Goal: Task Accomplishment & Management: Manage account settings

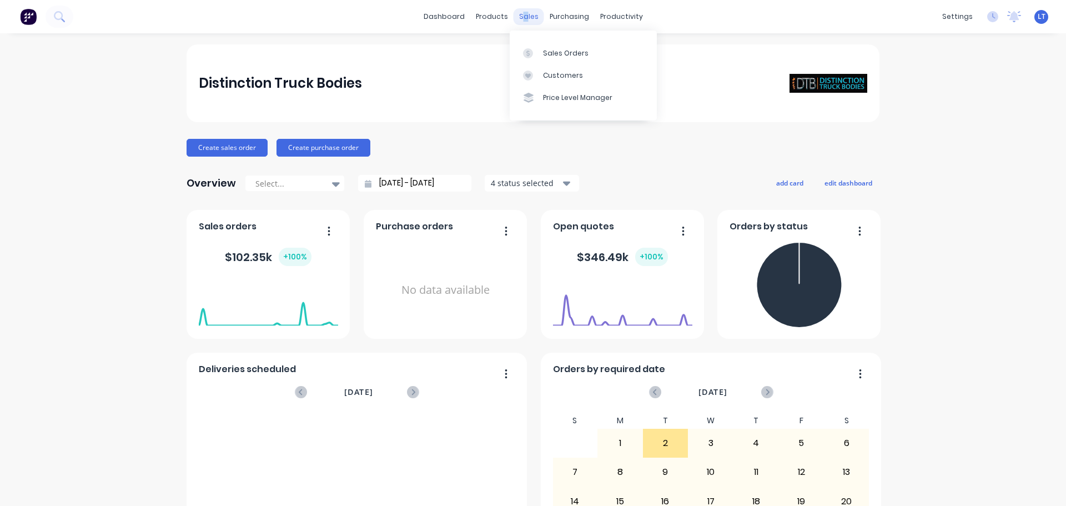
click at [521, 14] on div "sales" at bounding box center [528, 16] width 31 height 17
click at [544, 54] on div "Sales Orders" at bounding box center [566, 53] width 46 height 10
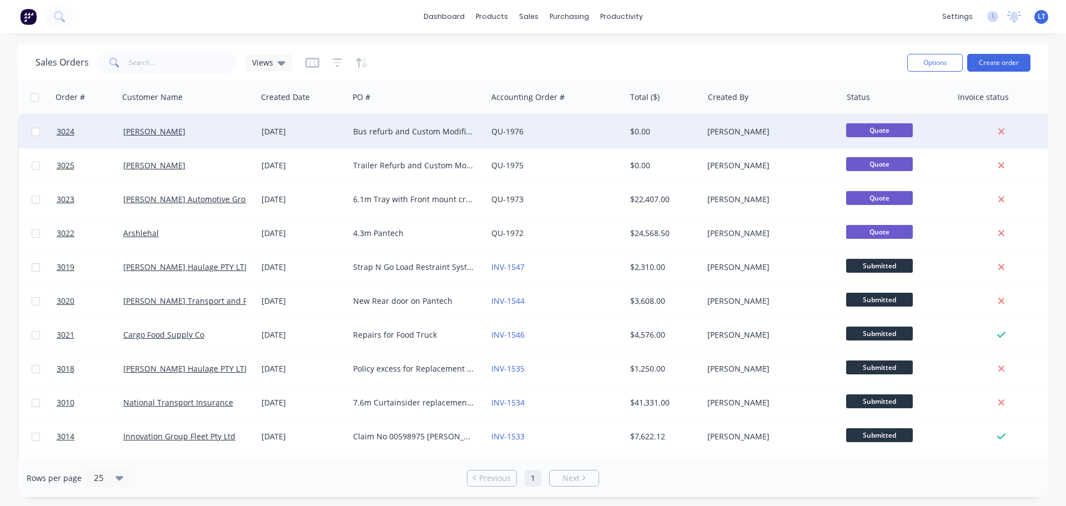
click at [371, 129] on div "Bus refurb and Custom Modification" at bounding box center [414, 131] width 123 height 11
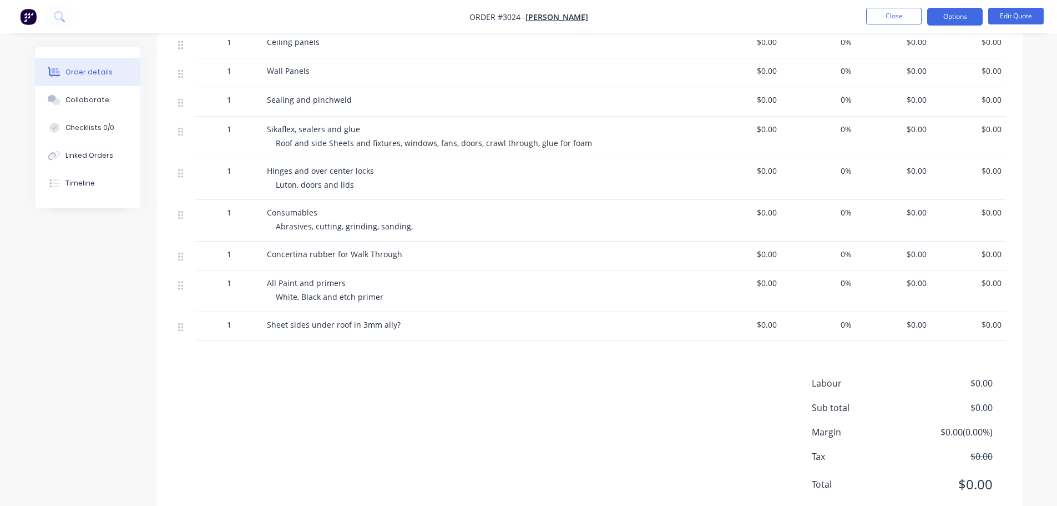
scroll to position [2556, 0]
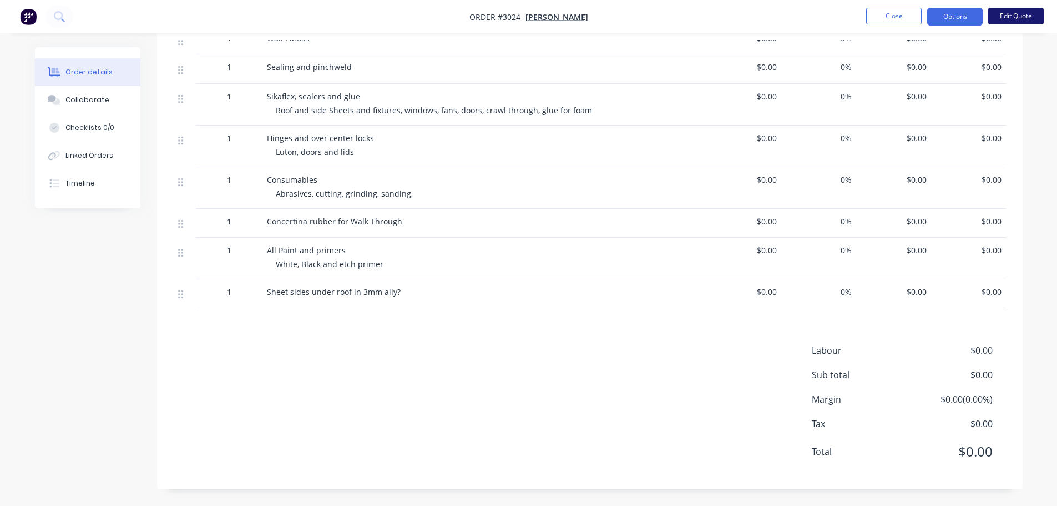
click at [1006, 15] on button "Edit Quote" at bounding box center [1015, 16] width 55 height 17
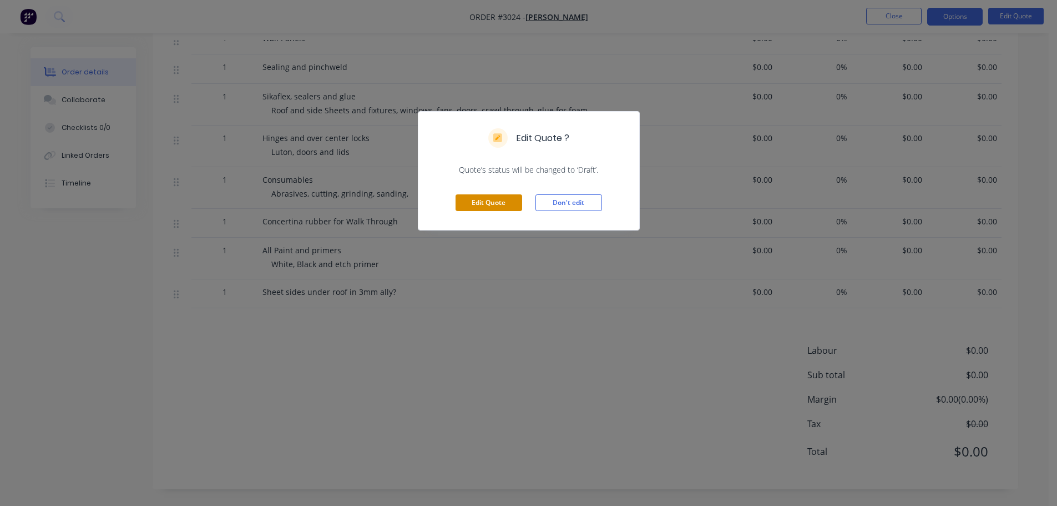
click at [478, 201] on button "Edit Quote" at bounding box center [489, 202] width 67 height 17
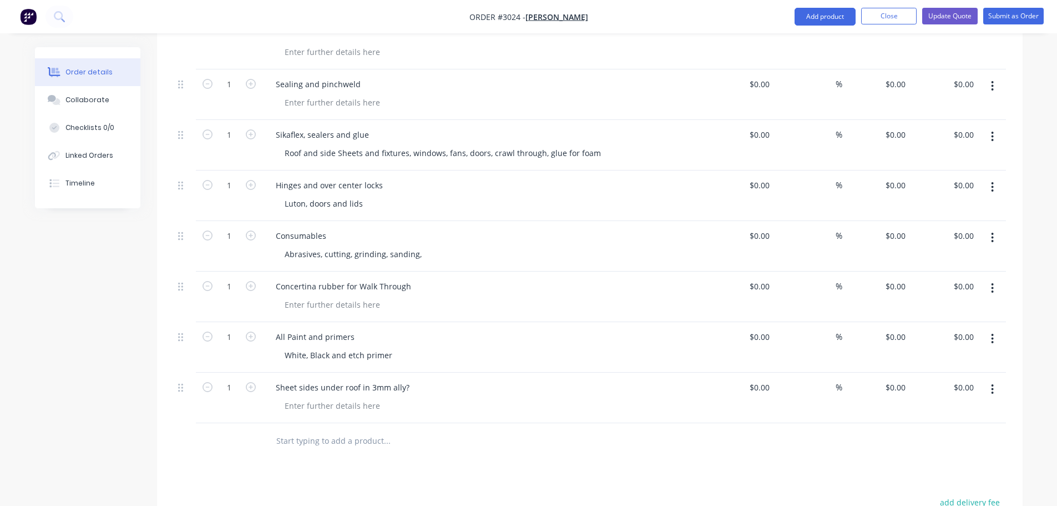
scroll to position [3995, 0]
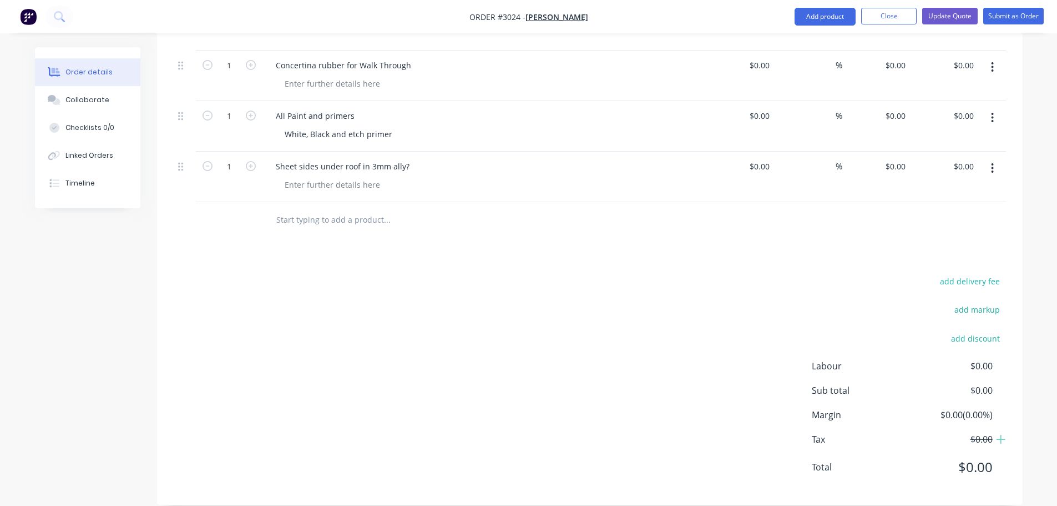
click at [292, 209] on input "text" at bounding box center [387, 220] width 222 height 22
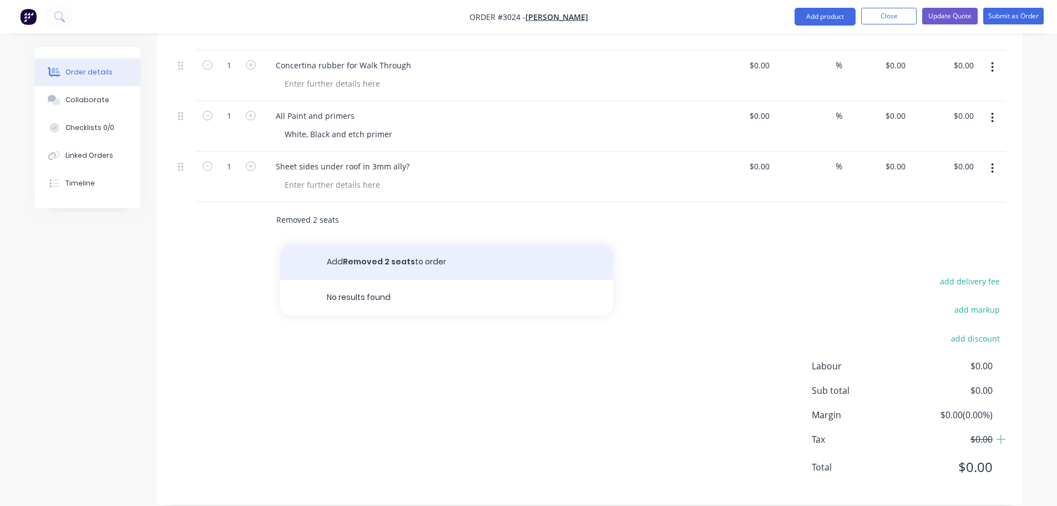
type input "Removed 2 seats"
click at [363, 244] on button "Add Removed 2 seats to order" at bounding box center [446, 262] width 333 height 36
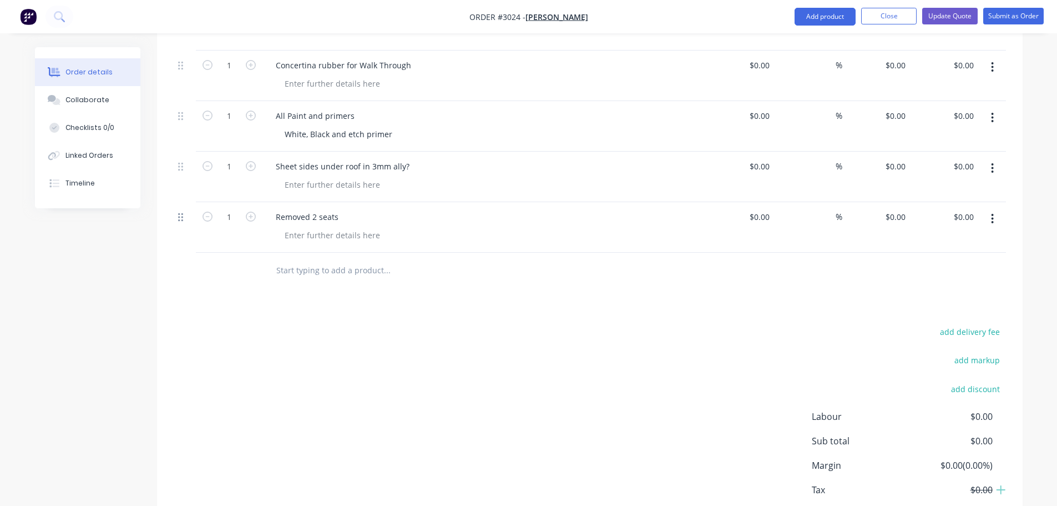
click at [183, 213] on icon at bounding box center [180, 217] width 5 height 8
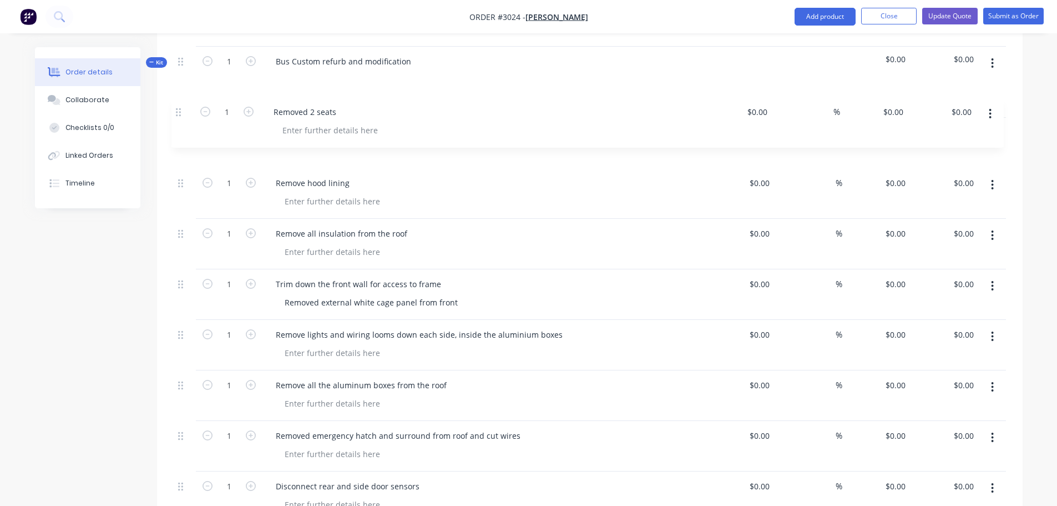
scroll to position [337, 0]
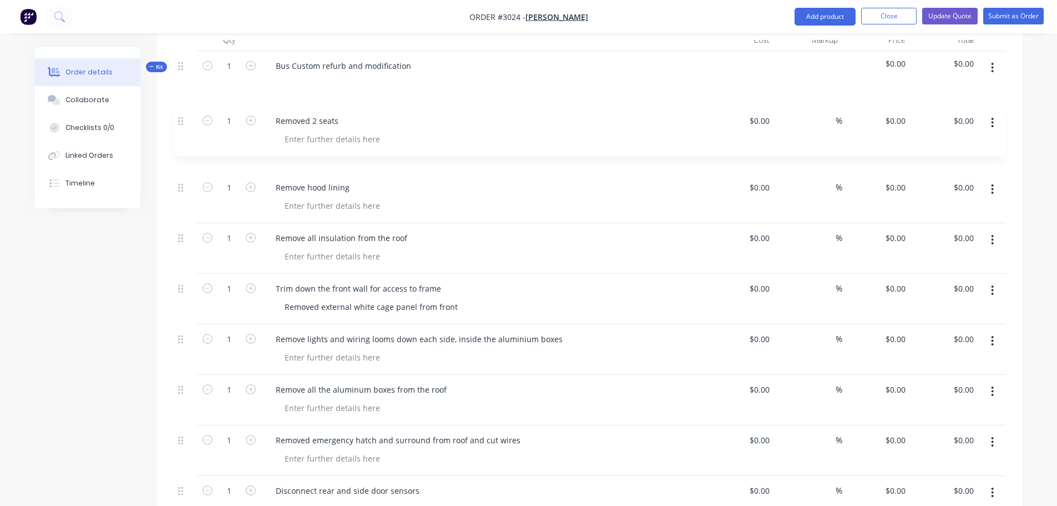
drag, startPoint x: 181, startPoint y: 204, endPoint x: 180, endPoint y: 121, distance: 83.3
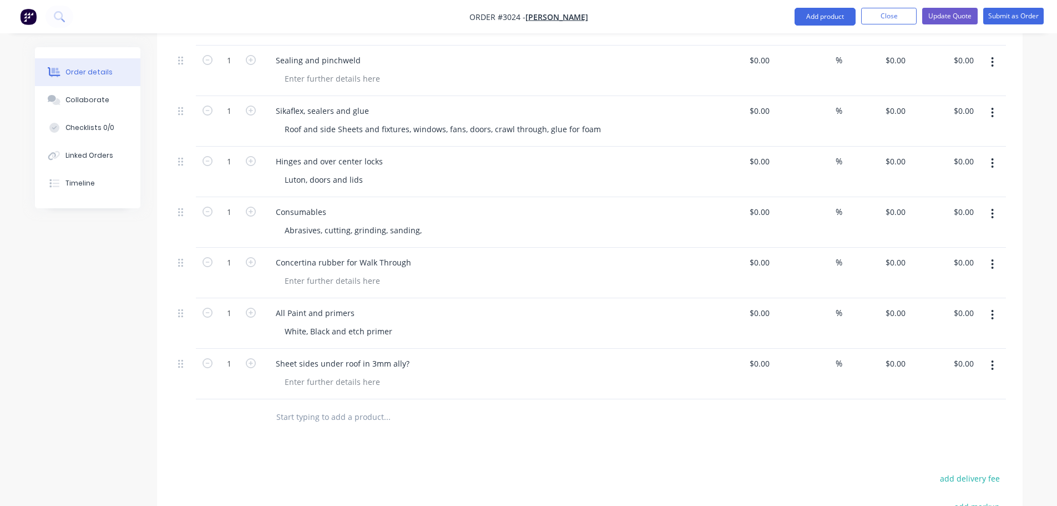
scroll to position [3823, 0]
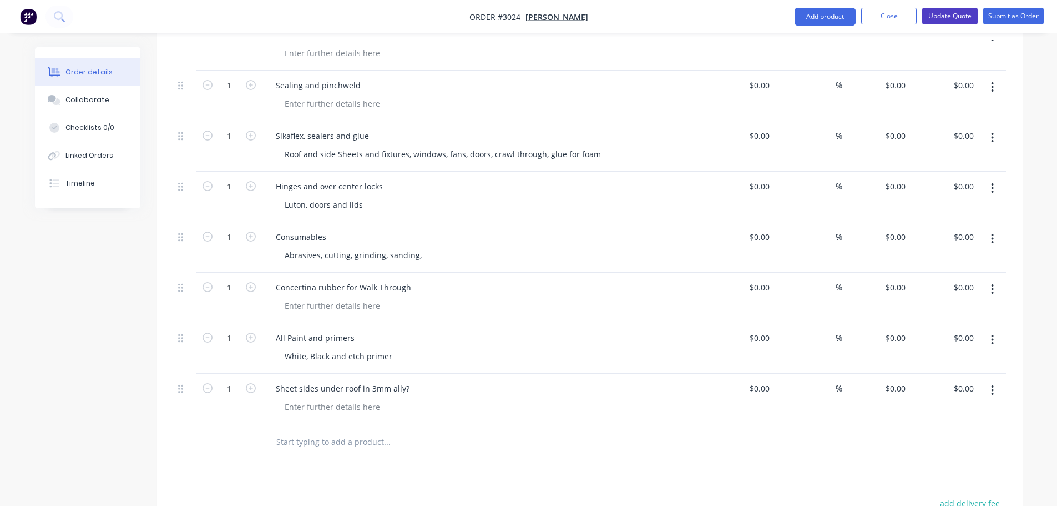
click at [943, 11] on button "Update Quote" at bounding box center [949, 16] width 55 height 17
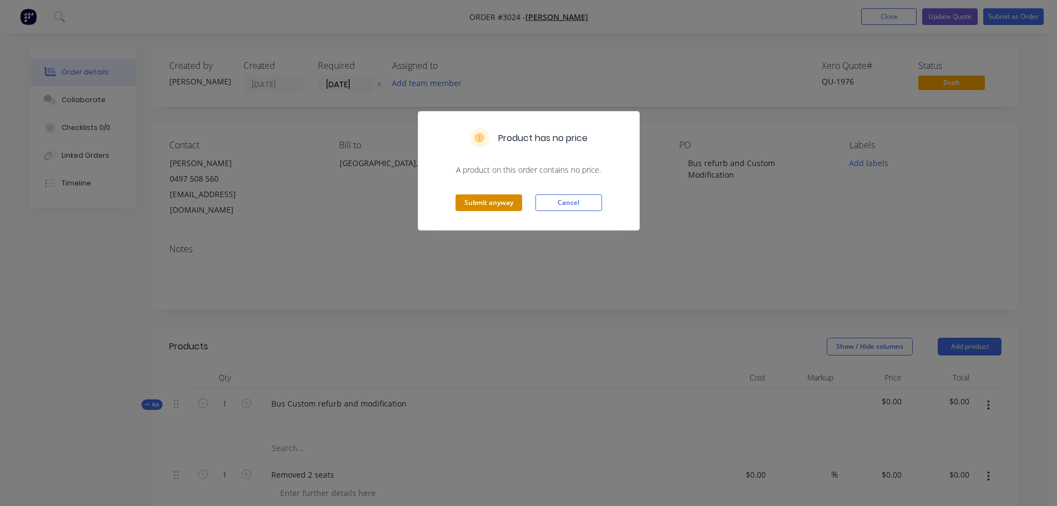
click at [473, 197] on button "Submit anyway" at bounding box center [489, 202] width 67 height 17
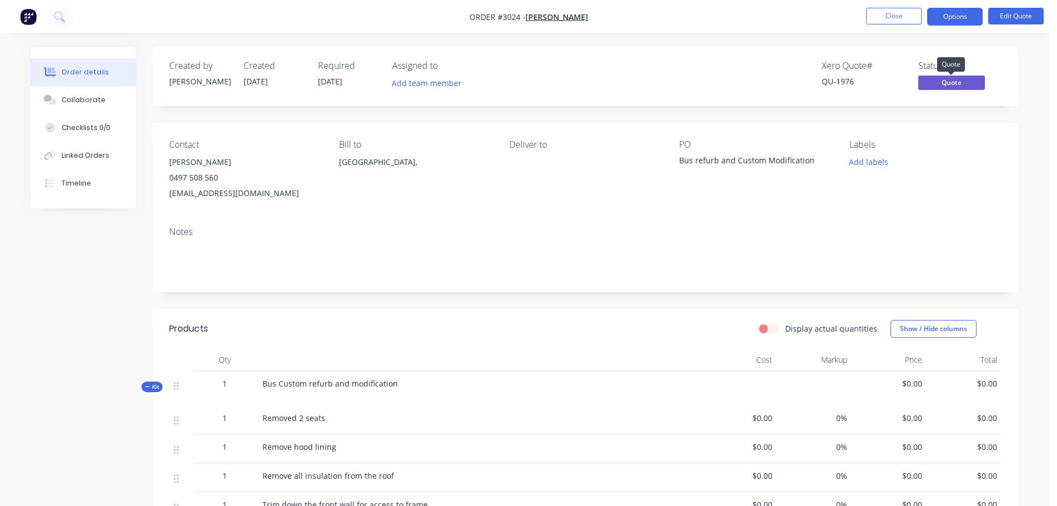
click at [950, 82] on span "Quote" at bounding box center [951, 82] width 67 height 14
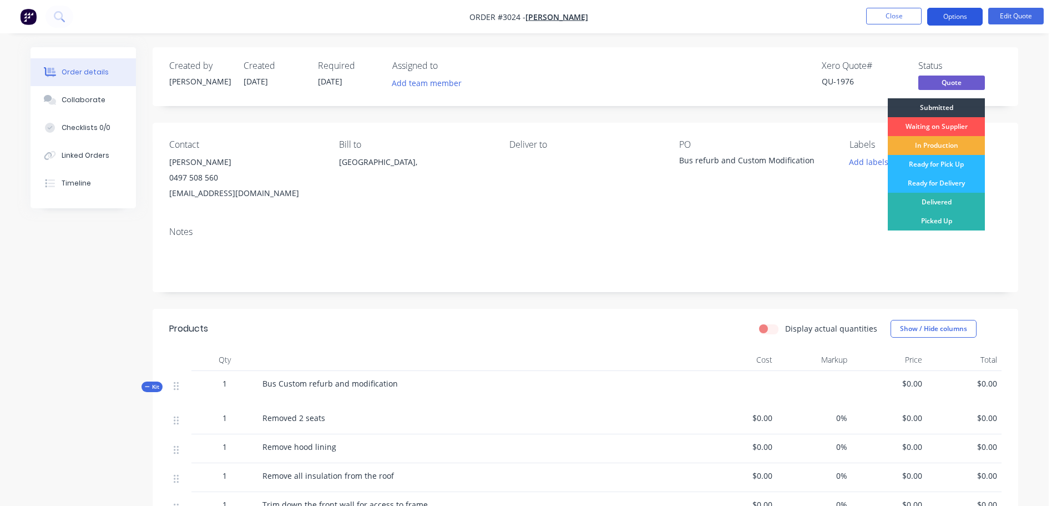
click at [955, 18] on button "Options" at bounding box center [954, 17] width 55 height 18
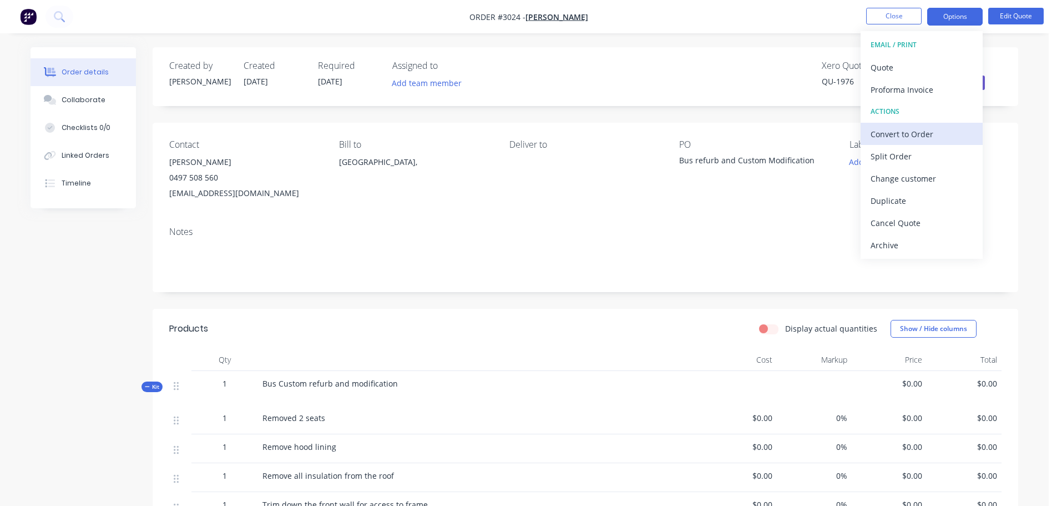
click at [902, 133] on div "Convert to Order" at bounding box center [922, 134] width 102 height 16
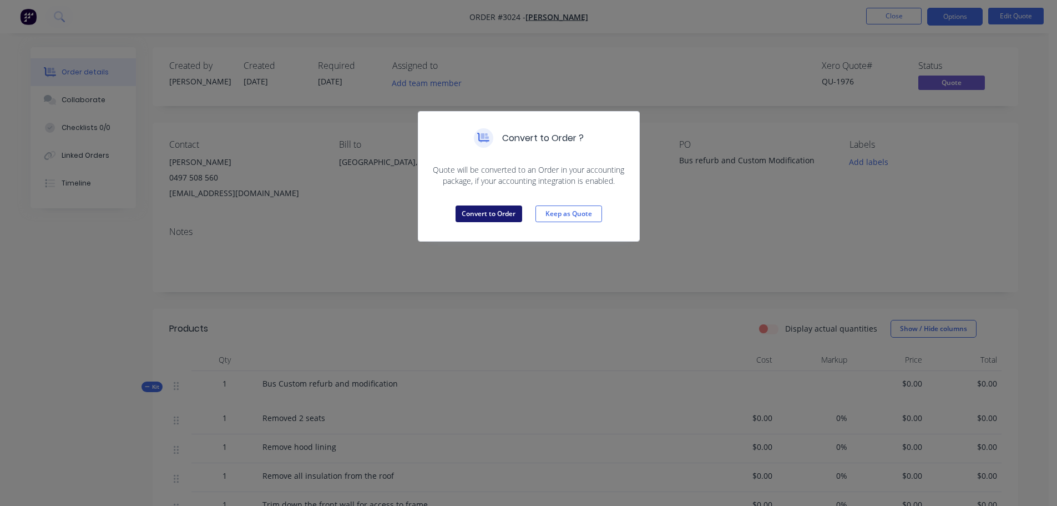
click at [498, 213] on button "Convert to Order" at bounding box center [489, 213] width 67 height 17
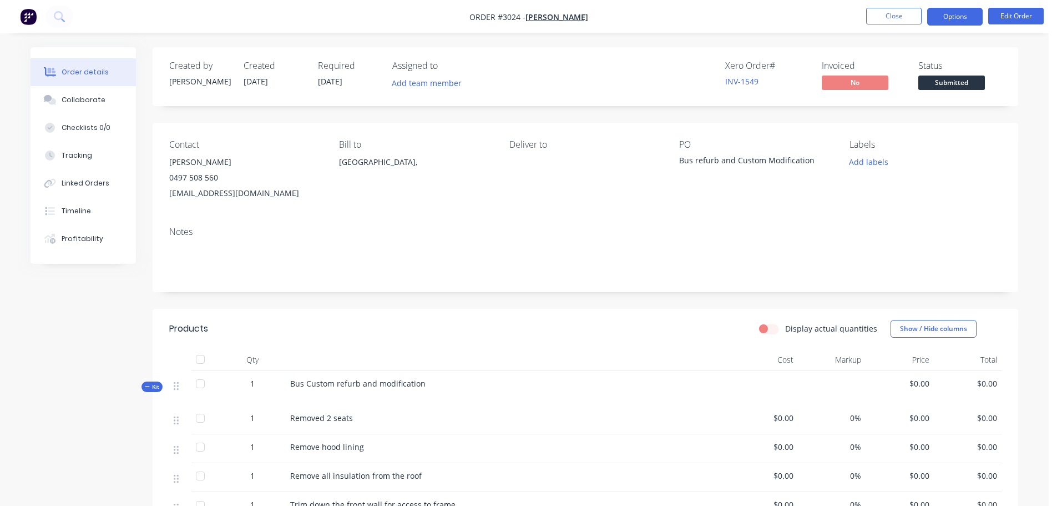
click at [953, 17] on button "Options" at bounding box center [954, 17] width 55 height 18
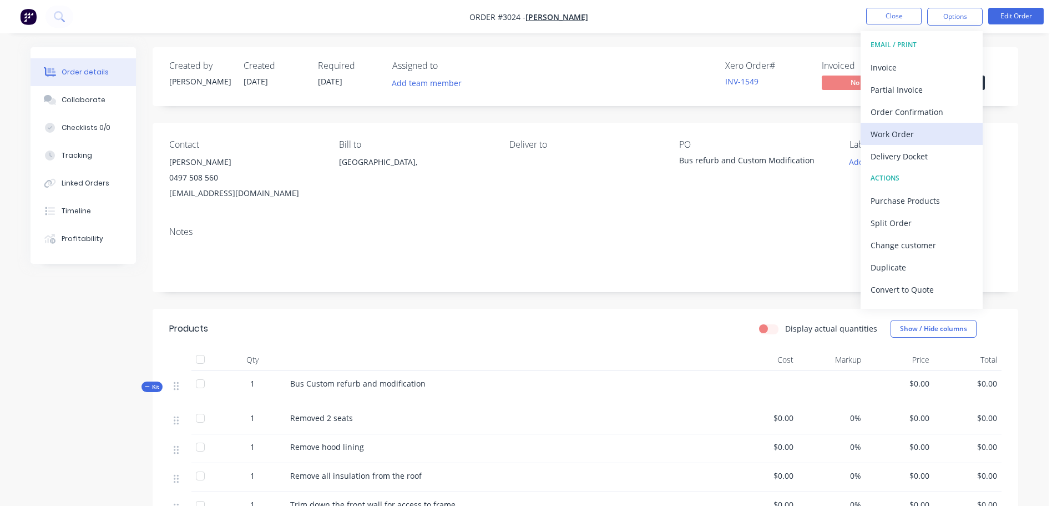
click at [900, 131] on div "Work Order" at bounding box center [922, 134] width 102 height 16
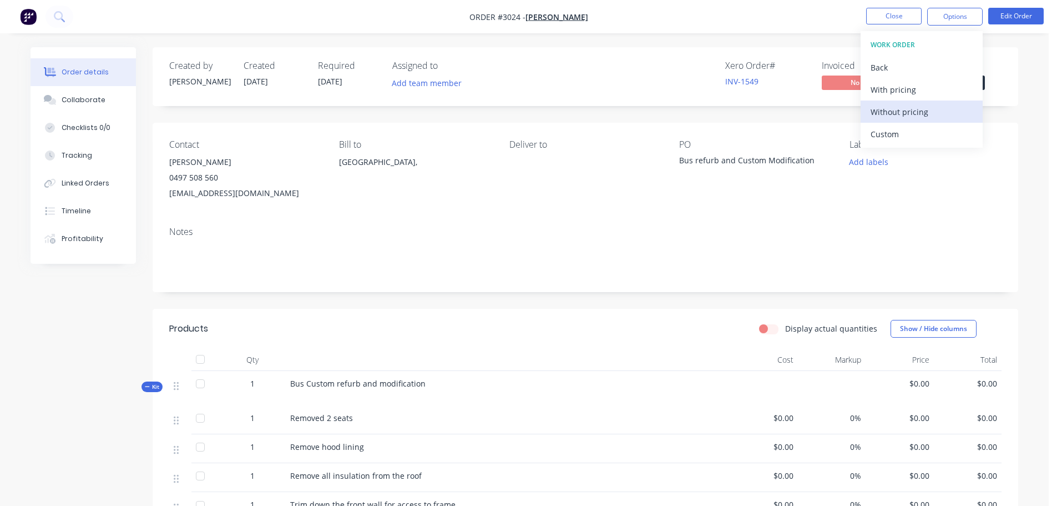
click at [903, 113] on div "Without pricing" at bounding box center [922, 112] width 102 height 16
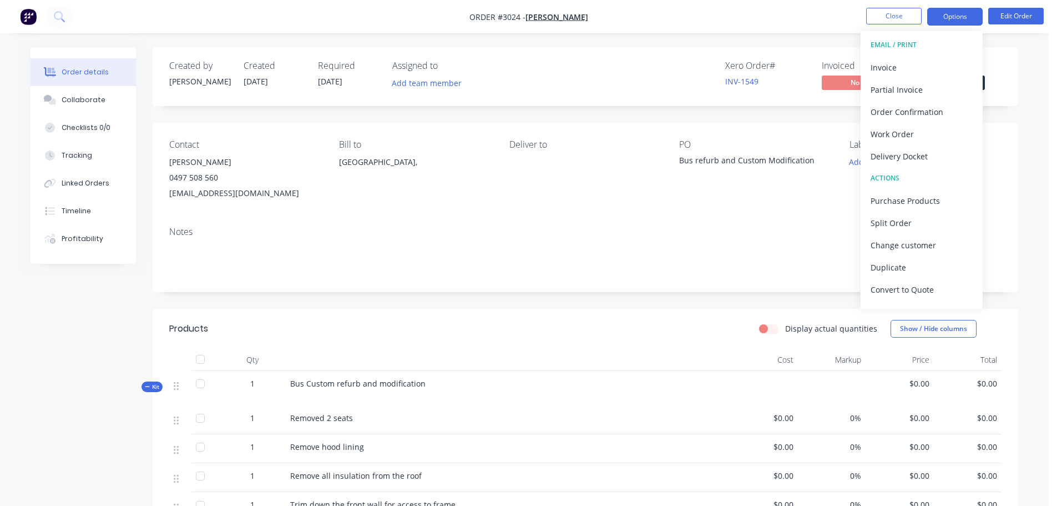
click at [953, 12] on button "Options" at bounding box center [954, 17] width 55 height 18
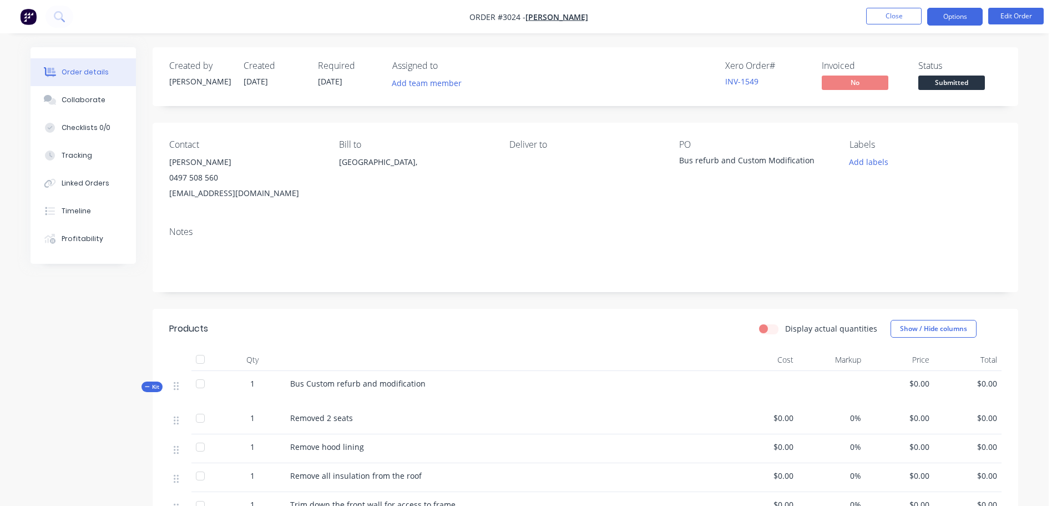
click at [955, 16] on button "Options" at bounding box center [954, 17] width 55 height 18
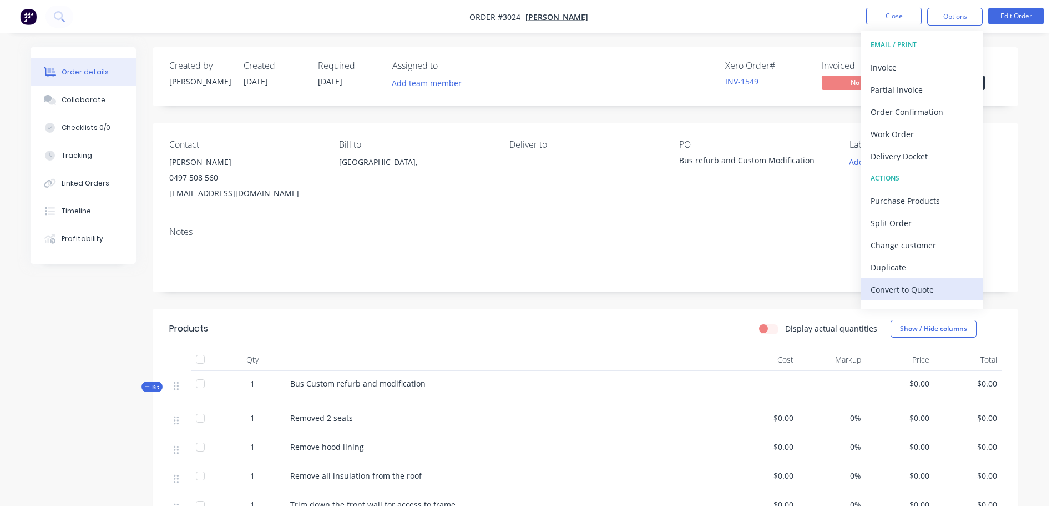
click at [896, 289] on div "Convert to Quote" at bounding box center [922, 289] width 102 height 16
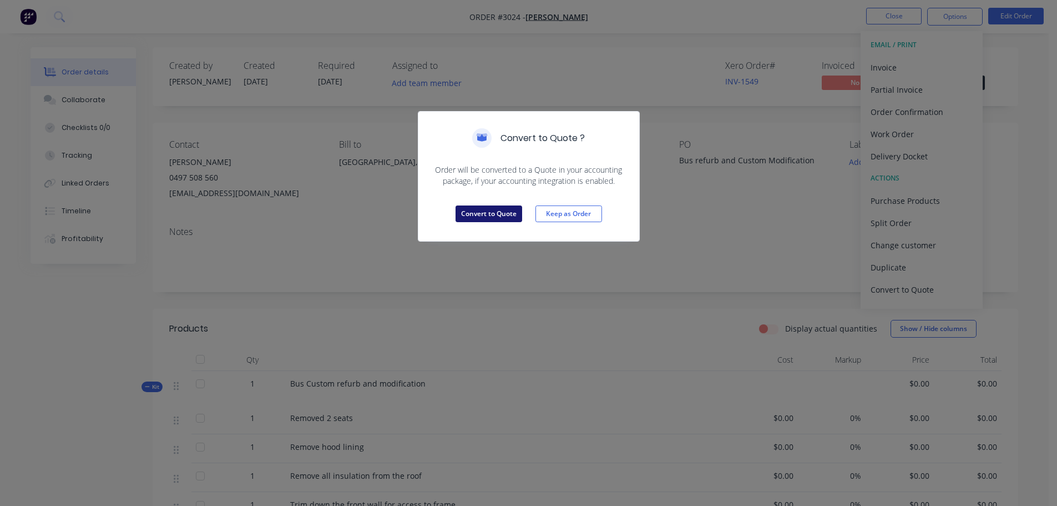
click at [507, 209] on button "Convert to Quote" at bounding box center [489, 213] width 67 height 17
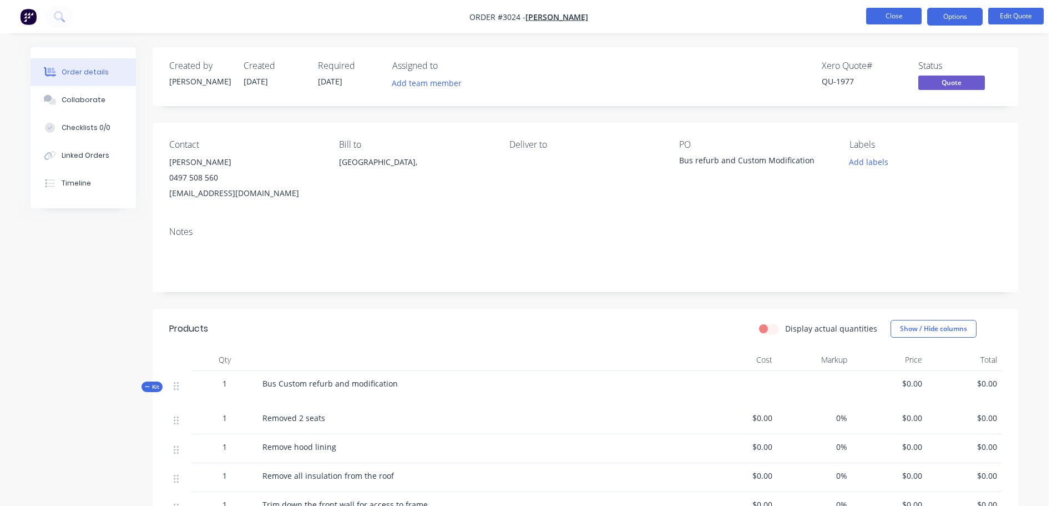
click at [891, 14] on button "Close" at bounding box center [893, 16] width 55 height 17
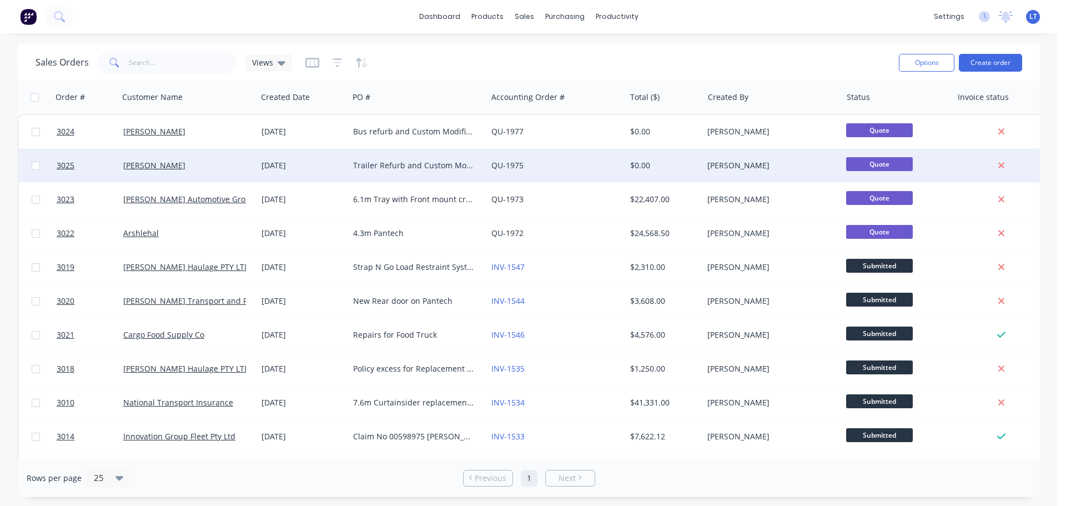
click at [415, 164] on div "Trailer Refurb and Custom Modifications" at bounding box center [414, 165] width 123 height 11
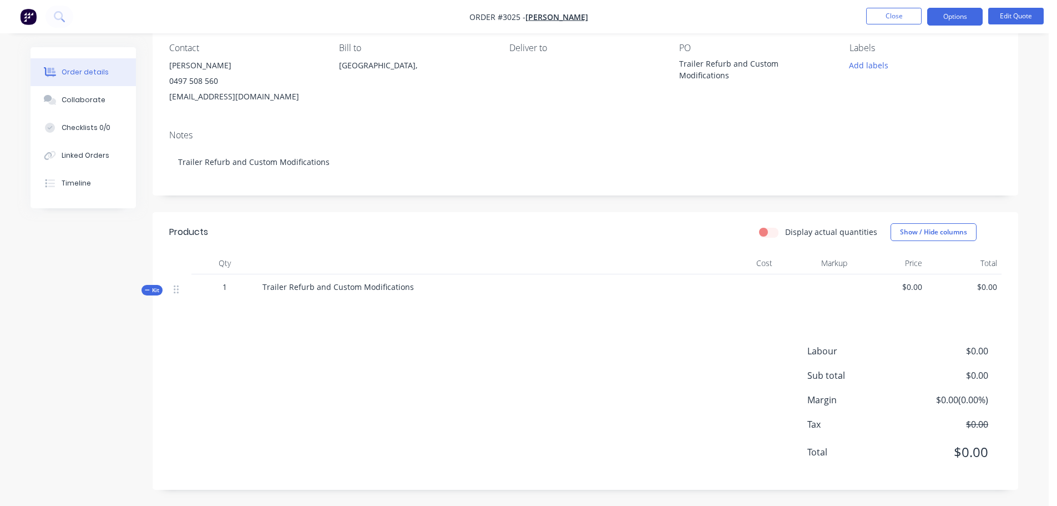
scroll to position [97, 0]
drag, startPoint x: 314, startPoint y: 330, endPoint x: 314, endPoint y: 336, distance: 6.1
click at [314, 332] on div "Products Display actual quantities Show / Hide columns Qty Cost Markup Price To…" at bounding box center [586, 349] width 866 height 277
click at [1019, 13] on button "Edit Quote" at bounding box center [1015, 16] width 55 height 17
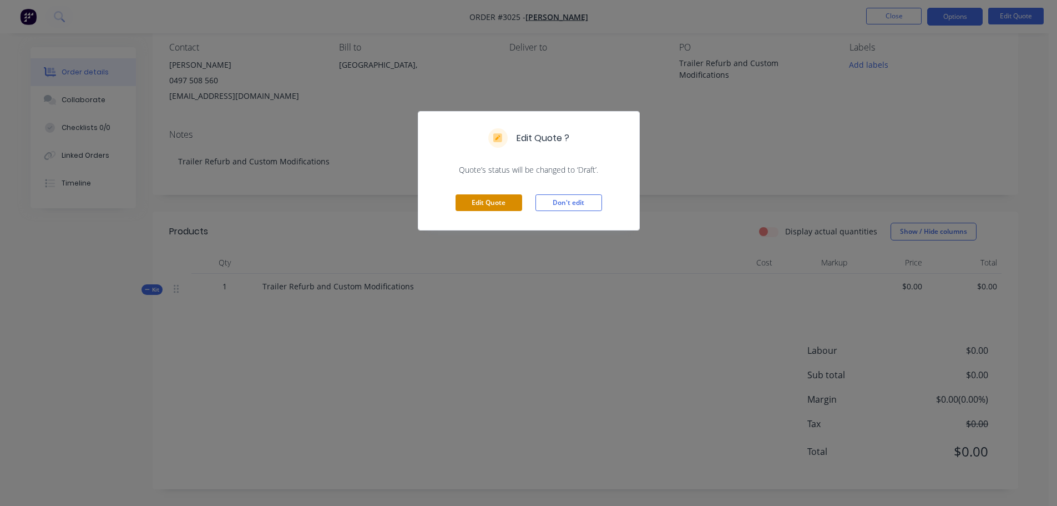
click at [496, 195] on button "Edit Quote" at bounding box center [489, 202] width 67 height 17
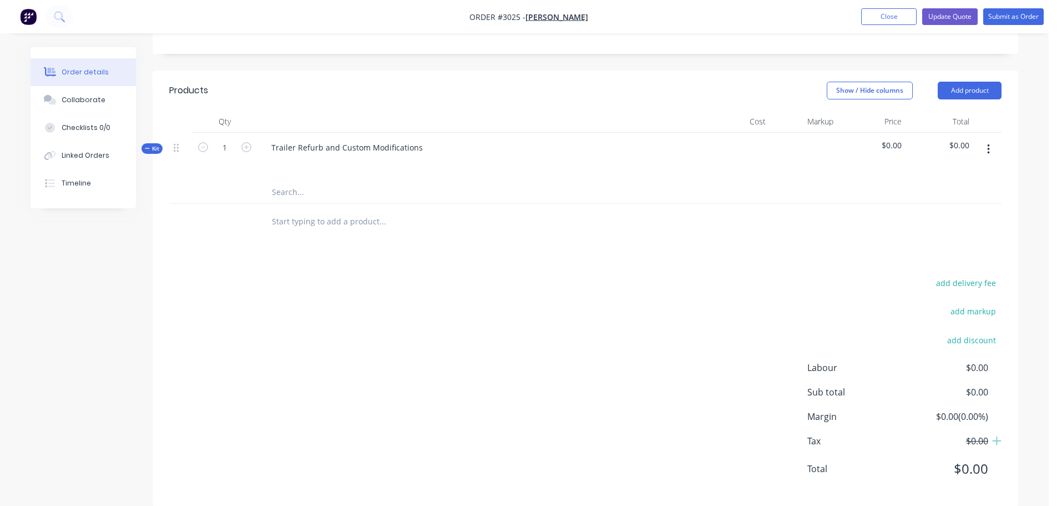
scroll to position [258, 0]
click at [278, 209] on input "text" at bounding box center [382, 220] width 222 height 22
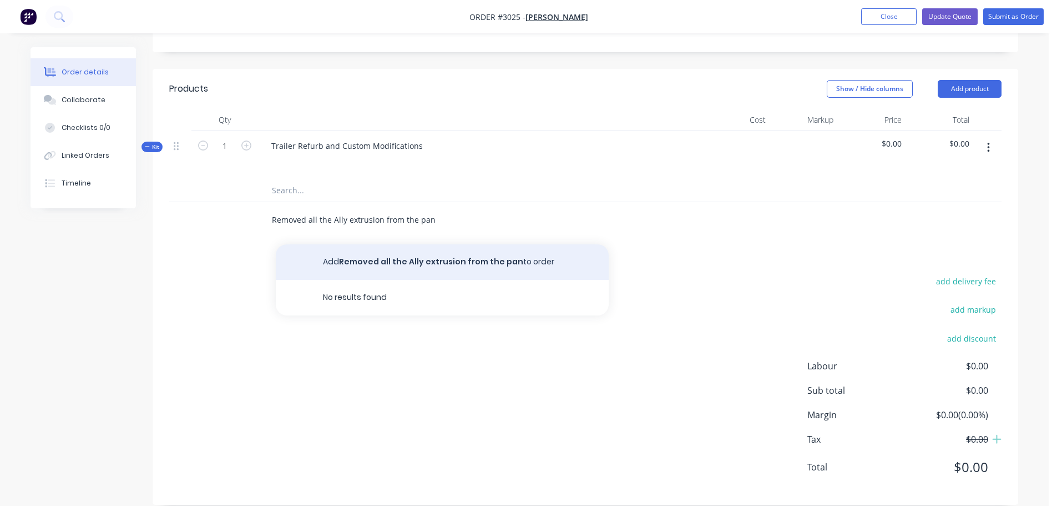
type input "Removed all the Ally extrusion from the pan"
click at [423, 244] on button "Add Removed all the Ally extrusion from the pan to order" at bounding box center [442, 262] width 333 height 36
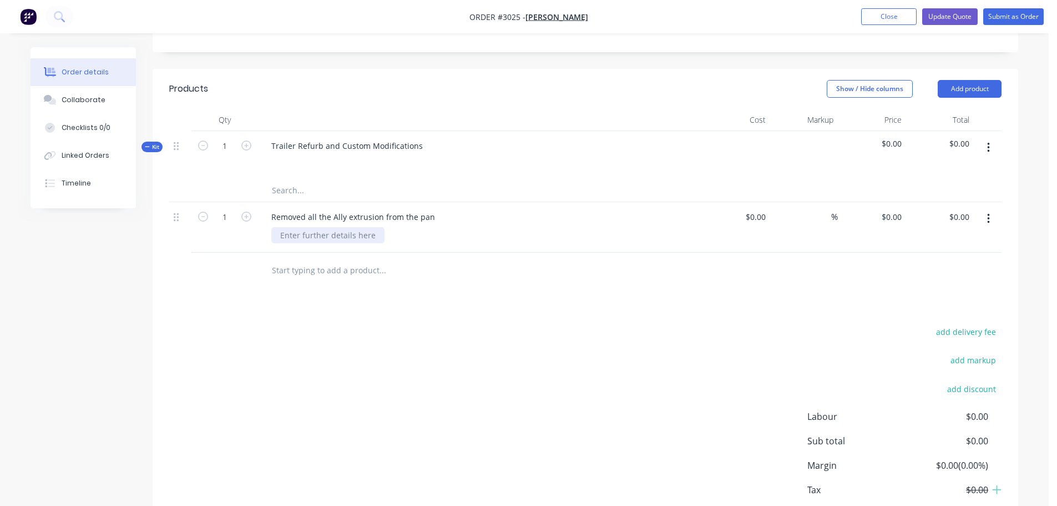
click at [288, 227] on div at bounding box center [327, 235] width 113 height 16
click at [950, 15] on button "Update Quote" at bounding box center [949, 16] width 55 height 17
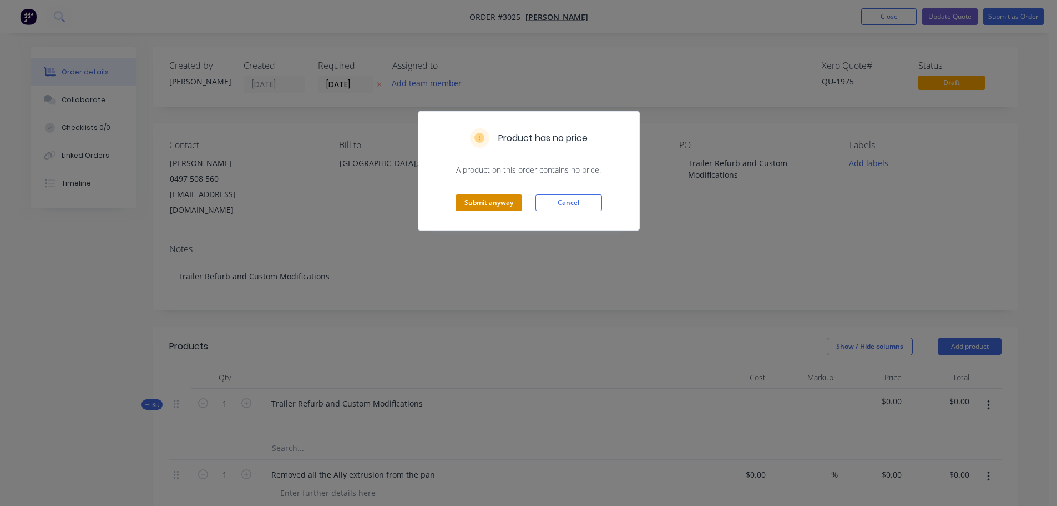
click at [473, 203] on button "Submit anyway" at bounding box center [489, 202] width 67 height 17
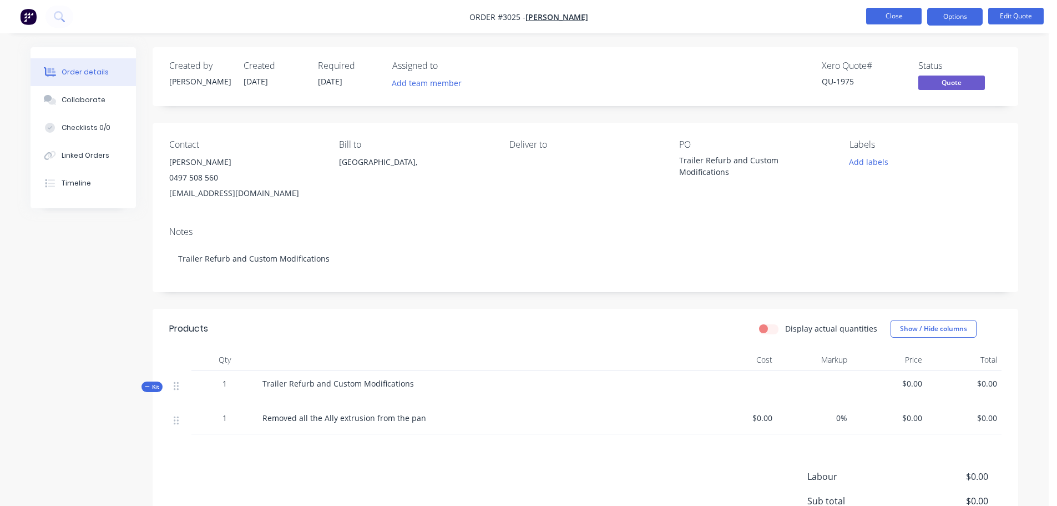
click at [882, 17] on button "Close" at bounding box center [893, 16] width 55 height 17
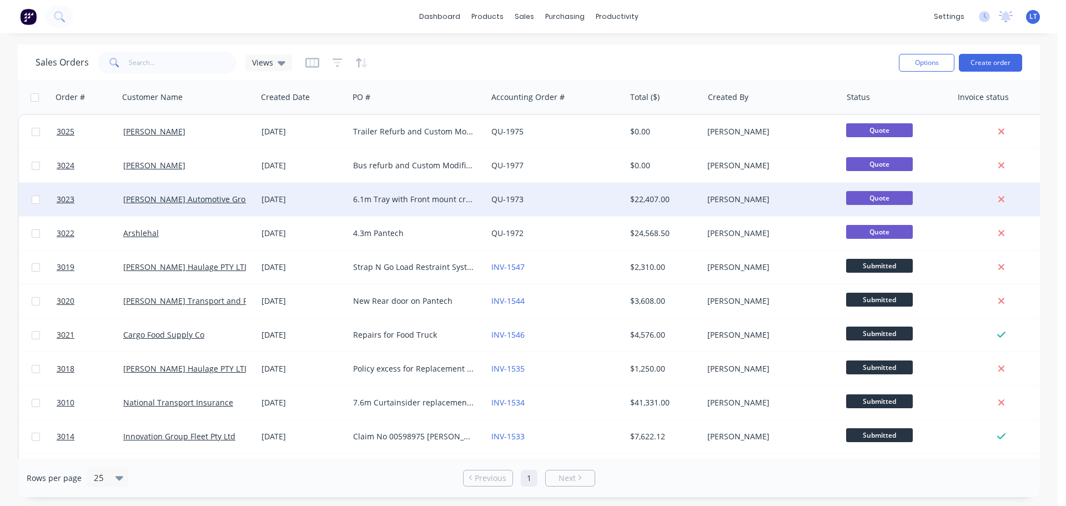
click at [369, 194] on div "6.1m Tray with Front mount crane" at bounding box center [414, 199] width 123 height 11
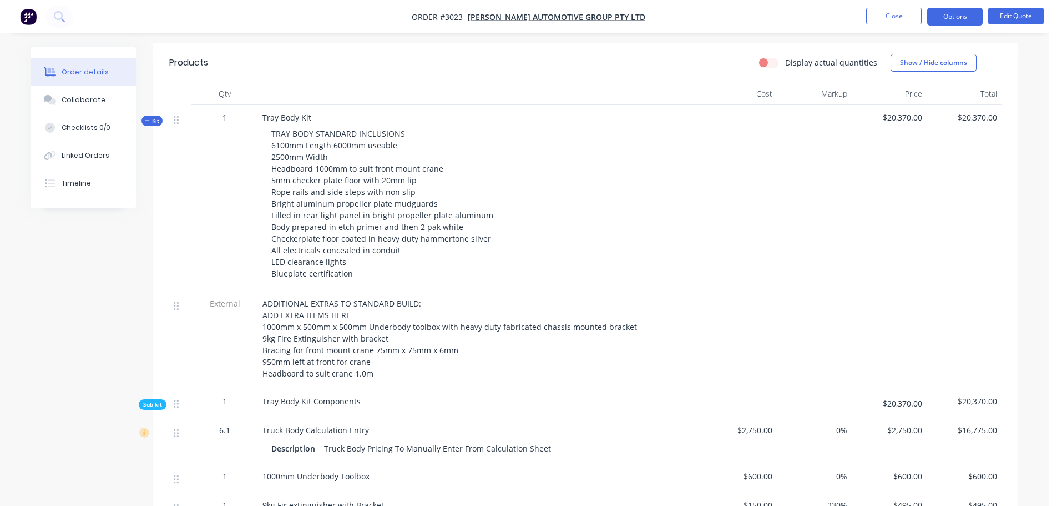
scroll to position [444, 0]
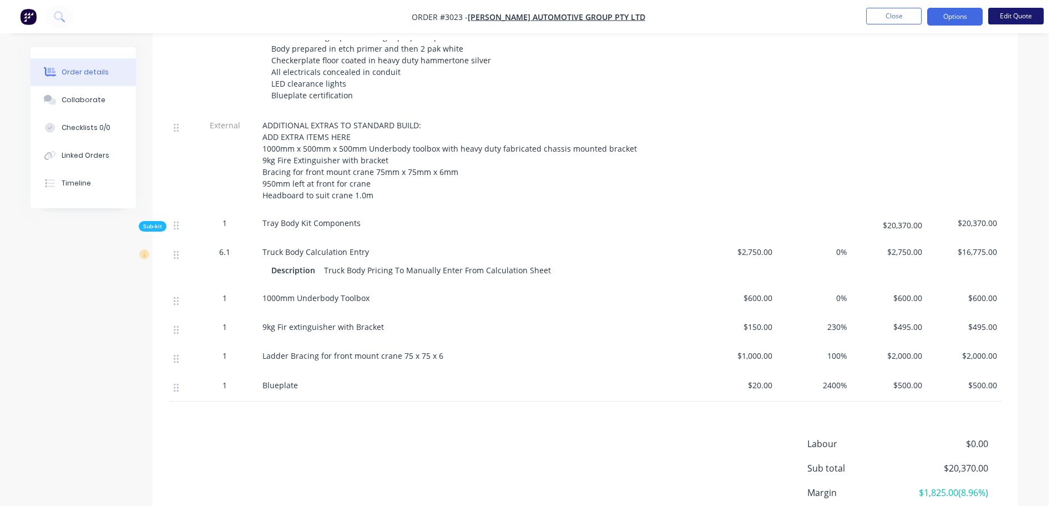
click at [1014, 17] on button "Edit Quote" at bounding box center [1015, 16] width 55 height 17
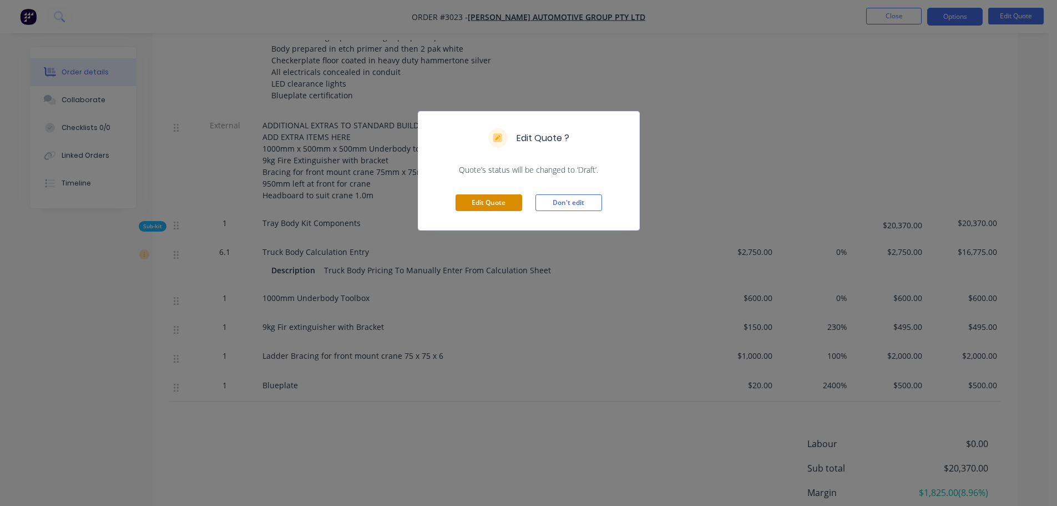
click at [473, 201] on button "Edit Quote" at bounding box center [489, 202] width 67 height 17
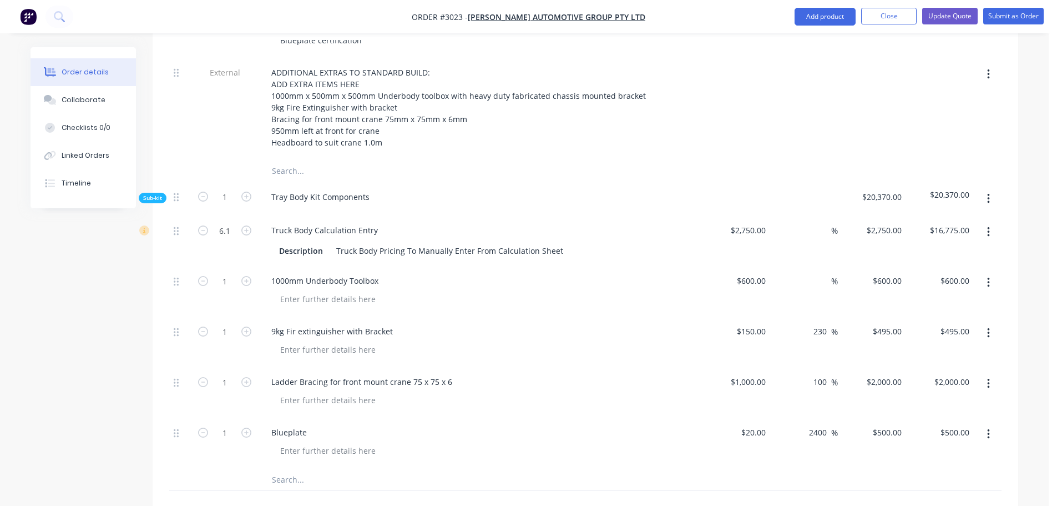
scroll to position [555, 0]
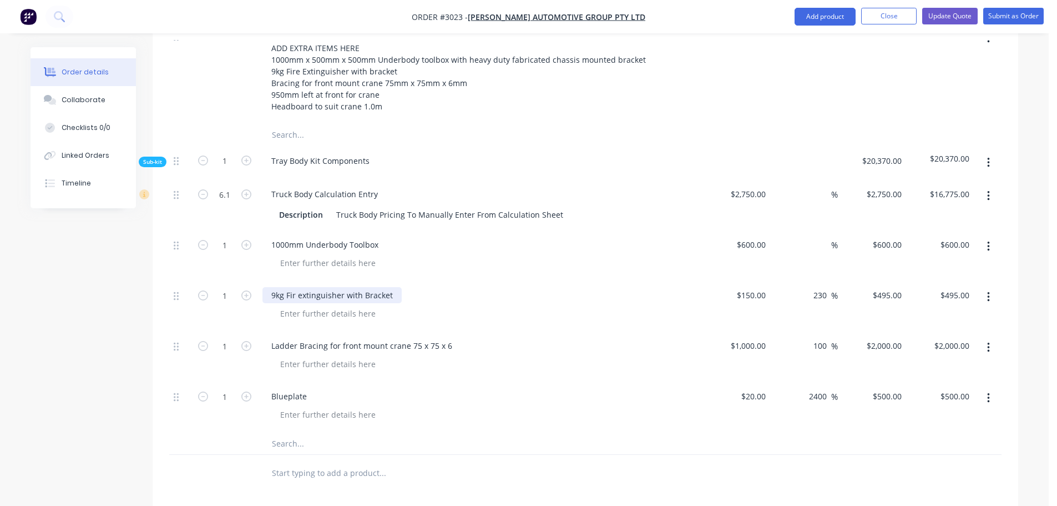
click at [296, 287] on div "9kg Fir extinguisher with Bracket" at bounding box center [331, 295] width 139 height 16
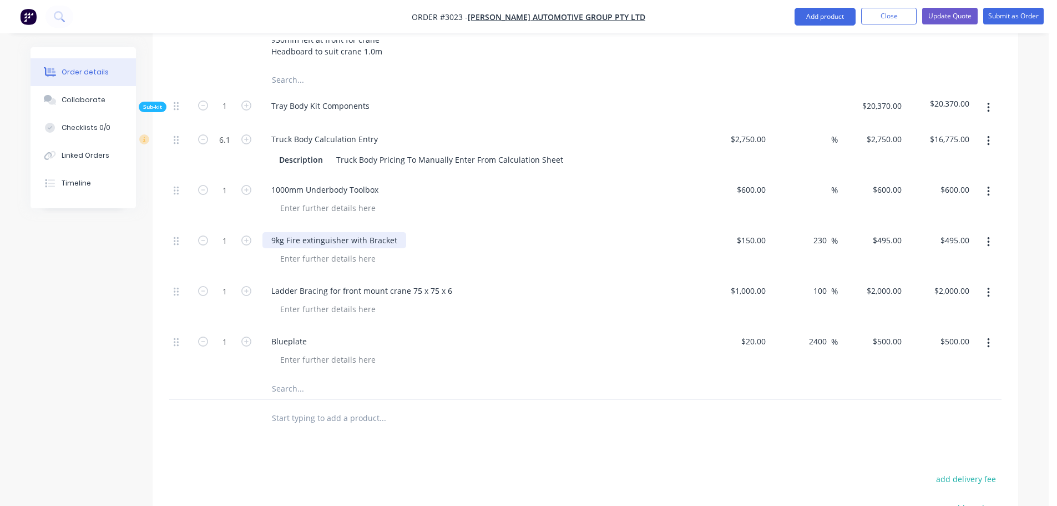
scroll to position [610, 0]
click at [889, 181] on input "600" at bounding box center [896, 189] width 19 height 16
type input "1000"
type input "66.67"
type input "$1,000.00"
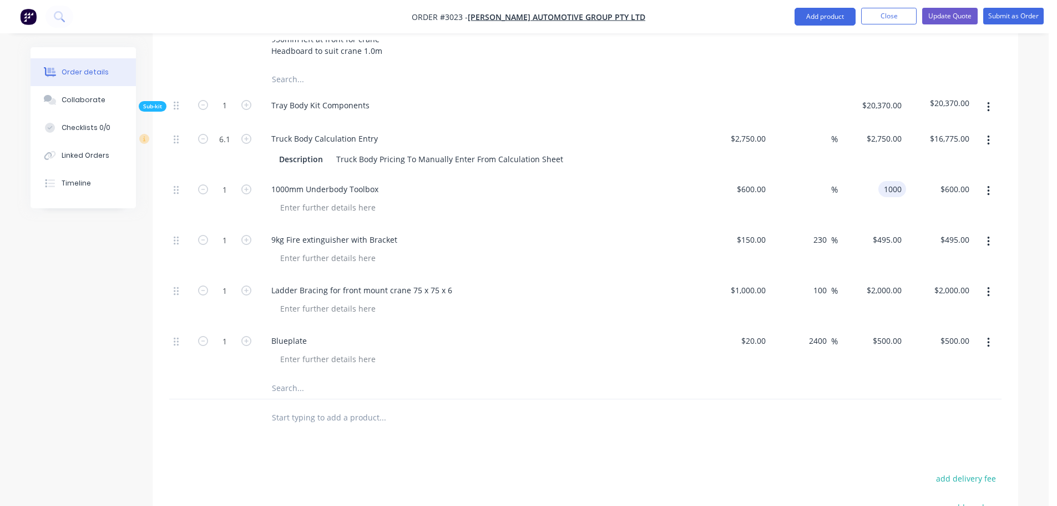
type input "$1,000.00"
click at [666, 225] on div "9kg Fire extinguisher with Bracket" at bounding box center [480, 250] width 444 height 51
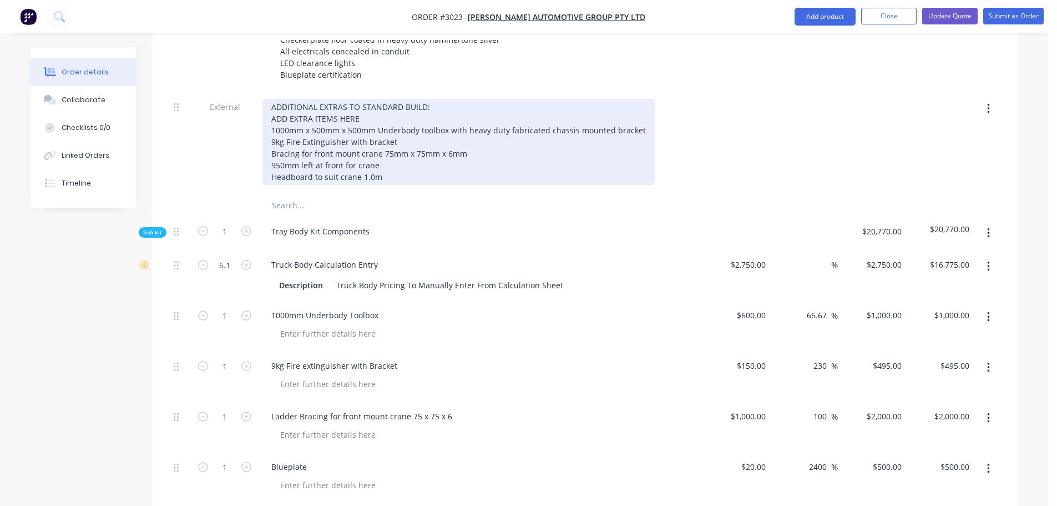
scroll to position [555, 0]
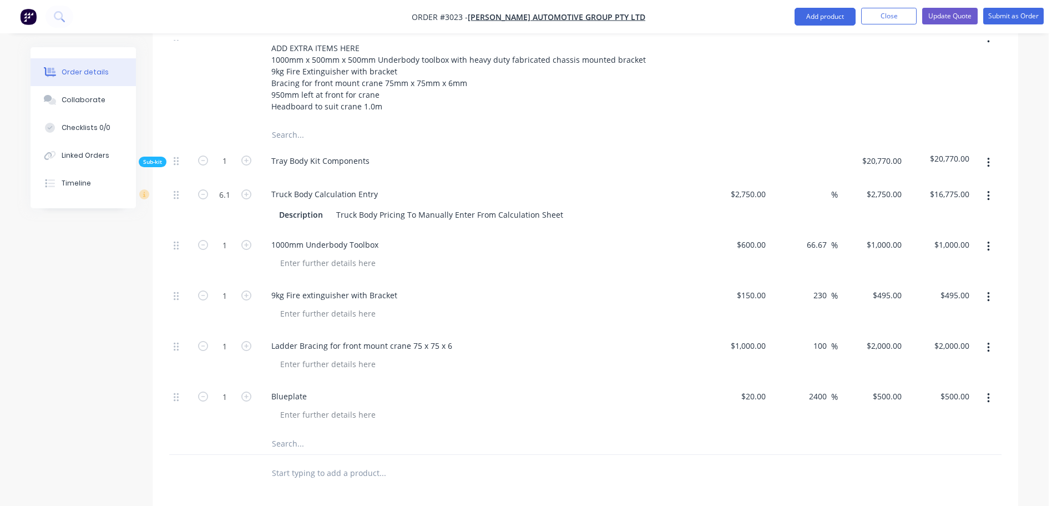
click at [304, 432] on input "text" at bounding box center [382, 443] width 222 height 22
click at [310, 432] on input "text" at bounding box center [382, 443] width 222 height 22
click at [211, 59] on div "External" at bounding box center [224, 73] width 67 height 102
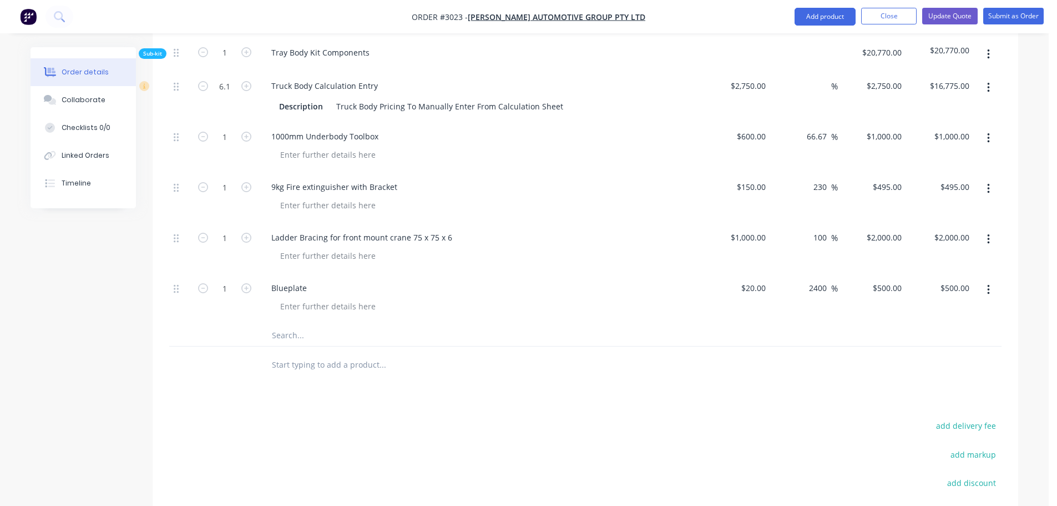
scroll to position [666, 0]
click at [307, 321] on input "text" at bounding box center [382, 332] width 222 height 22
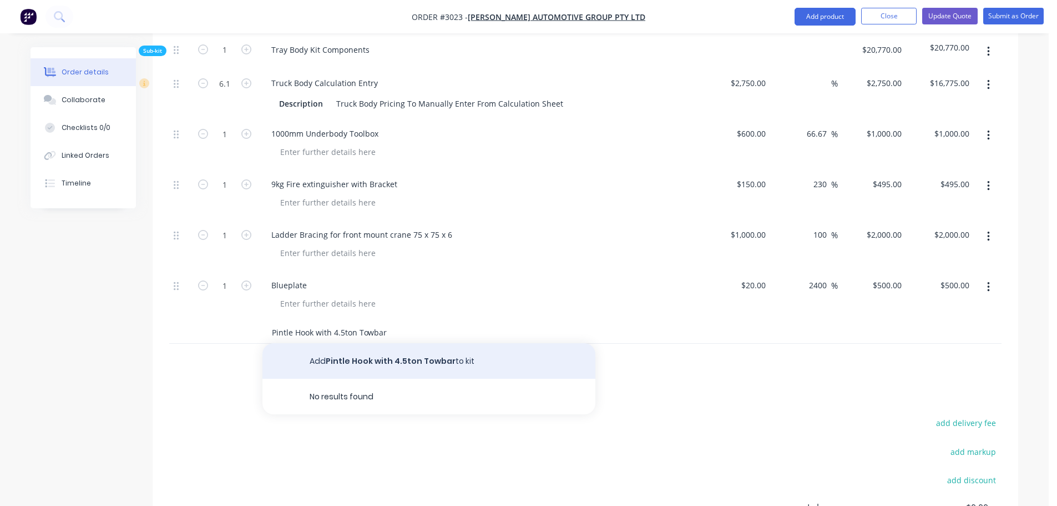
type input "Pintle Hook with 4.5ton Towbar"
click at [374, 343] on button "Add Pintle Hook with 4.5ton Towbar to kit" at bounding box center [428, 361] width 333 height 36
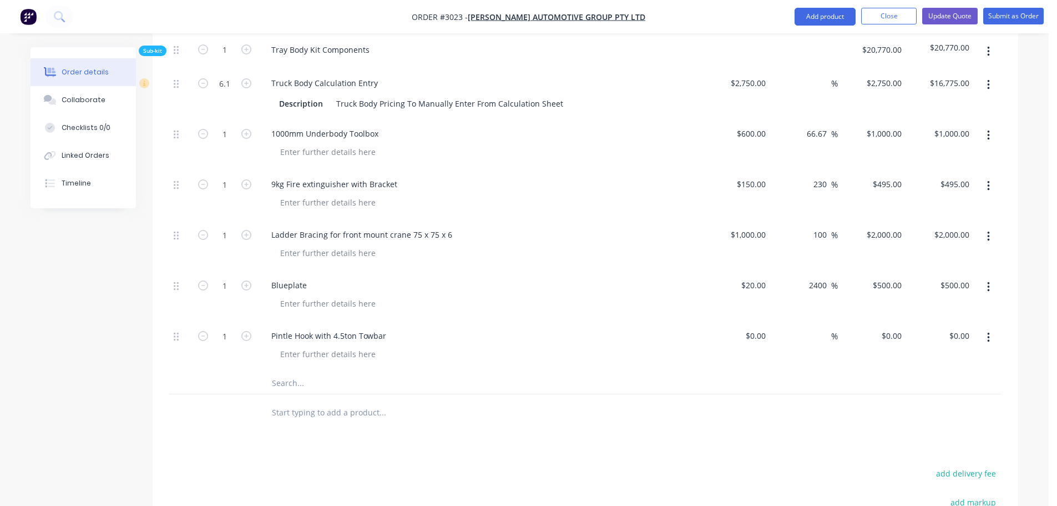
click at [326, 401] on input "text" at bounding box center [382, 412] width 222 height 22
click at [307, 371] on input "text" at bounding box center [382, 382] width 222 height 22
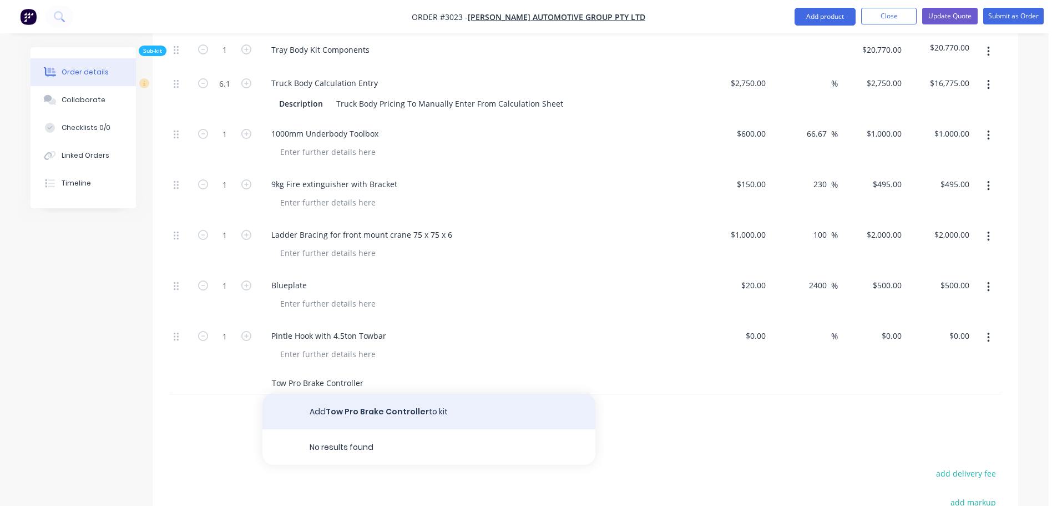
type input "Tow Pro Brake Controller"
click at [373, 397] on button "Add Tow Pro Brake Controller to kit" at bounding box center [428, 411] width 333 height 36
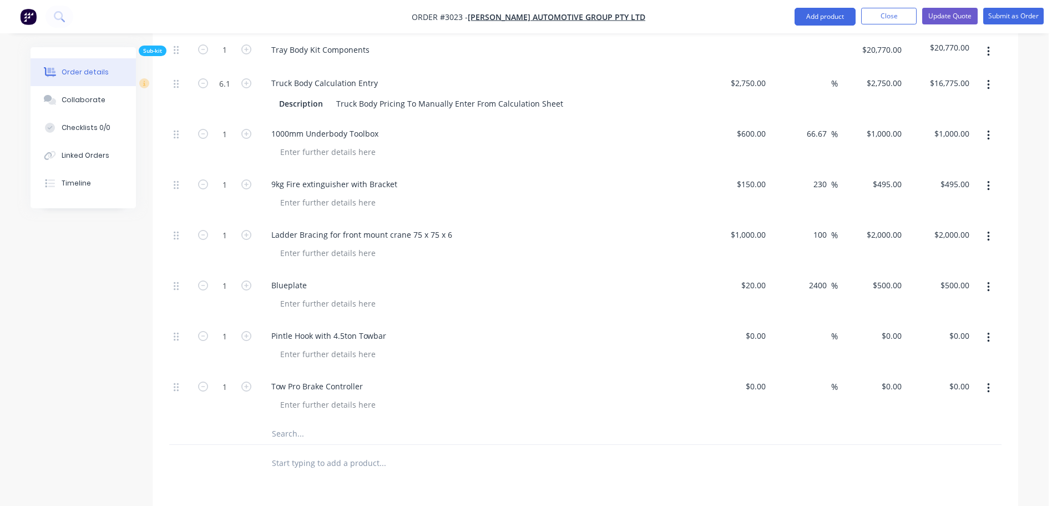
click at [306, 422] on input "text" at bounding box center [382, 433] width 222 height 22
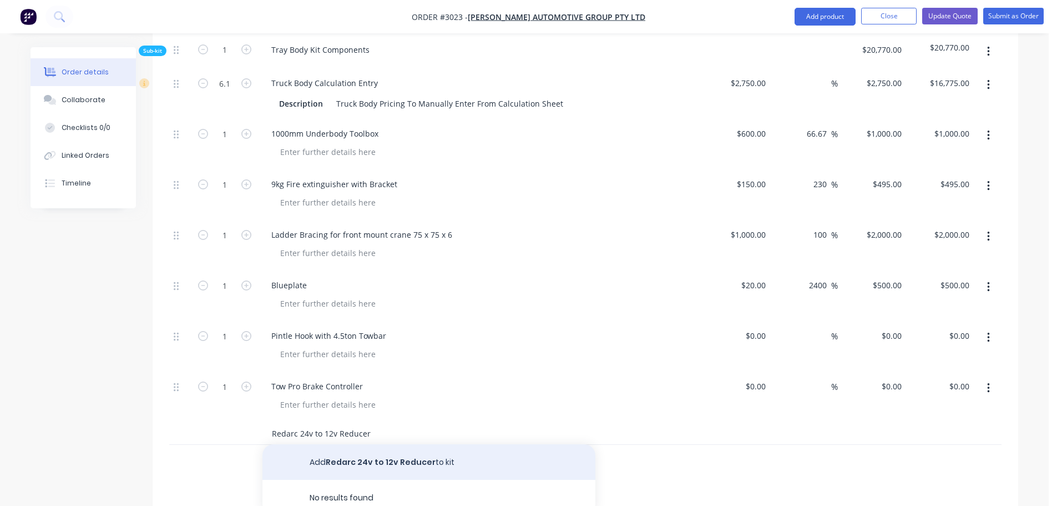
type input "Redarc 24v to 12v Reducer"
click at [375, 445] on button "Add Redarc 24v to 12v Reducer to kit" at bounding box center [428, 462] width 333 height 36
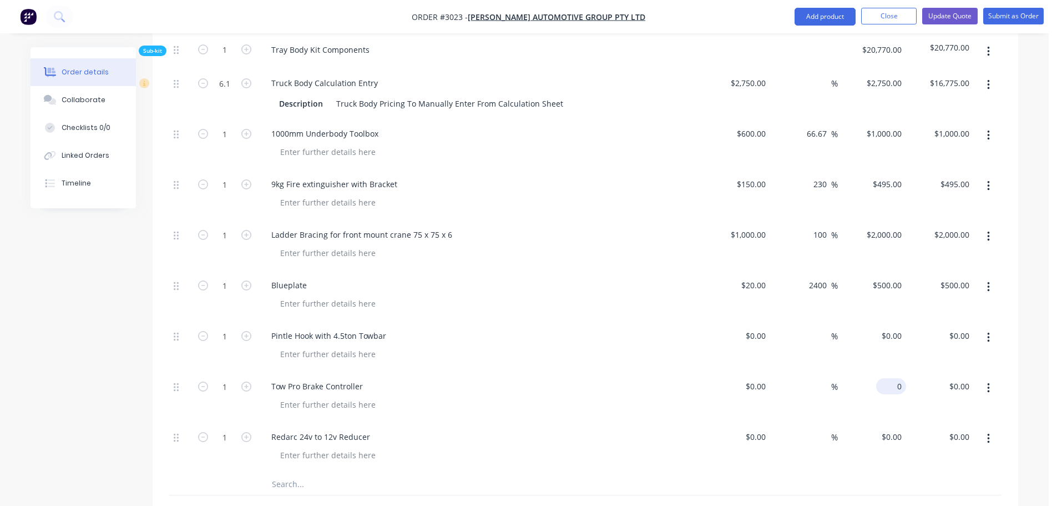
click at [905, 378] on input "0" at bounding box center [894, 386] width 26 height 16
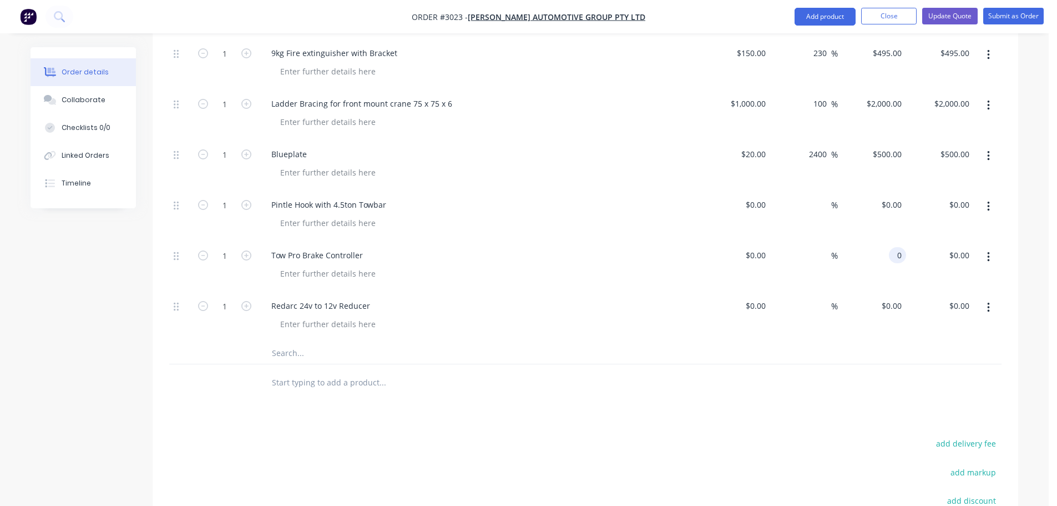
scroll to position [832, 0]
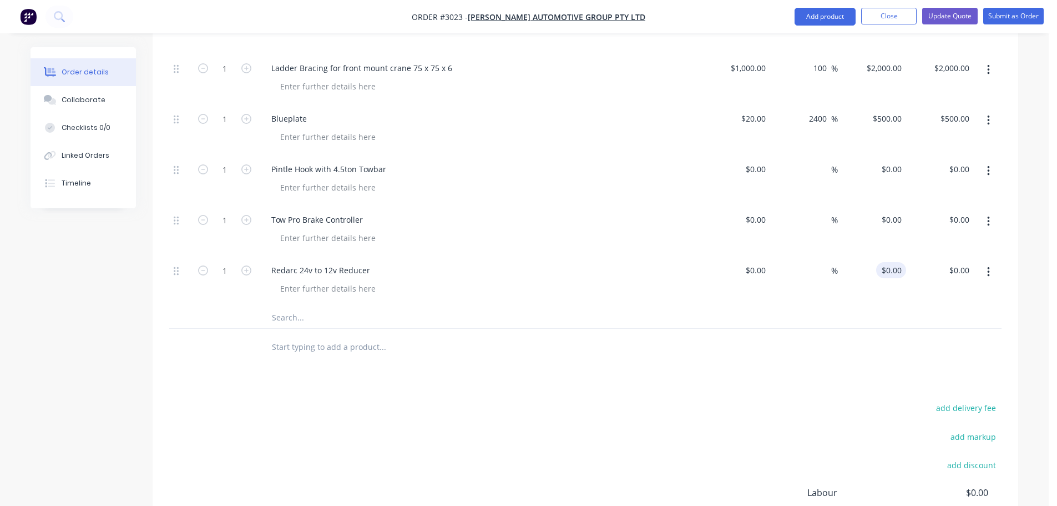
type input "0"
type input "$0.00"
click at [904, 262] on input "$0.00" at bounding box center [894, 270] width 26 height 16
type input "$0.00"
type input "0"
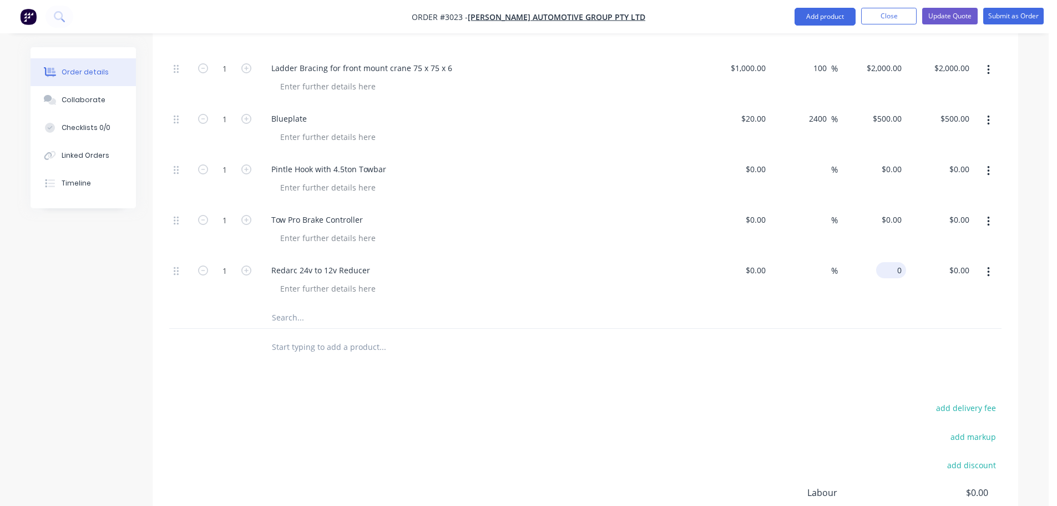
type input "0"
type input "$0.00"
type input "0"
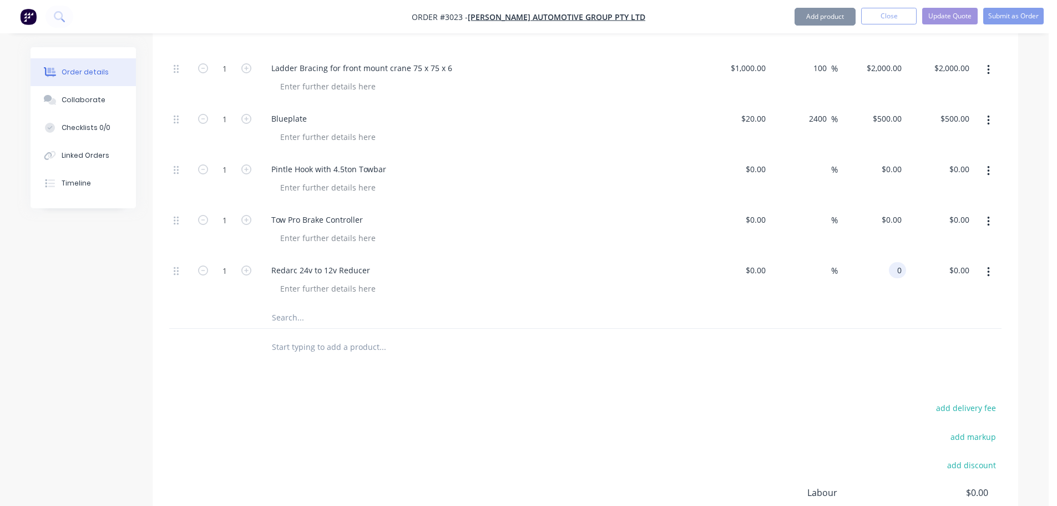
type input "$0.00"
type input "0"
type input "$0.00"
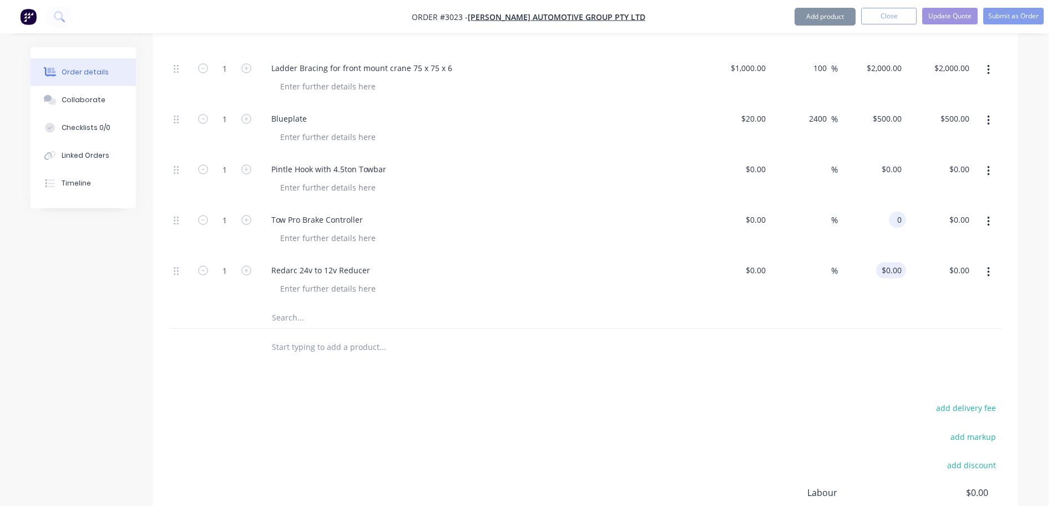
type input "$0.00"
type input "0"
type input "$0.00"
click at [901, 262] on input "$0.00" at bounding box center [894, 270] width 26 height 16
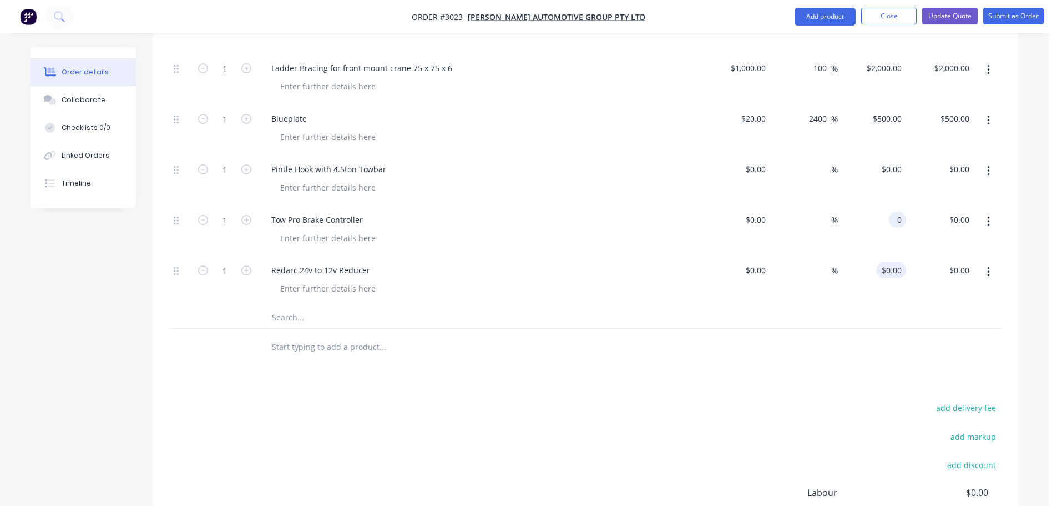
type input "$0.00"
type input "0"
type input "$0.00"
type input "0"
type input "$0.00"
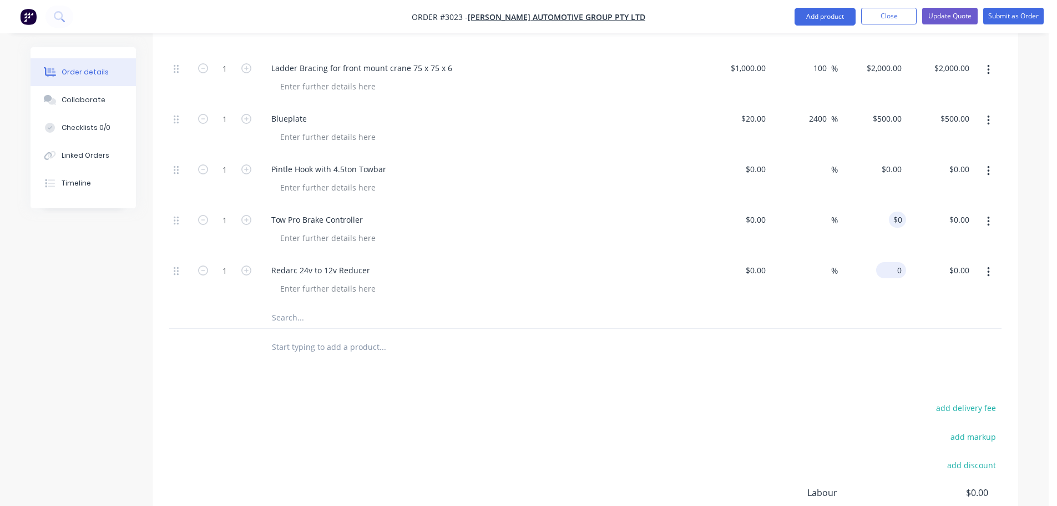
type input "0"
type input "$0.00"
type input "0"
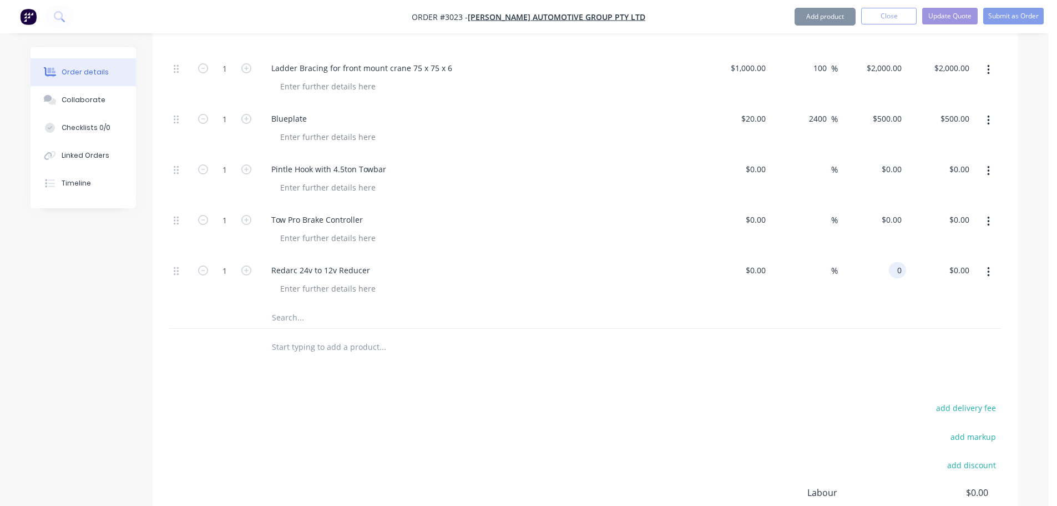
type input "0"
type input "$0.00"
type input "0"
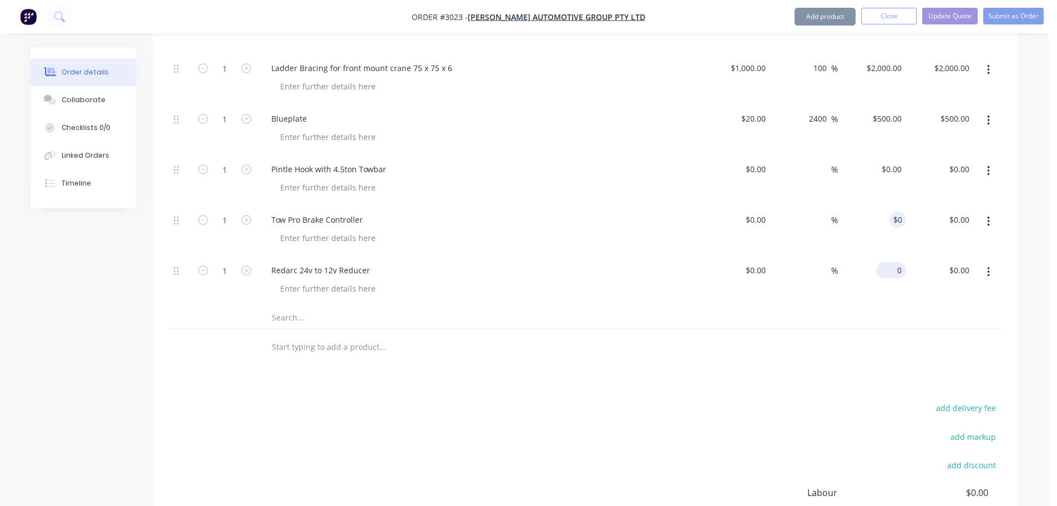
type input "$0.00"
type input "0"
type input "$0.00"
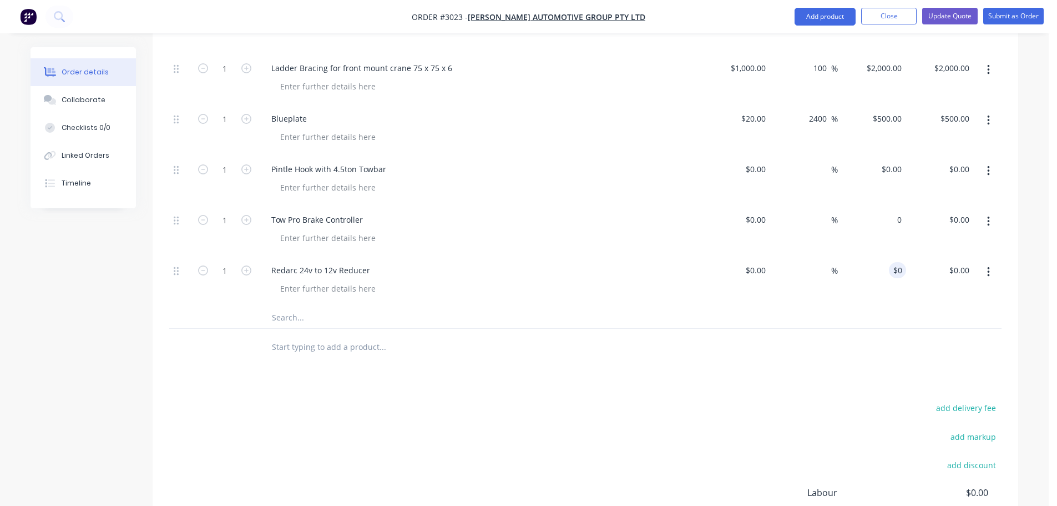
type input "$0.00"
type input "0"
type input "$0.00"
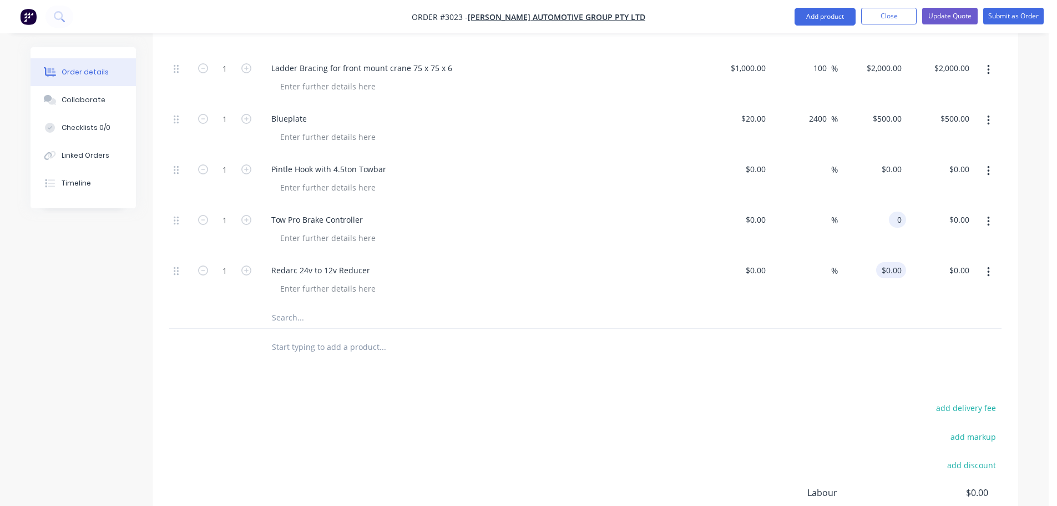
type input "0"
type input "$0.00"
type input "0"
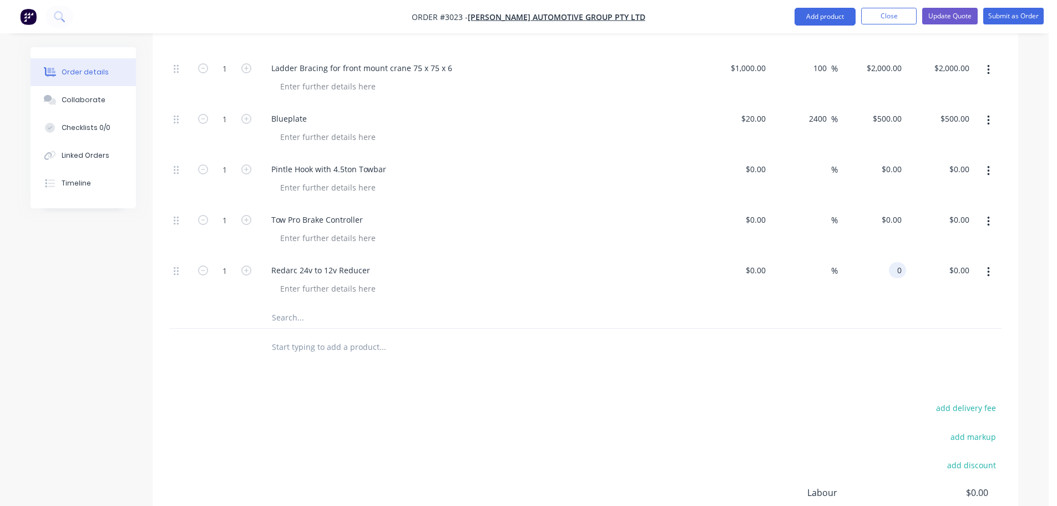
type input "$0.00"
click at [855, 285] on div "$0.00 $0.00" at bounding box center [872, 280] width 68 height 51
type input "$0.00"
type input "0"
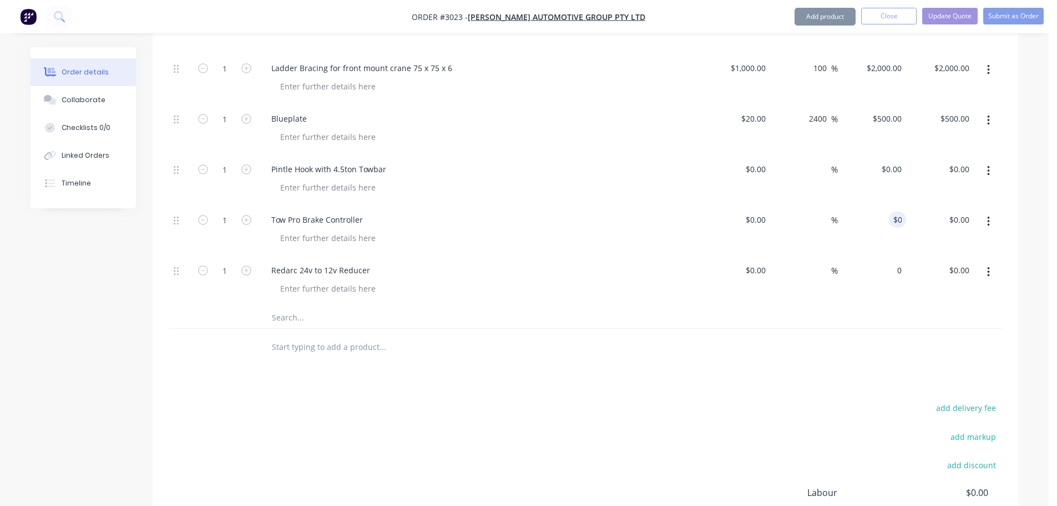
type input "0"
type input "$0.00"
type input "0"
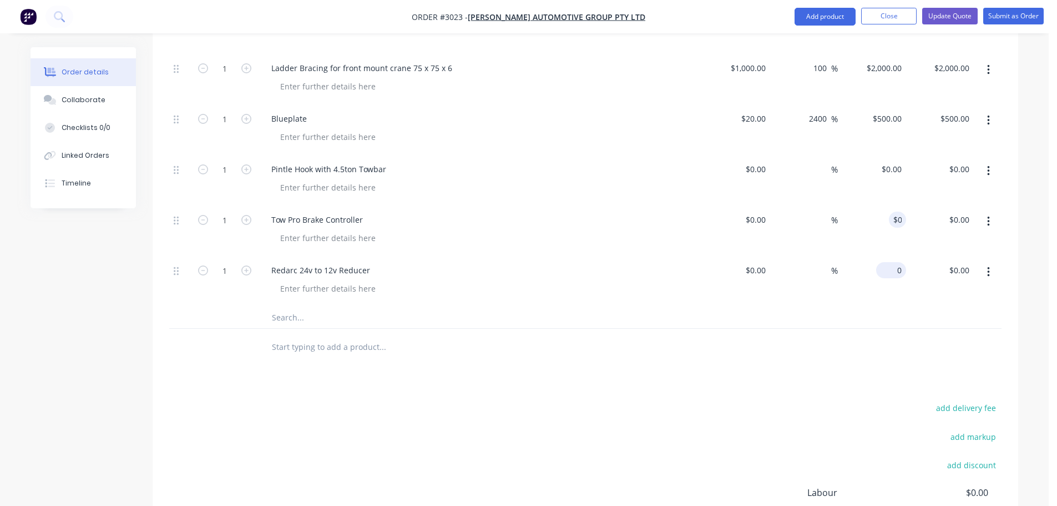
type input "$0.00"
type input "0"
type input "$0.00"
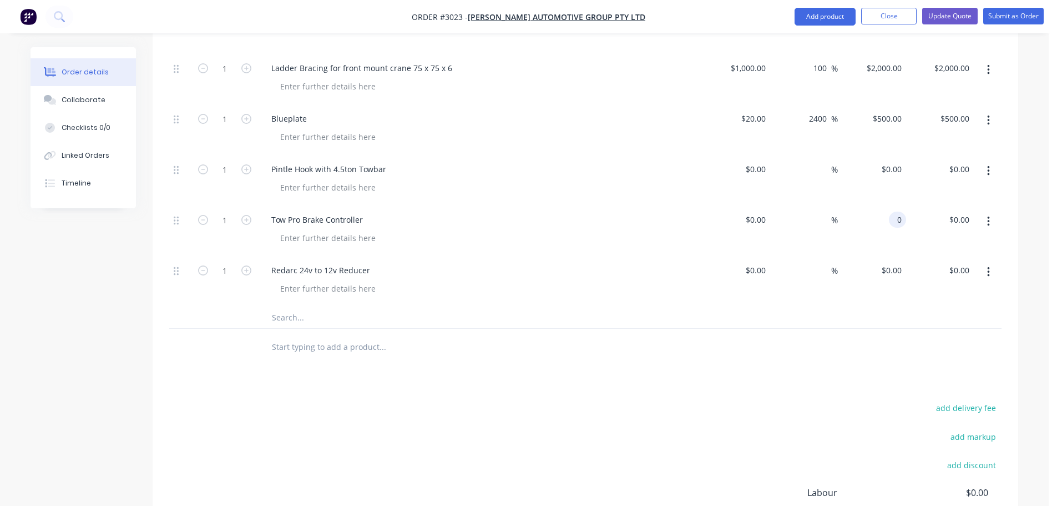
type input "$0.00"
type input "0"
type input "$0.00"
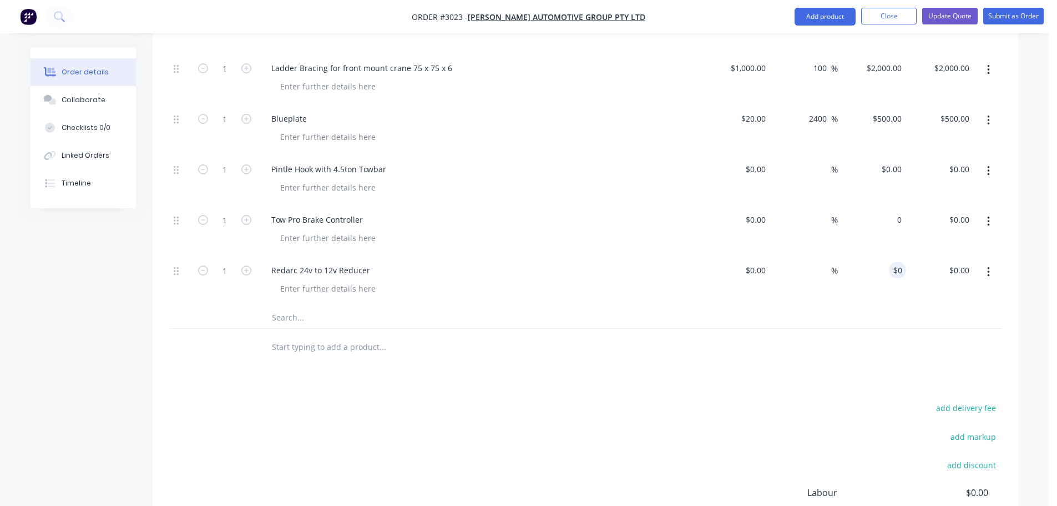
type input "0"
type input "$0.00"
type input "0"
type input "$0.00"
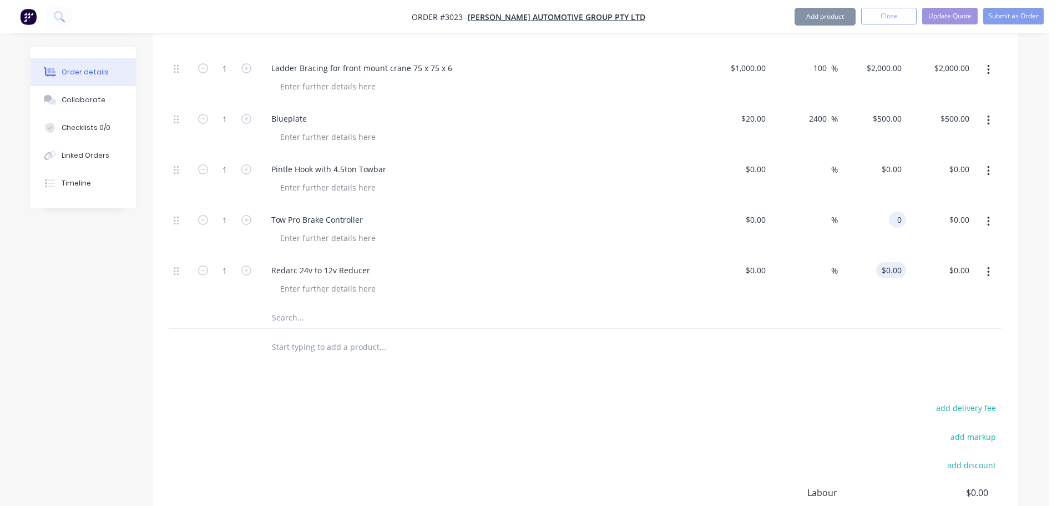
type input "$0.00"
type input "0"
type input "$0.00"
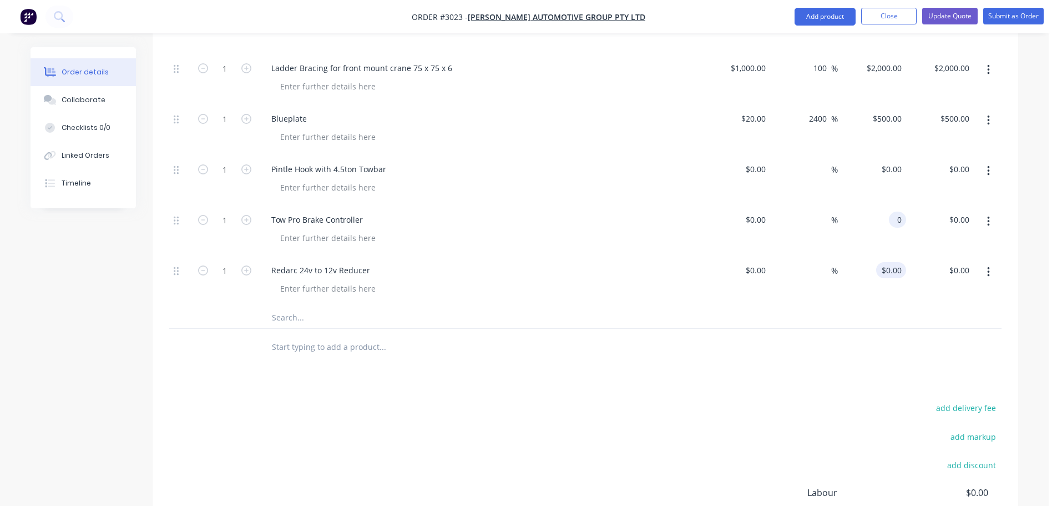
type input "0"
type input "$0.00"
type input "0"
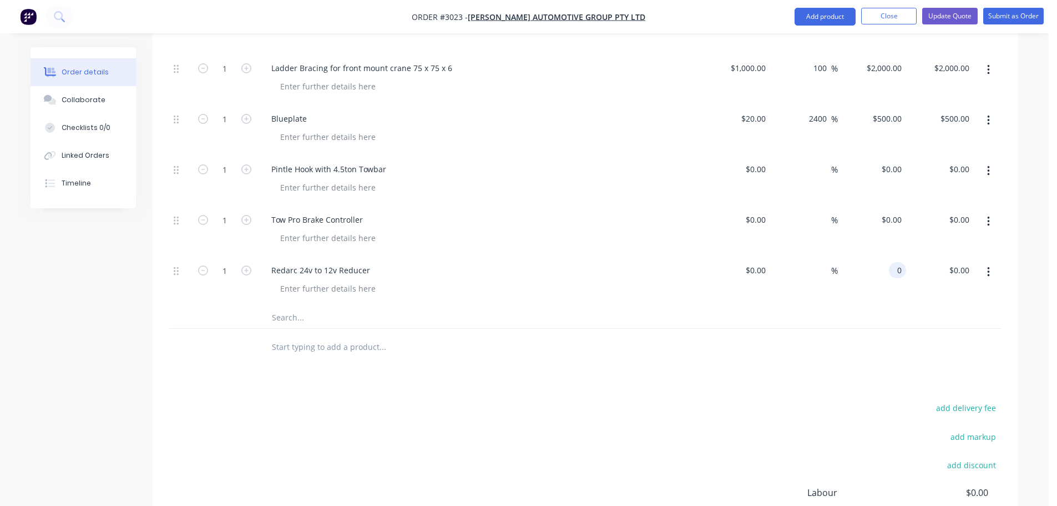
type input "0"
type input "$0.00"
type input "0"
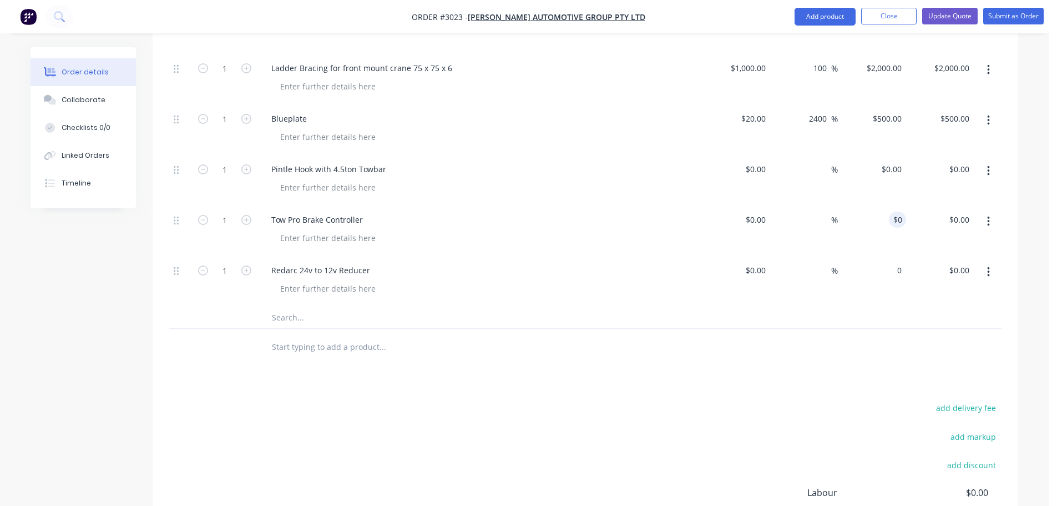
type input "$0.00"
click at [566, 110] on div "Blueplate" at bounding box center [479, 118] width 435 height 16
type input "$0.00"
type input "0"
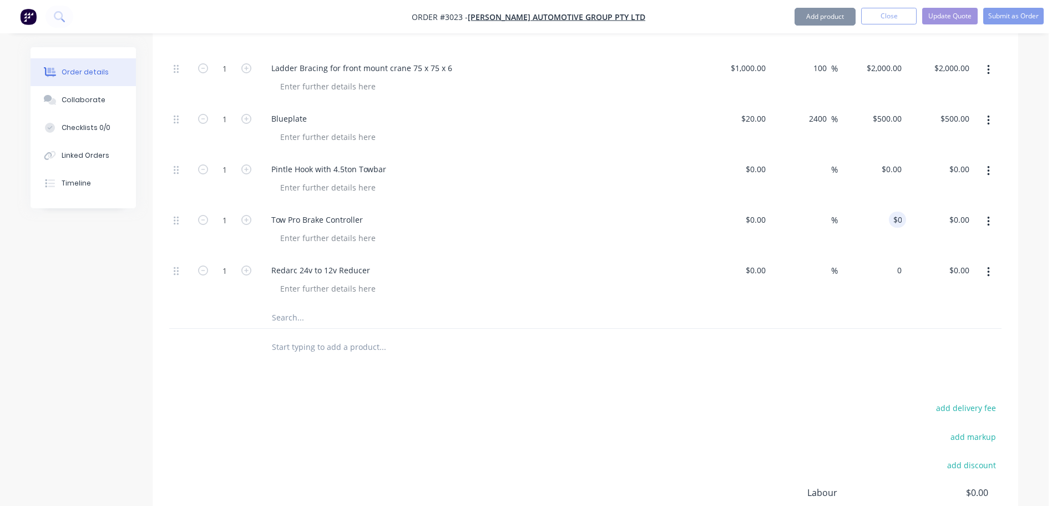
type input "$0.00"
type input "0"
type input "$0.00"
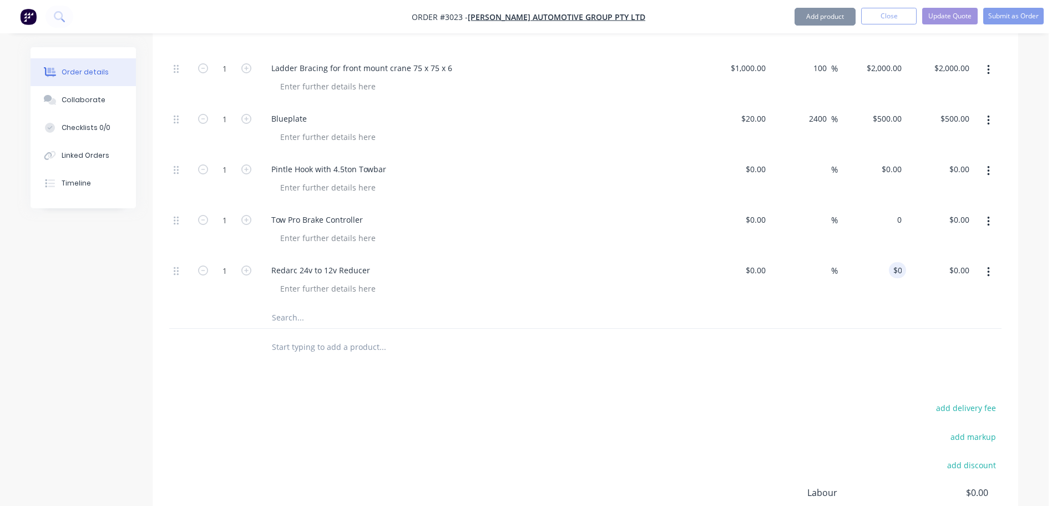
type input "$0.00"
type input "0"
type input "$0.00"
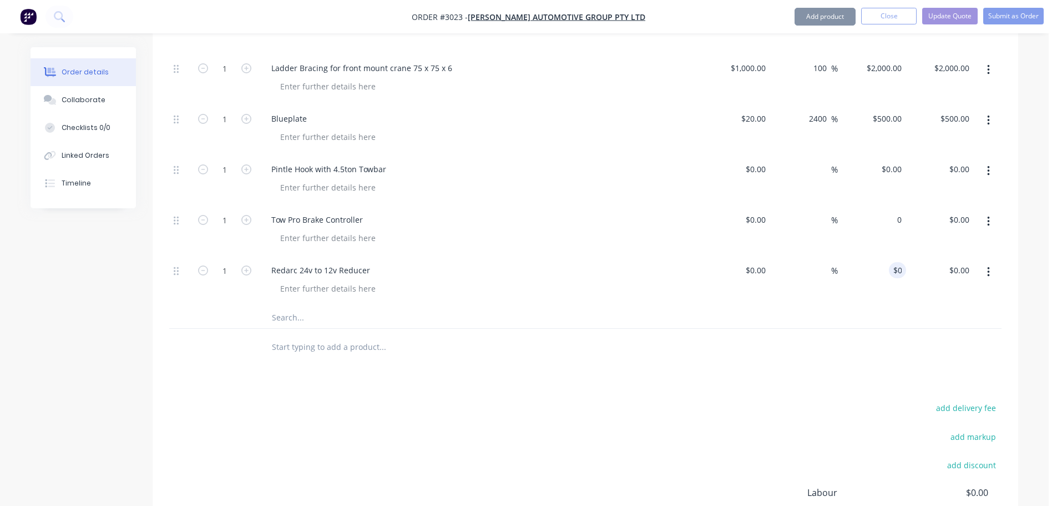
type input "0"
type input "$0.00"
type input "0"
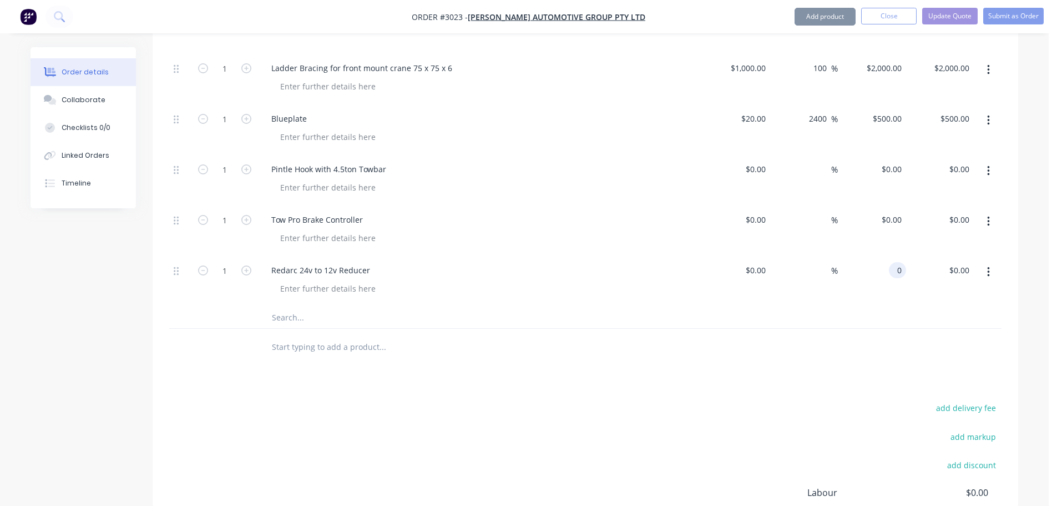
type input "0"
type input "$0.00"
type input "0"
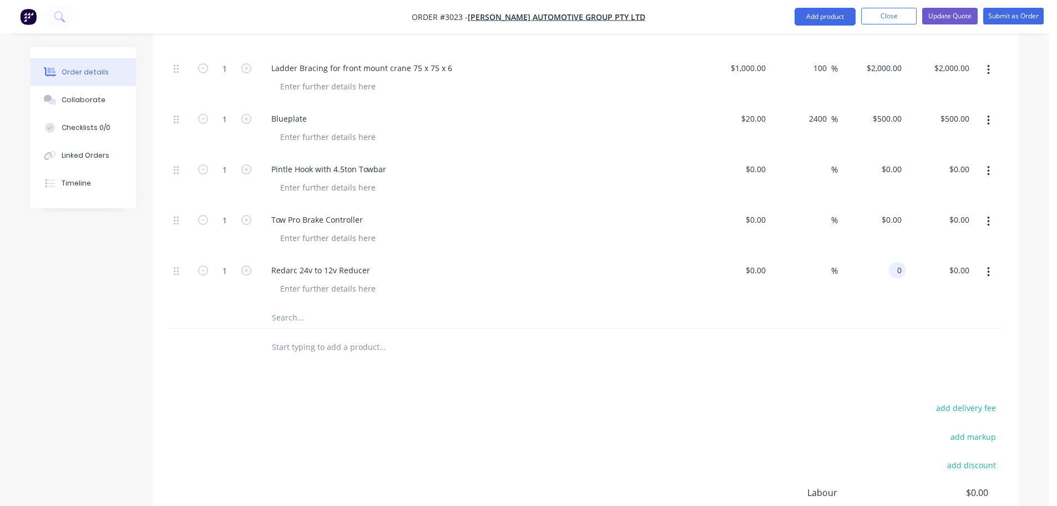
type input "$0.00"
type input "0"
type input "$0.00"
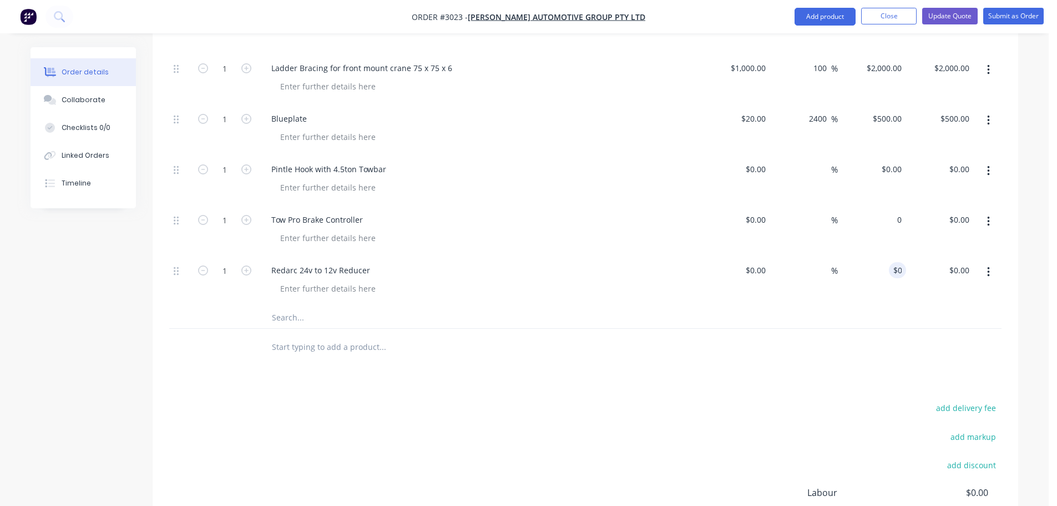
type input "$0.00"
type input "0"
type input "$0.00"
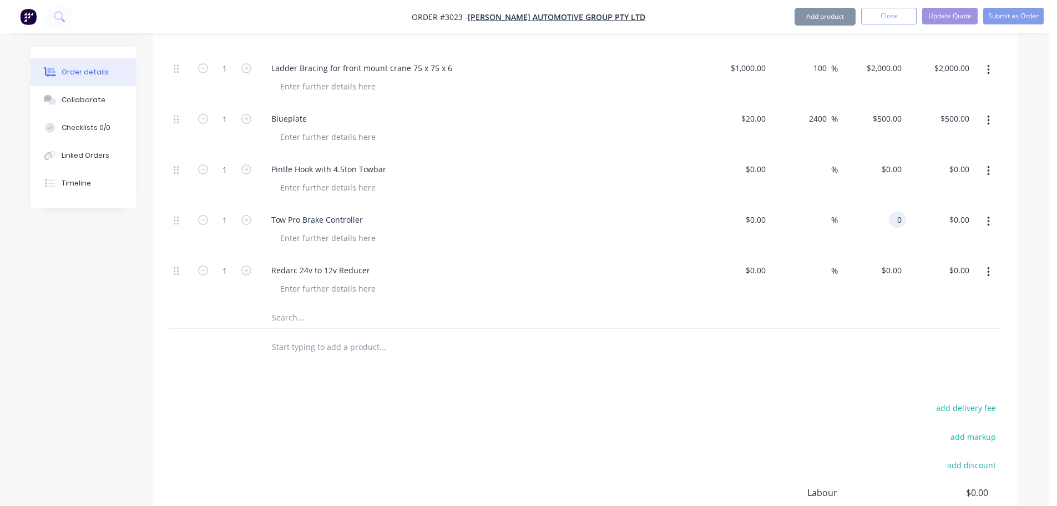
type input "0"
type input "$0.00"
type input "0"
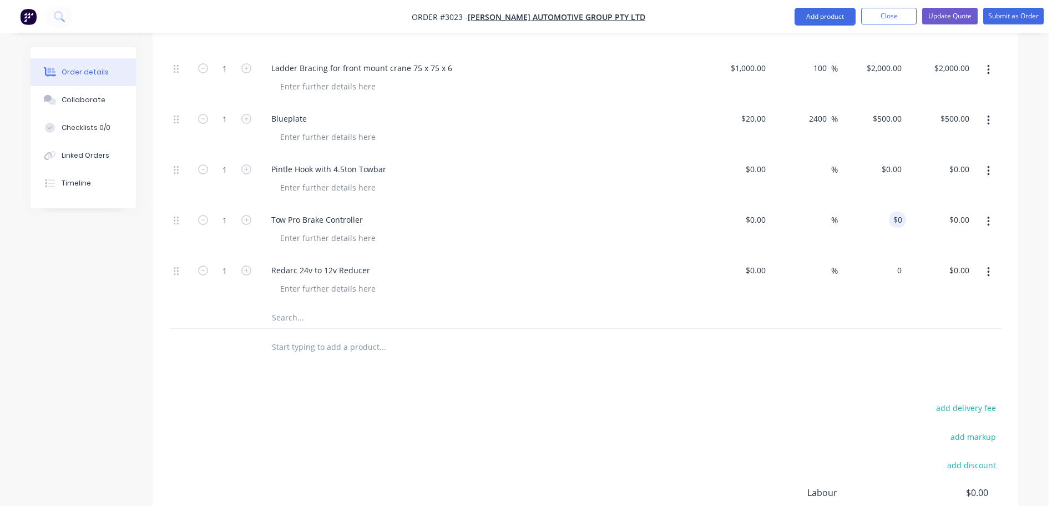
type input "0"
type input "$0.00"
type input "0"
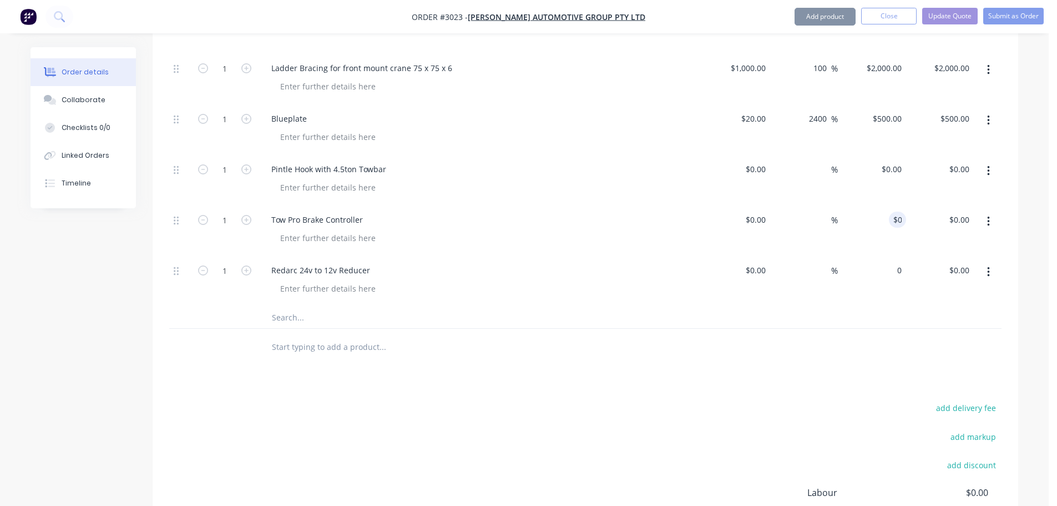
type input "$0.00"
type input "0"
type input "$0.00"
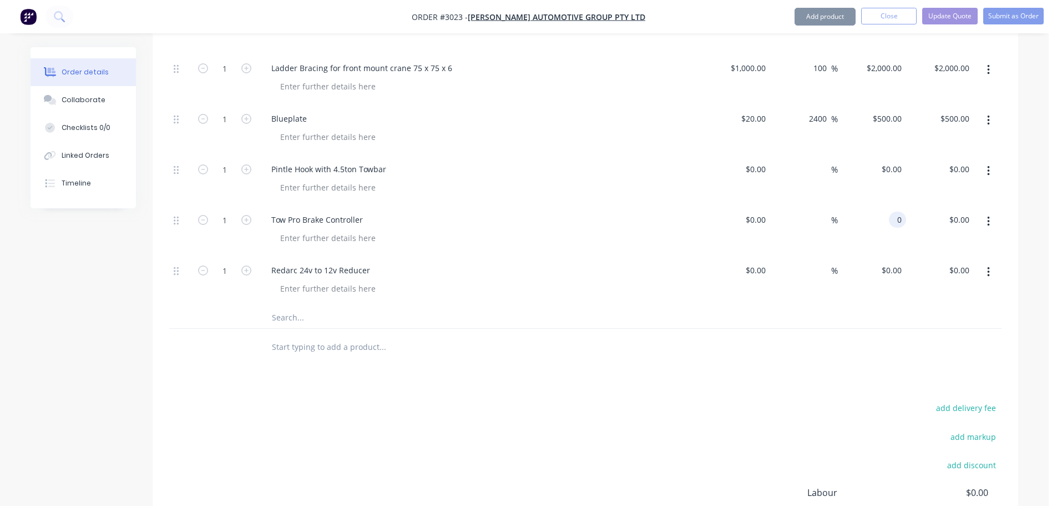
type input "$0.00"
type input "0"
type input "$0.00"
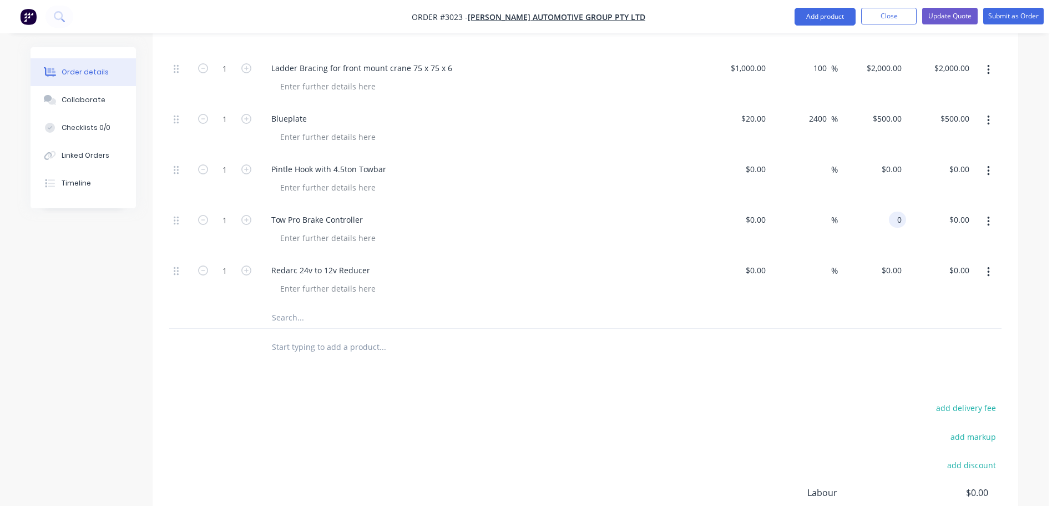
type input "0"
type input "$0.00"
type input "0"
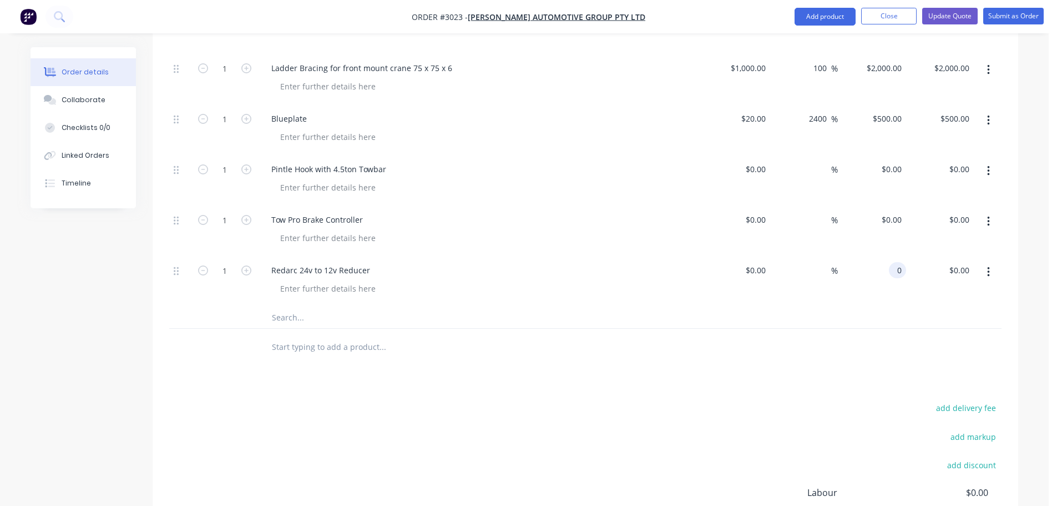
type input "0"
type input "$0.00"
type input "0"
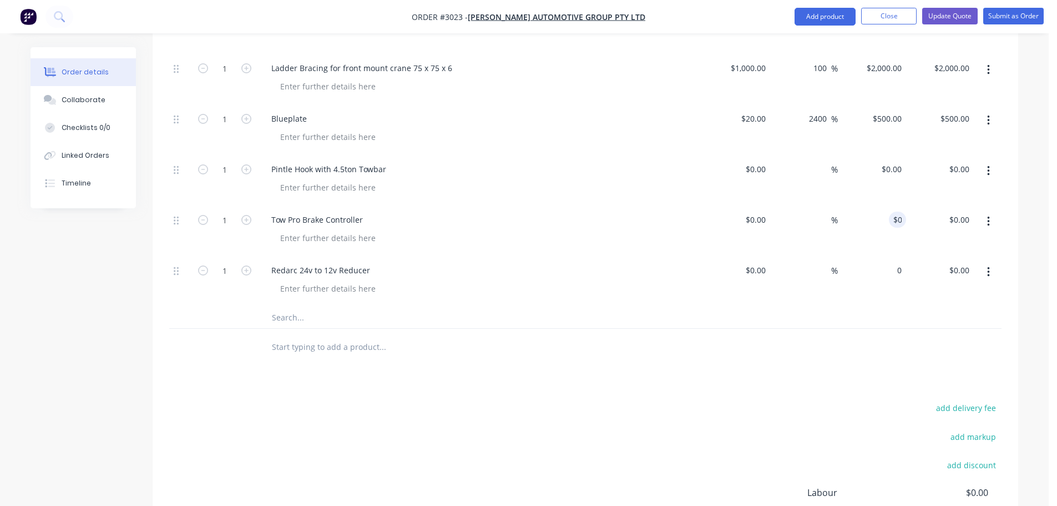
type input "$0.00"
type input "0"
type input "$0.00"
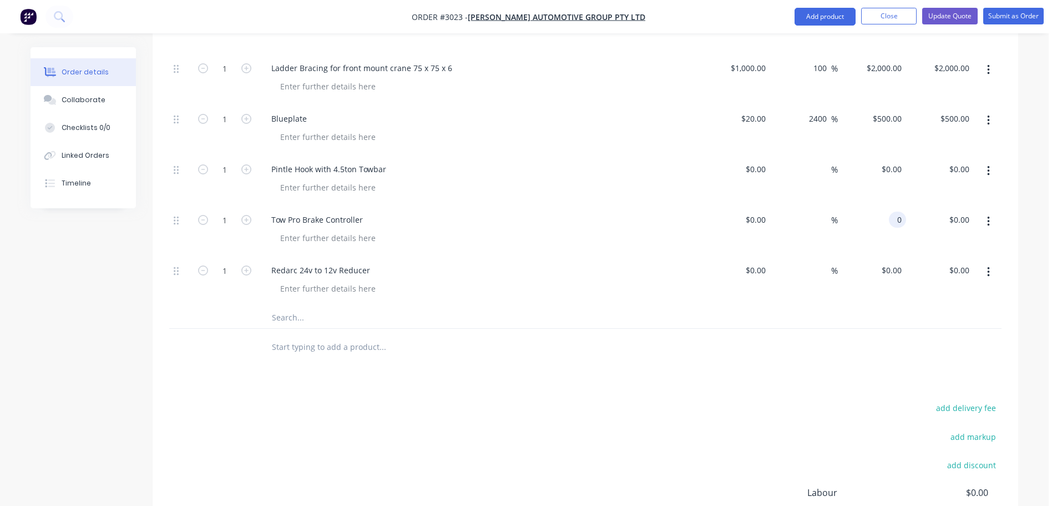
type input "$0.00"
type input "0"
type input "$0.00"
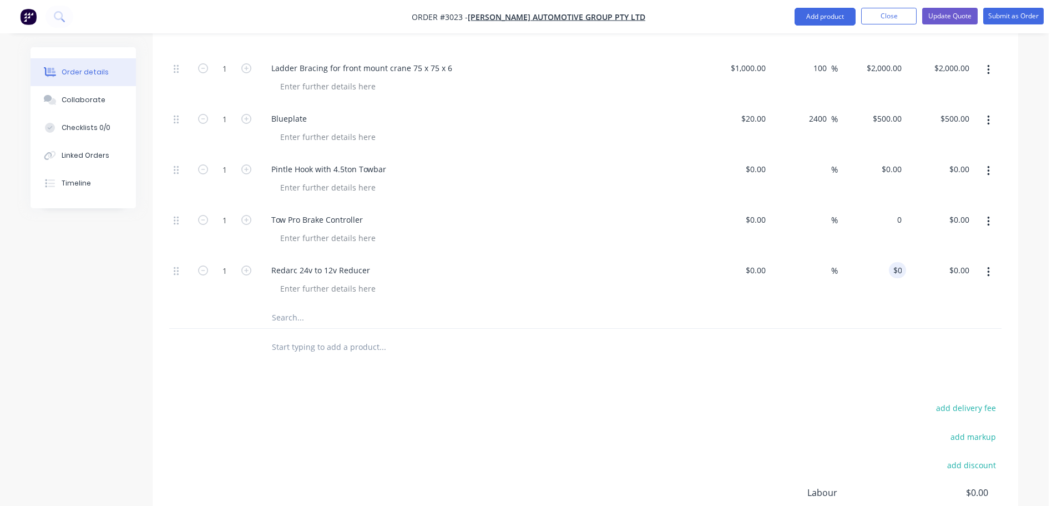
type input "0"
type input "$0.00"
type input "0"
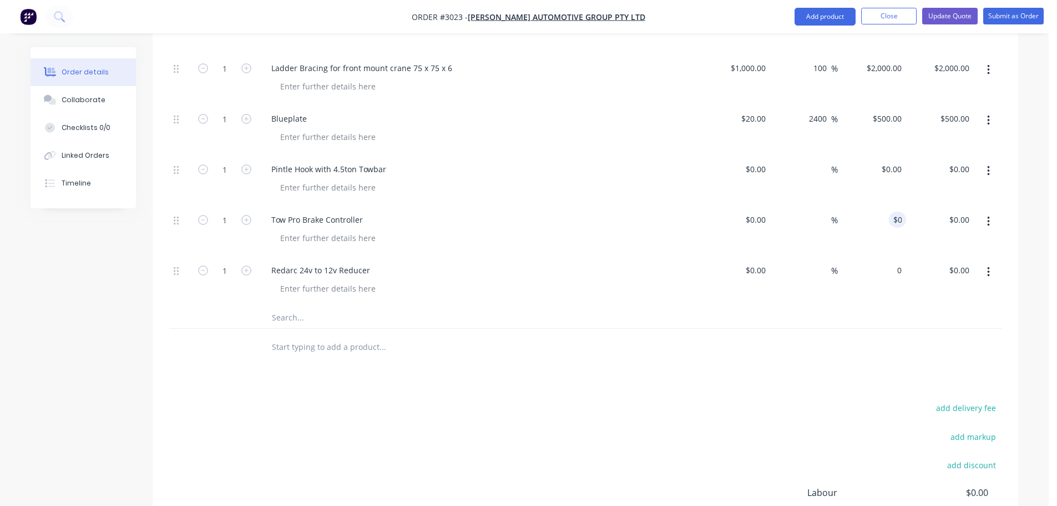
type input "0"
type input "$0.00"
type input "0"
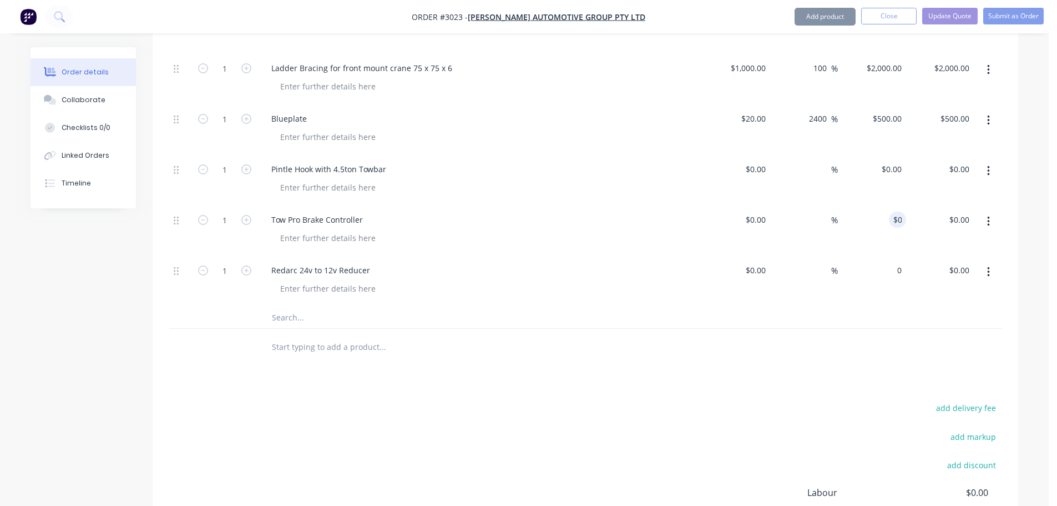
type input "$0.00"
type input "0"
type input "$0.00"
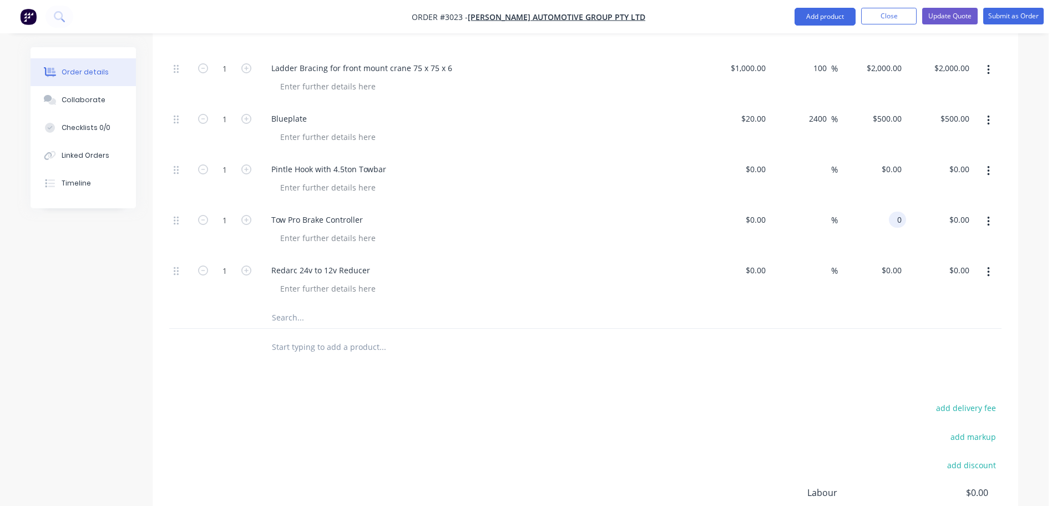
type input "$0.00"
type input "0"
type input "$0.00"
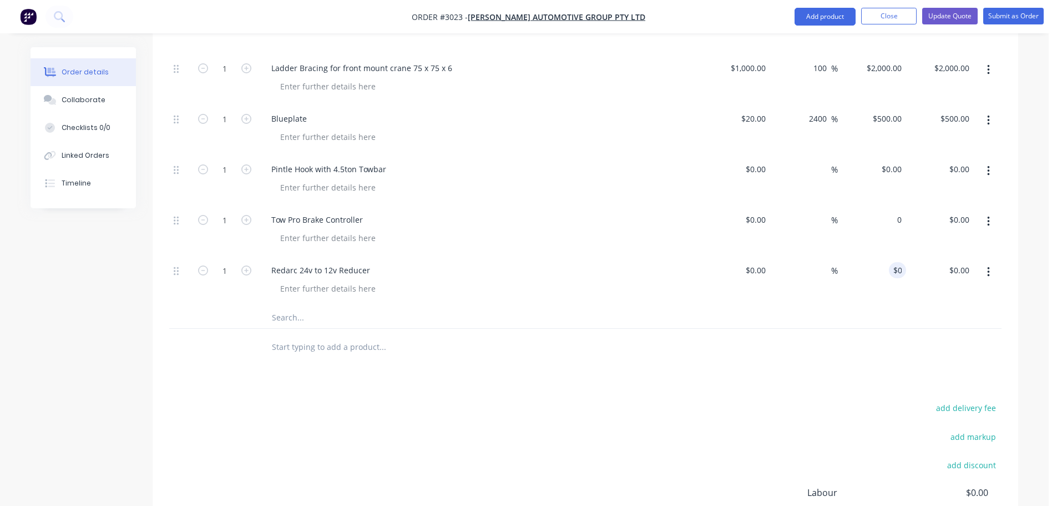
type input "0"
type input "$0.00"
type input "0"
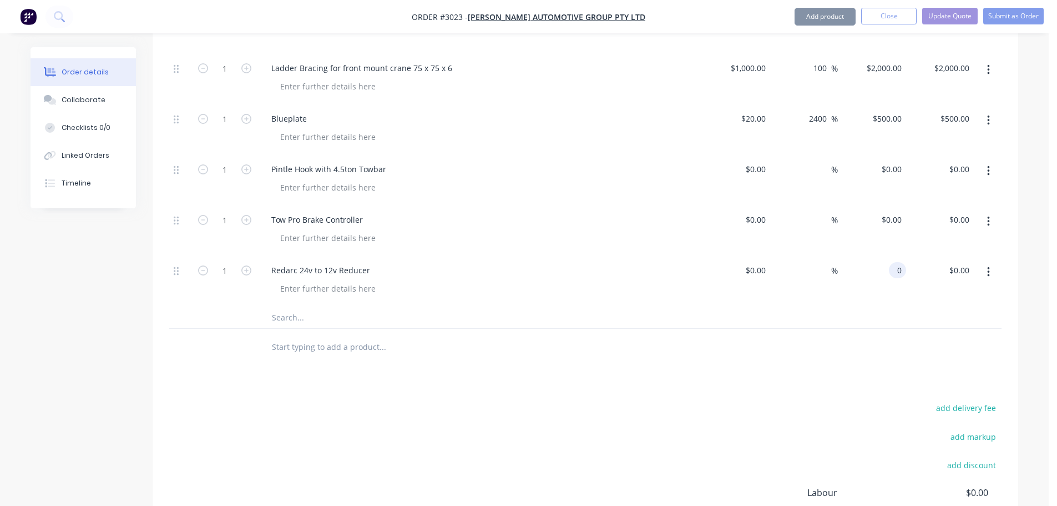
type input "0"
click at [470, 289] on div "Sub-kit 1 Tray Body Kit Components $20,770.00 $20,770.00 6.1 Truck Body Calcula…" at bounding box center [585, 98] width 832 height 461
click at [277, 280] on div at bounding box center [327, 288] width 113 height 16
drag, startPoint x: 768, startPoint y: 256, endPoint x: 731, endPoint y: 255, distance: 36.6
click at [730, 255] on div "$0.00 $0.00" at bounding box center [736, 280] width 68 height 51
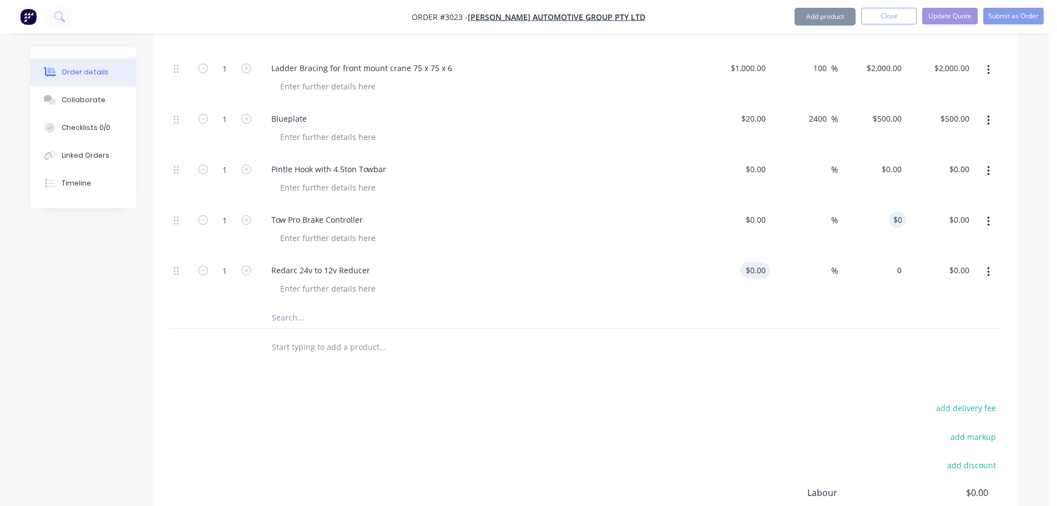
click at [756, 262] on input "$0.00" at bounding box center [758, 270] width 26 height 16
click at [766, 275] on div "$6.00 $6.00" at bounding box center [736, 280] width 68 height 51
drag, startPoint x: 767, startPoint y: 255, endPoint x: 765, endPoint y: 262, distance: 7.5
click at [766, 262] on input "$6.00" at bounding box center [758, 270] width 26 height 16
click at [768, 285] on div "$6.00 6" at bounding box center [736, 280] width 68 height 51
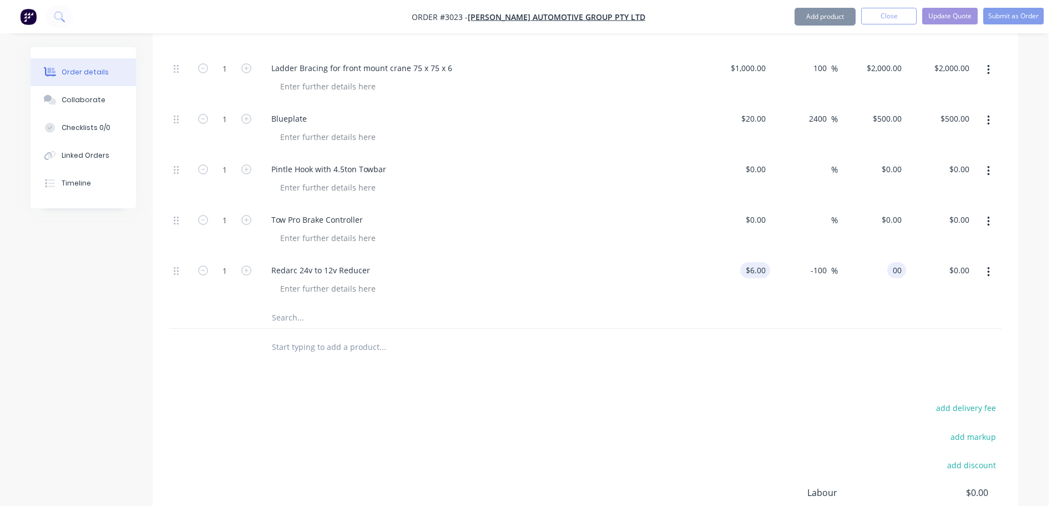
drag, startPoint x: 770, startPoint y: 253, endPoint x: 763, endPoint y: 252, distance: 7.2
click at [763, 255] on div "1 Redarc 24v to 12v Reducer $6.00 $6.00 -100 -100 % 00 00 $0.00 $0.00" at bounding box center [585, 280] width 832 height 51
click at [779, 262] on div "-100 -100 %" at bounding box center [804, 280] width 68 height 51
click at [769, 262] on input "$6.00" at bounding box center [764, 270] width 13 height 16
click at [901, 262] on input "$0.00" at bounding box center [894, 270] width 26 height 16
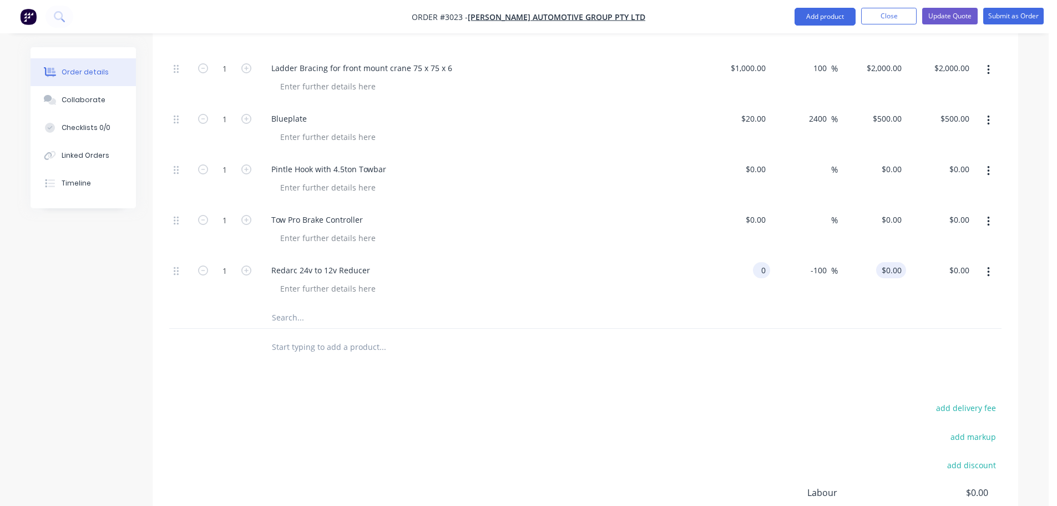
click at [900, 262] on input "$0.00" at bounding box center [894, 270] width 26 height 16
drag, startPoint x: 907, startPoint y: 255, endPoint x: 896, endPoint y: 259, distance: 11.8
click at [896, 259] on div "1 Redarc 24v to 12v Reducer 0 $0.00 -100 -100 % $0.00 00 $0.00 $0.00" at bounding box center [585, 280] width 832 height 51
click at [865, 280] on div "00 $0.00" at bounding box center [872, 280] width 68 height 51
drag, startPoint x: 888, startPoint y: 203, endPoint x: 895, endPoint y: 205, distance: 7.0
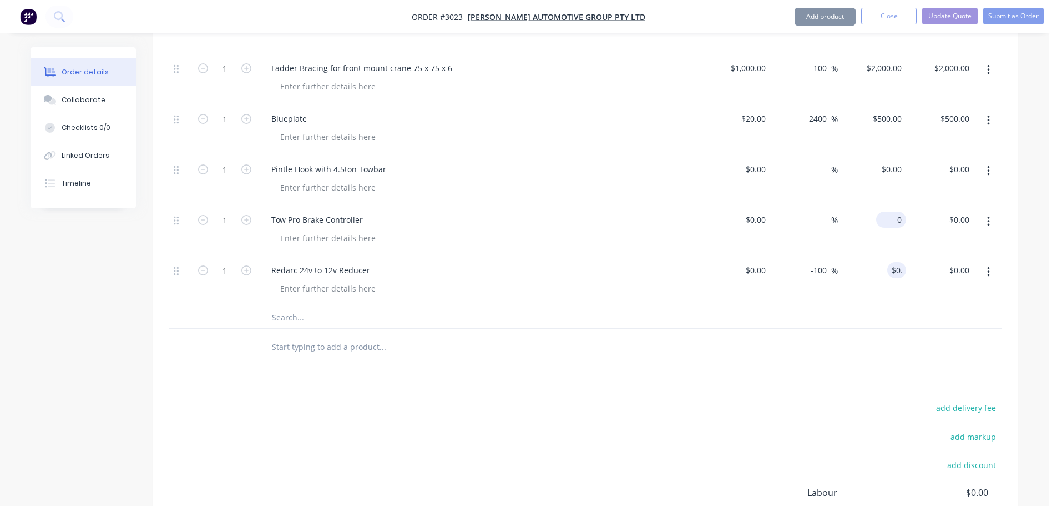
click at [890, 205] on div "0 $0.00" at bounding box center [872, 230] width 68 height 51
click at [896, 211] on input "$0.00" at bounding box center [894, 219] width 26 height 16
click at [568, 230] on div at bounding box center [484, 238] width 426 height 16
click at [664, 212] on div "Tow Pro Brake Controller" at bounding box center [480, 230] width 444 height 51
click at [893, 16] on button "Close" at bounding box center [888, 16] width 55 height 17
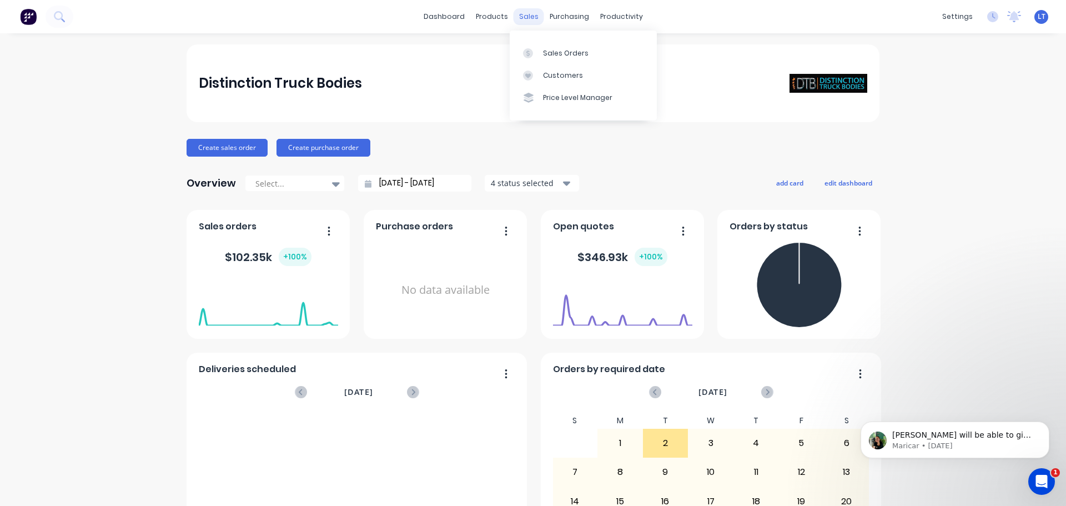
click at [522, 16] on div "sales" at bounding box center [528, 16] width 31 height 17
click at [543, 56] on div "Sales Orders" at bounding box center [566, 53] width 46 height 10
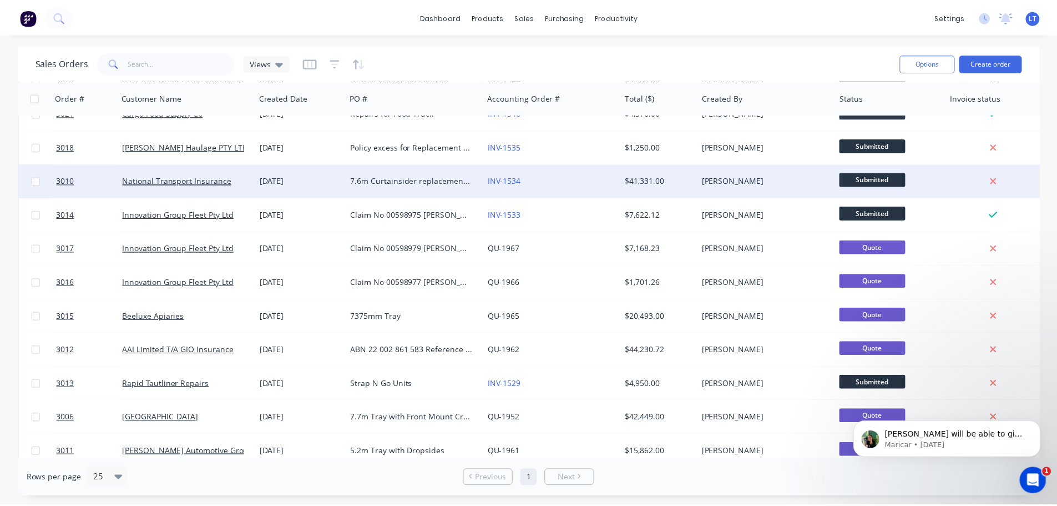
scroll to position [277, 0]
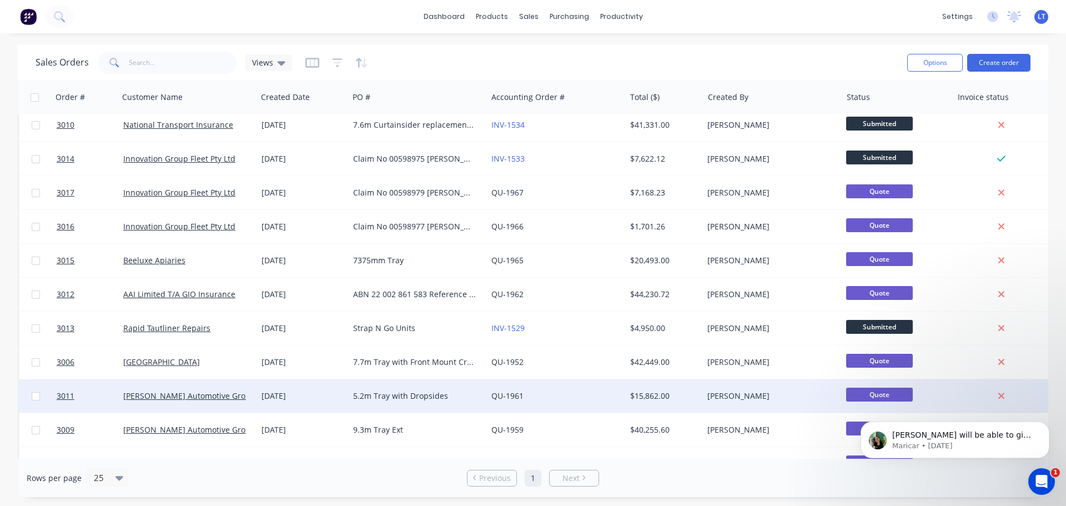
click at [392, 396] on div "5.2m Tray with Dropsides" at bounding box center [414, 395] width 123 height 11
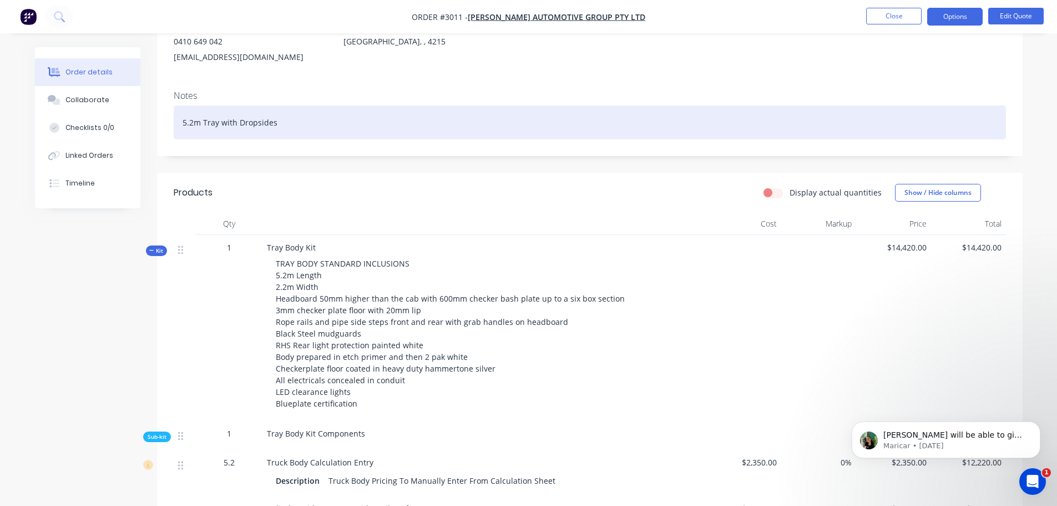
scroll to position [111, 0]
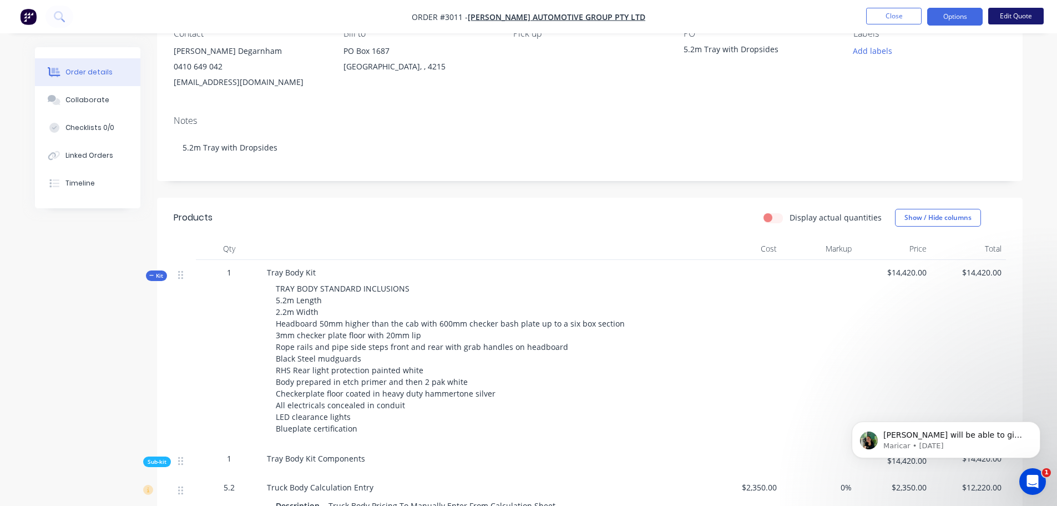
click at [1012, 14] on button "Edit Quote" at bounding box center [1015, 16] width 55 height 17
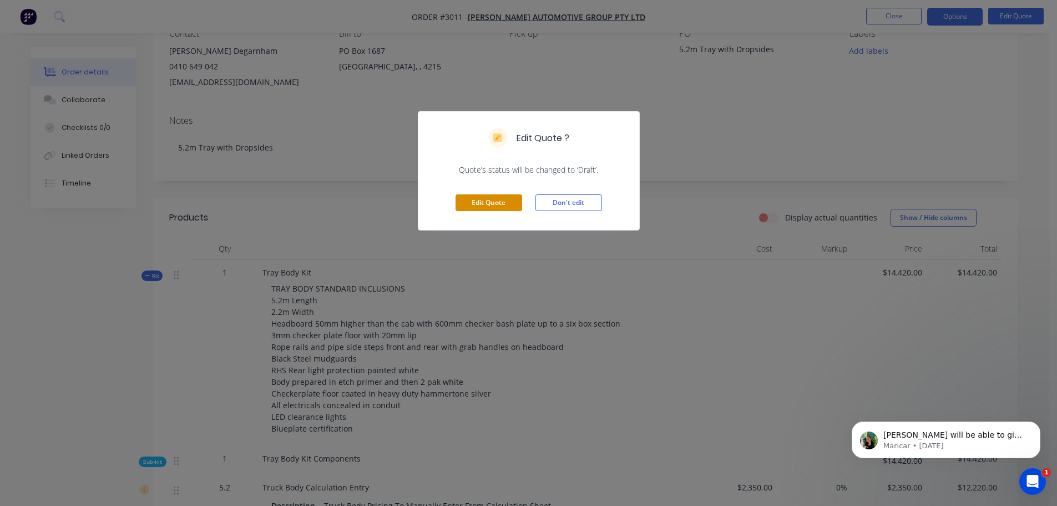
click at [492, 201] on button "Edit Quote" at bounding box center [489, 202] width 67 height 17
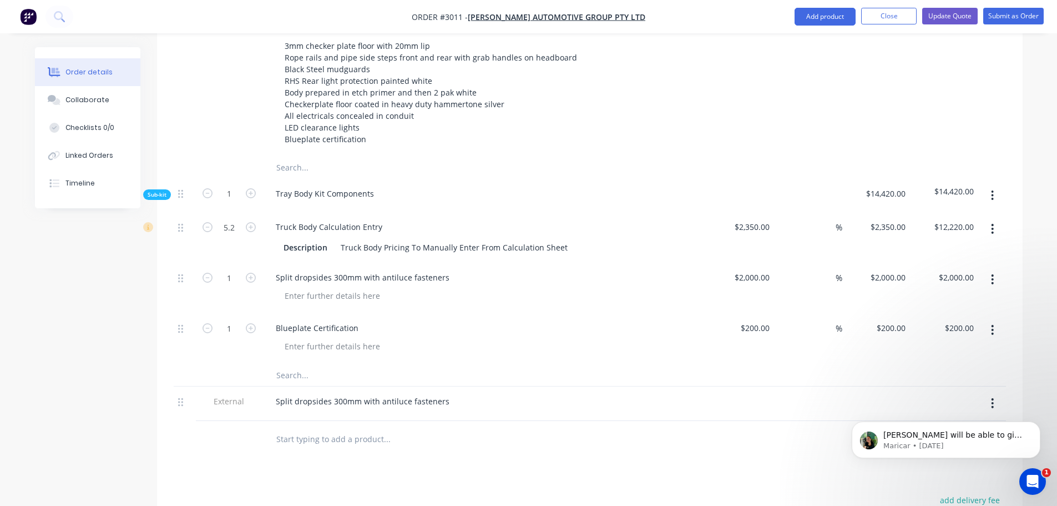
scroll to position [555, 0]
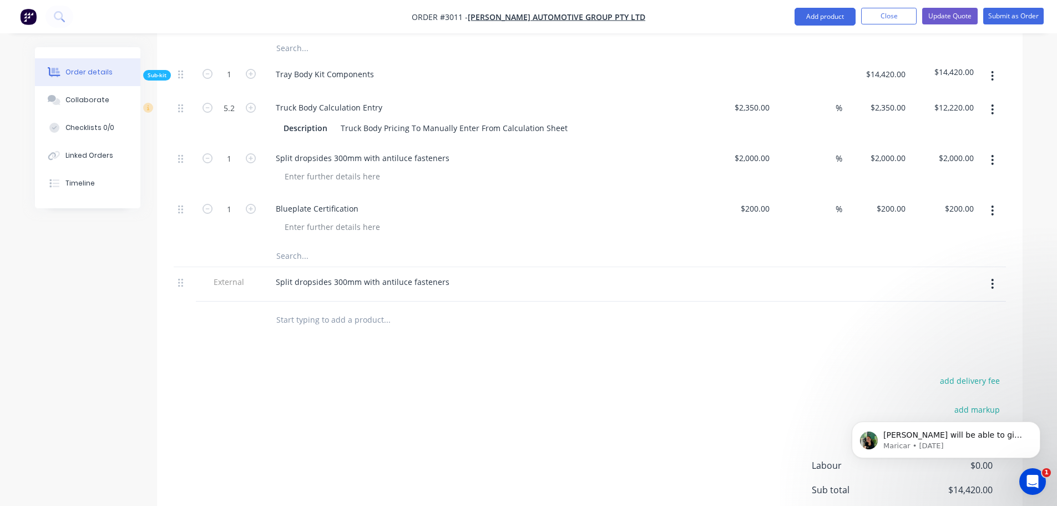
click at [304, 308] on input "text" at bounding box center [387, 319] width 222 height 22
click at [449, 274] on div "Split dropsides 300mm with antiluce fasteners" at bounding box center [362, 282] width 191 height 16
click at [407, 320] on input "text" at bounding box center [387, 331] width 222 height 22
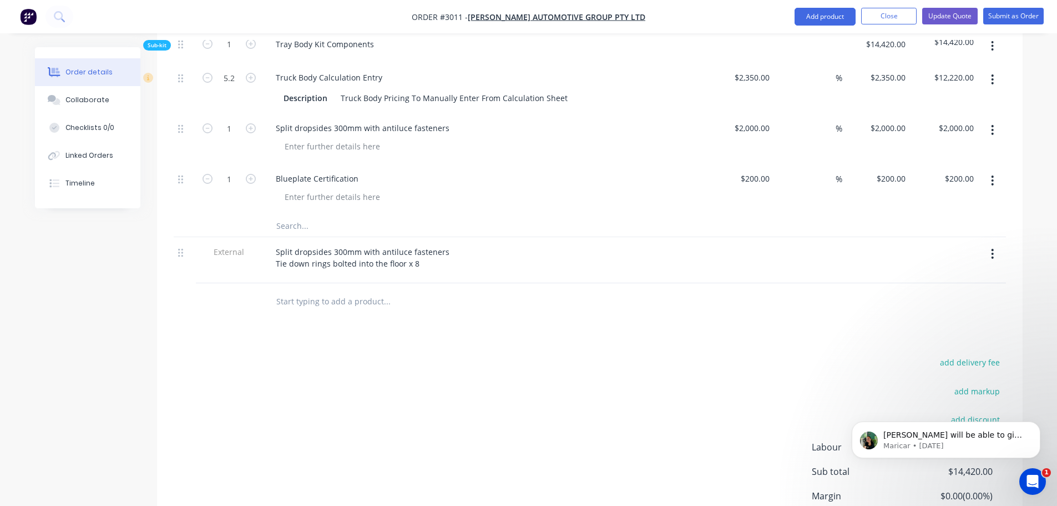
scroll to position [610, 0]
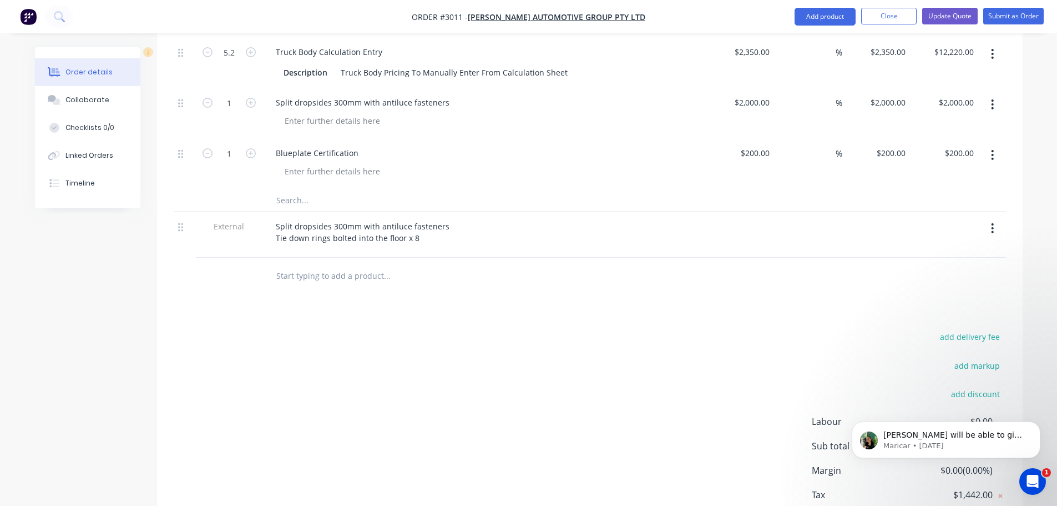
click at [306, 189] on input "text" at bounding box center [387, 200] width 222 height 22
drag, startPoint x: 276, startPoint y: 207, endPoint x: 418, endPoint y: 208, distance: 142.1
click at [418, 218] on div "Split dropsides 300mm with antiluce fasteners Tie down rings bolted into the fl…" at bounding box center [362, 232] width 191 height 28
copy div "Tie down rings bolted into the floor x 8"
click at [295, 189] on input "text" at bounding box center [387, 200] width 222 height 22
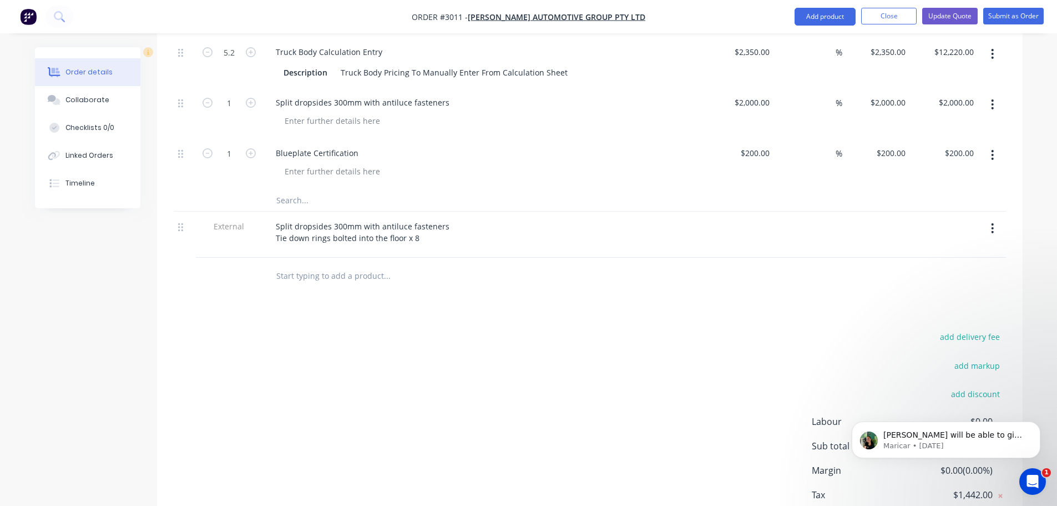
paste input "Tie down rings bolted into the floor x 8"
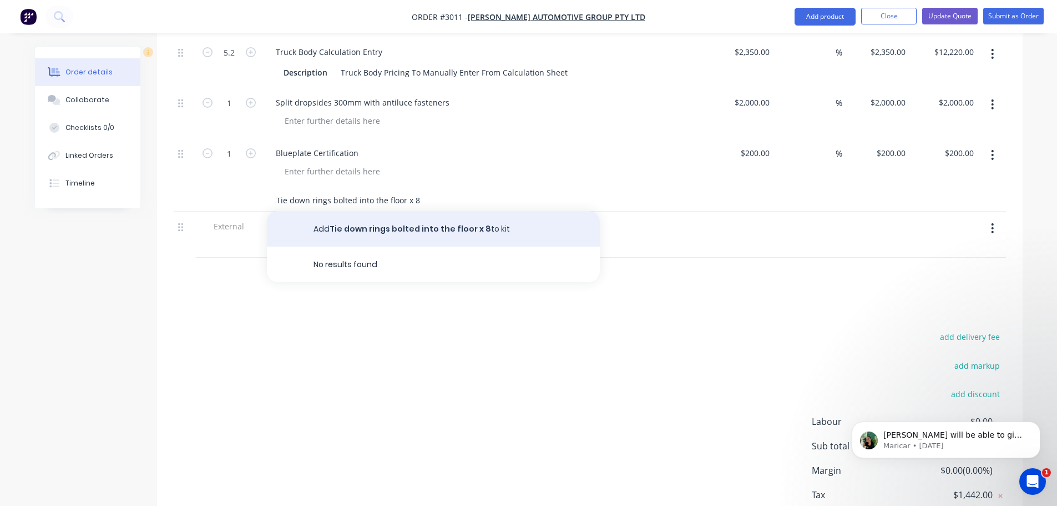
type input "Tie down rings bolted into the floor x 8"
click at [381, 211] on button "Add Tie down rings bolted into the floor x 8 to kit" at bounding box center [433, 229] width 333 height 36
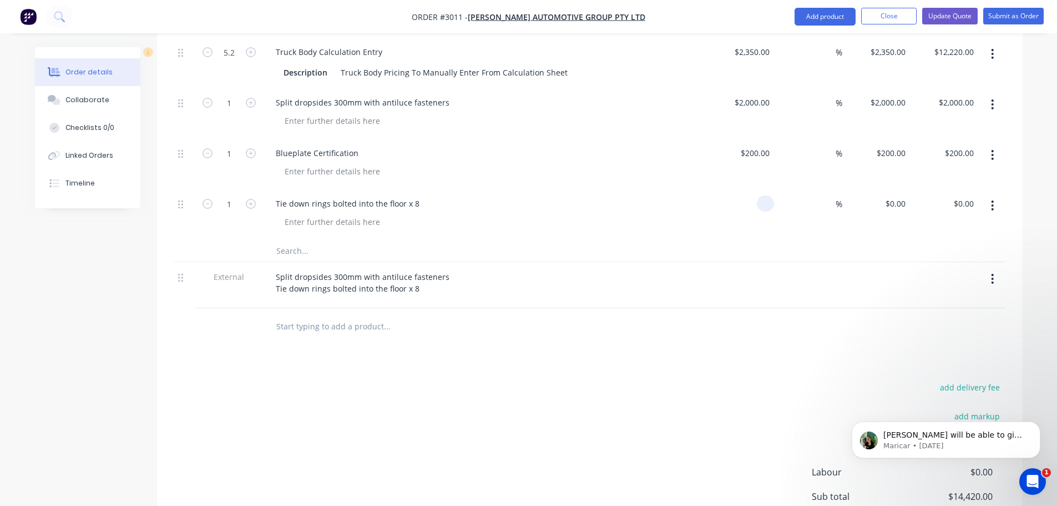
click at [760, 189] on div at bounding box center [740, 214] width 68 height 51
type input "$1.00"
type input "1"
type input "$1.00"
click at [893, 195] on div "1 1" at bounding box center [901, 203] width 17 height 16
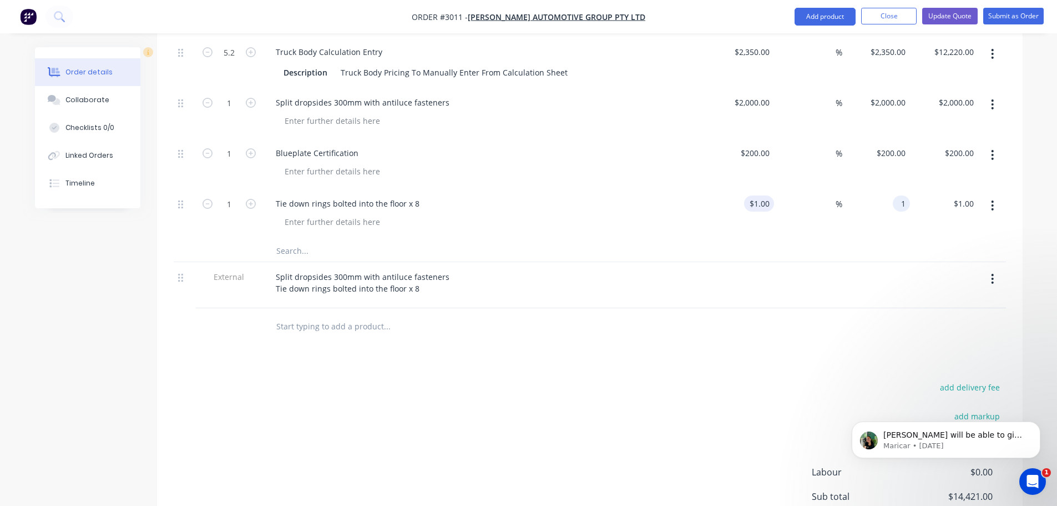
type input "1"
type input "$1.00"
click at [770, 195] on input "1" at bounding box center [762, 203] width 26 height 16
type input "$1.00"
click at [895, 195] on div "1 $1.00" at bounding box center [895, 203] width 30 height 16
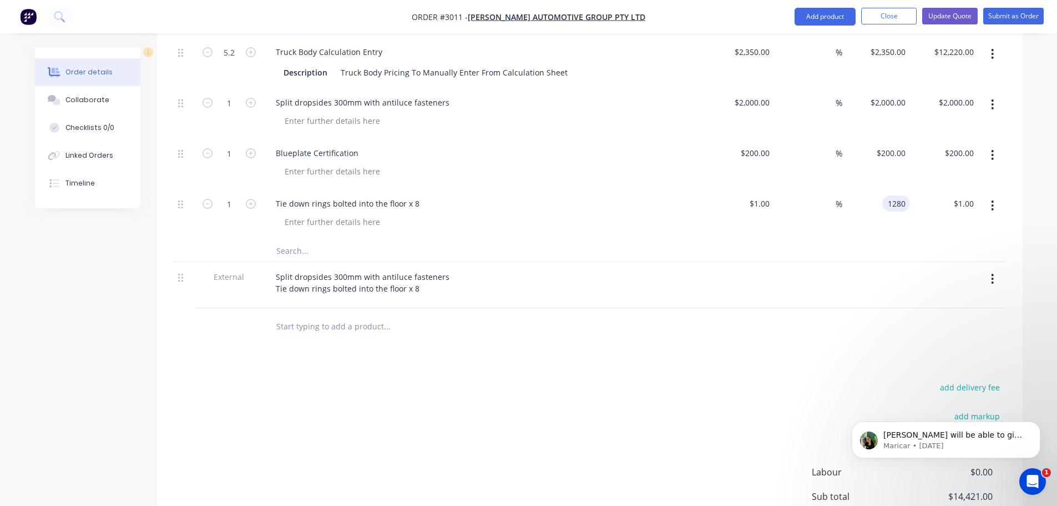
type input "1280"
type input "127900"
type input "$1,280.00"
click at [823, 239] on div at bounding box center [590, 250] width 832 height 23
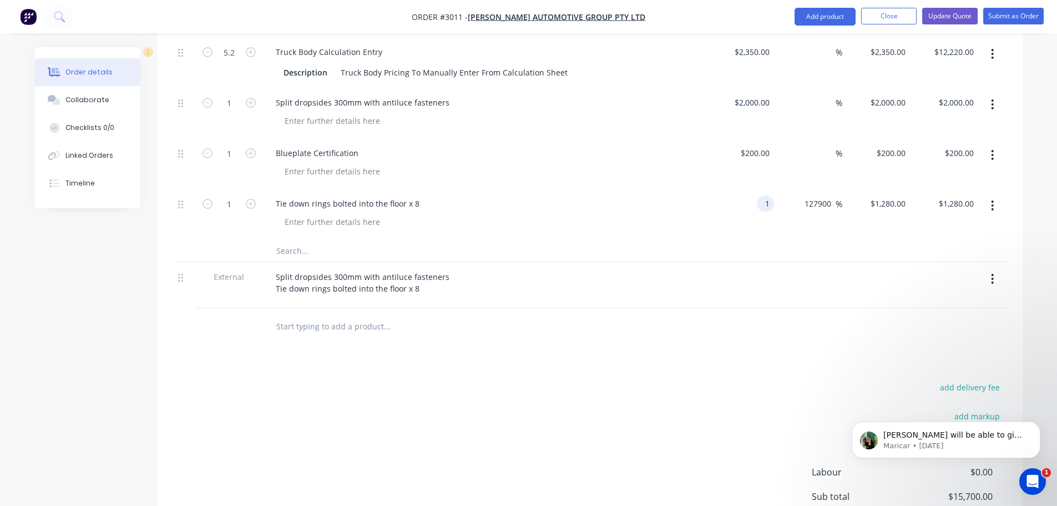
click at [771, 195] on input "1" at bounding box center [767, 203] width 13 height 16
type input "$1,280.00"
type input "$1,638,400.00"
click at [672, 214] on div at bounding box center [489, 222] width 426 height 16
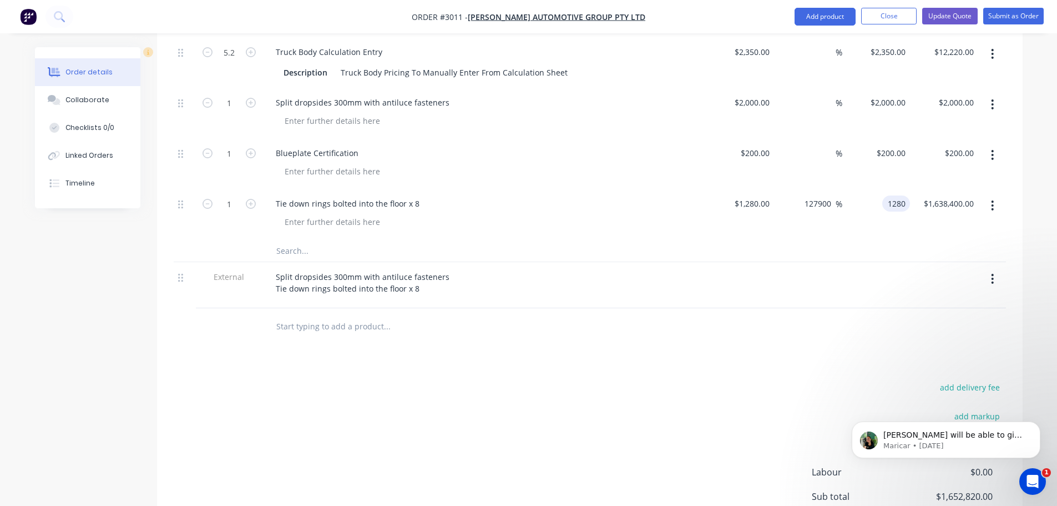
type input "1280"
type input "$1,280.00"
click at [860, 189] on div "$1,280.00 1280" at bounding box center [876, 214] width 68 height 51
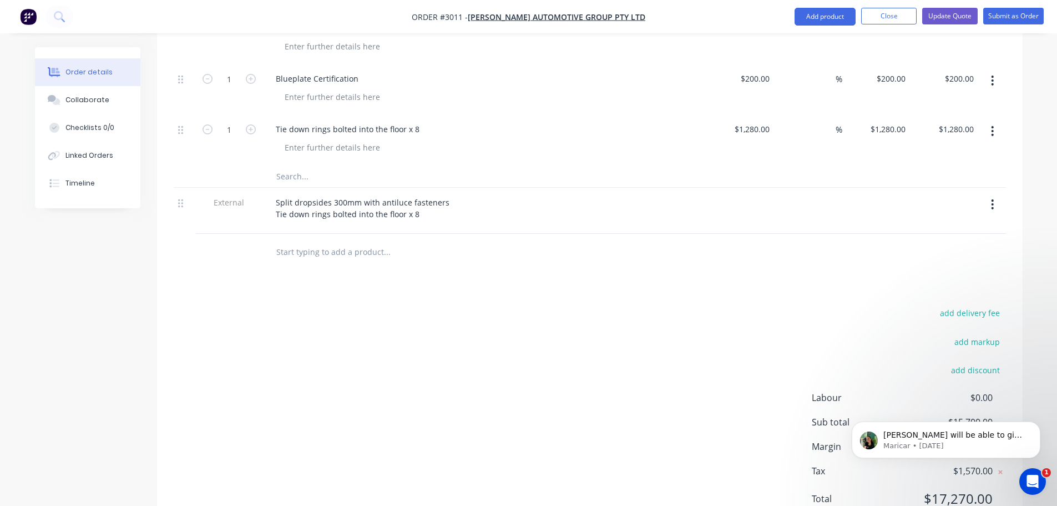
scroll to position [701, 0]
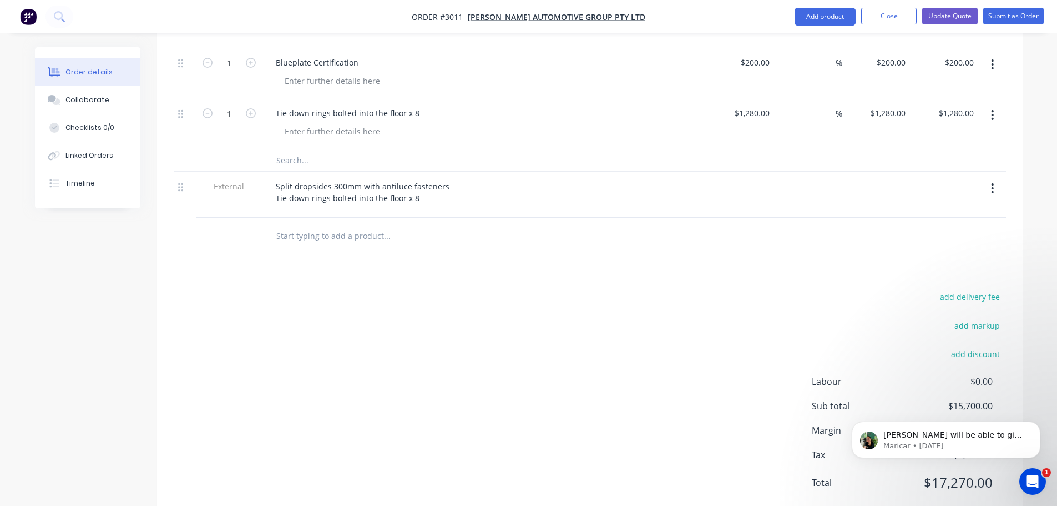
click at [716, 402] on div "add delivery fee add markup add discount Labour $0.00 Sub total $15,700.00 Marg…" at bounding box center [590, 396] width 832 height 214
click at [1034, 478] on icon "Open Intercom Messenger" at bounding box center [1031, 480] width 18 height 18
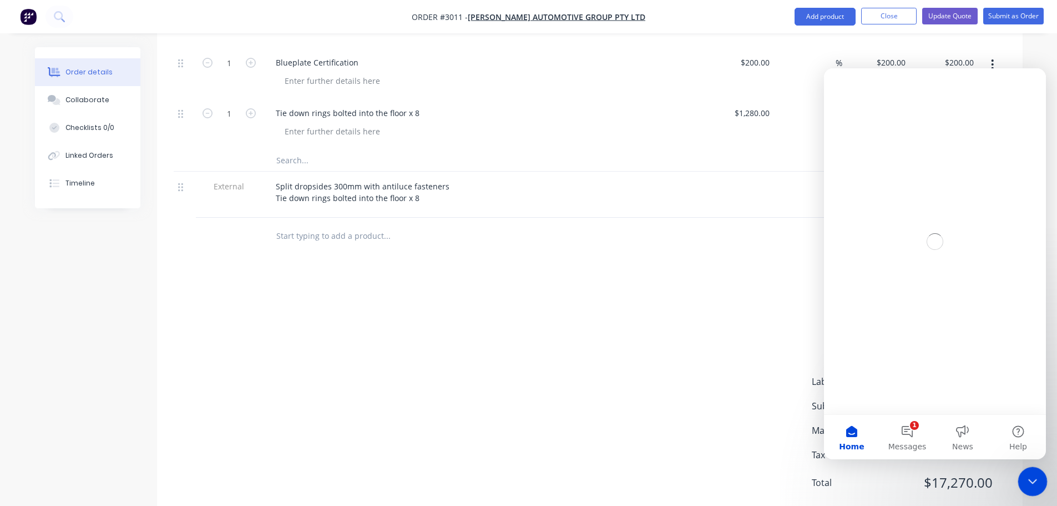
scroll to position [0, 0]
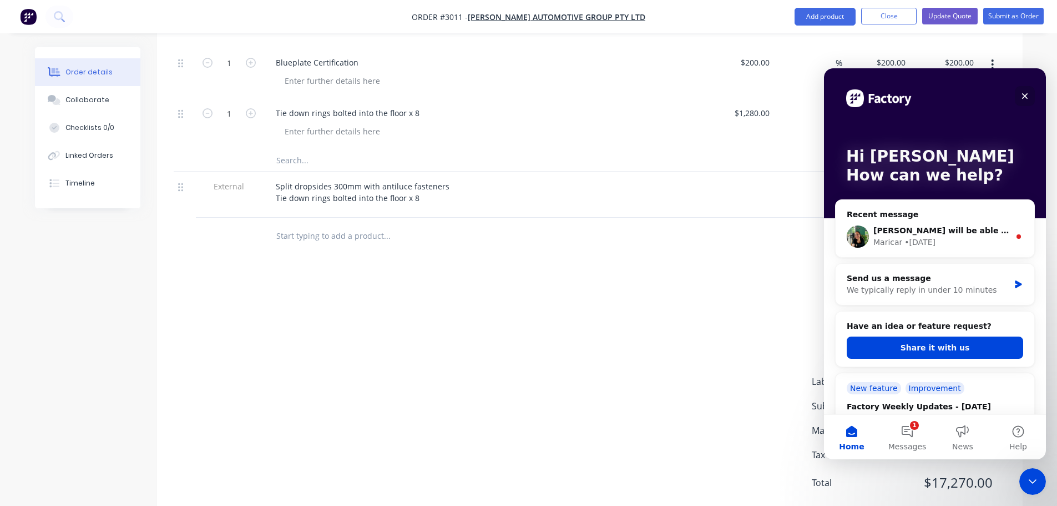
click at [1027, 92] on icon "Close" at bounding box center [1025, 96] width 9 height 9
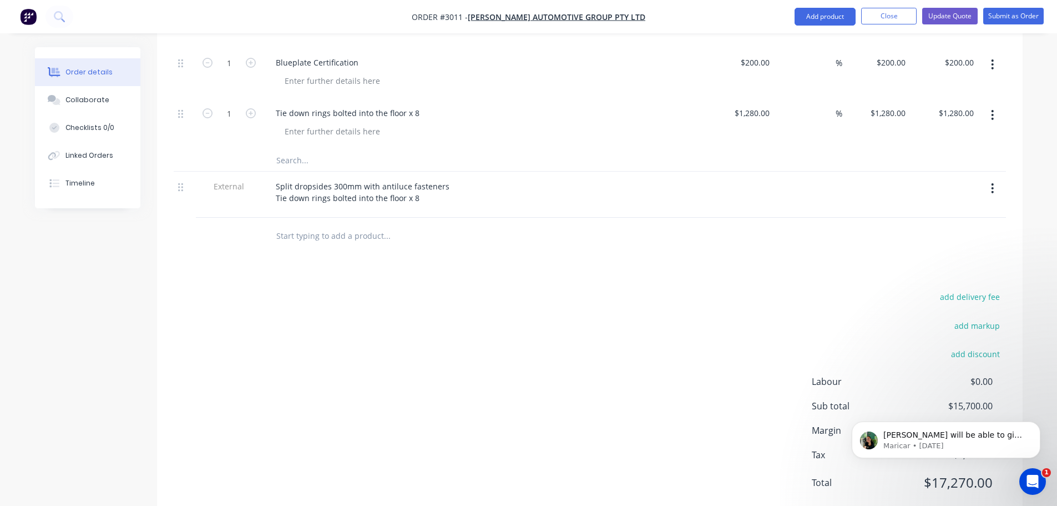
click at [699, 291] on div "add delivery fee add markup add discount Labour $0.00 Sub total $15,700.00 Marg…" at bounding box center [590, 396] width 832 height 214
click at [1029, 476] on icon "Open Intercom Messenger" at bounding box center [1031, 480] width 18 height 18
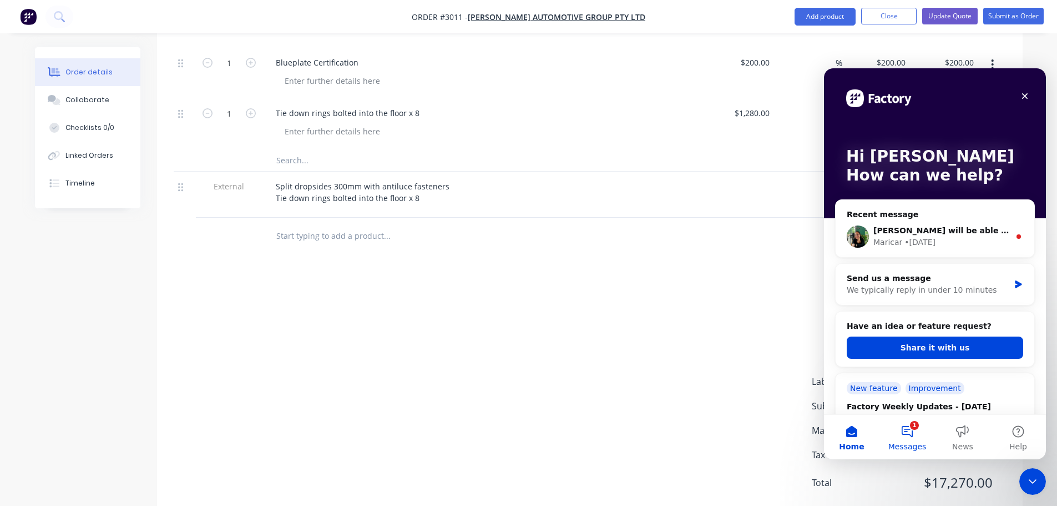
click at [912, 430] on button "1 Messages" at bounding box center [907, 437] width 55 height 44
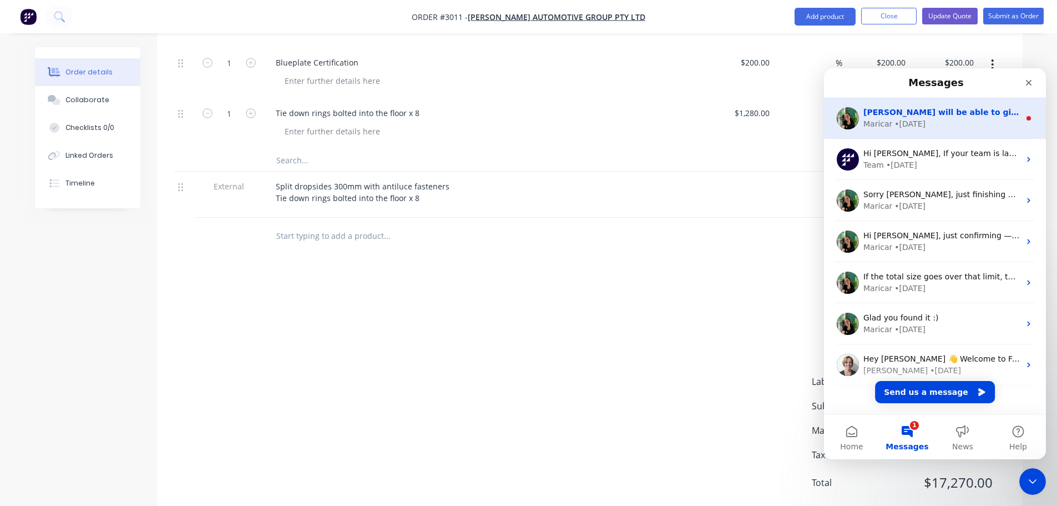
click at [927, 122] on div "Maricar • 1d ago" at bounding box center [942, 124] width 157 height 12
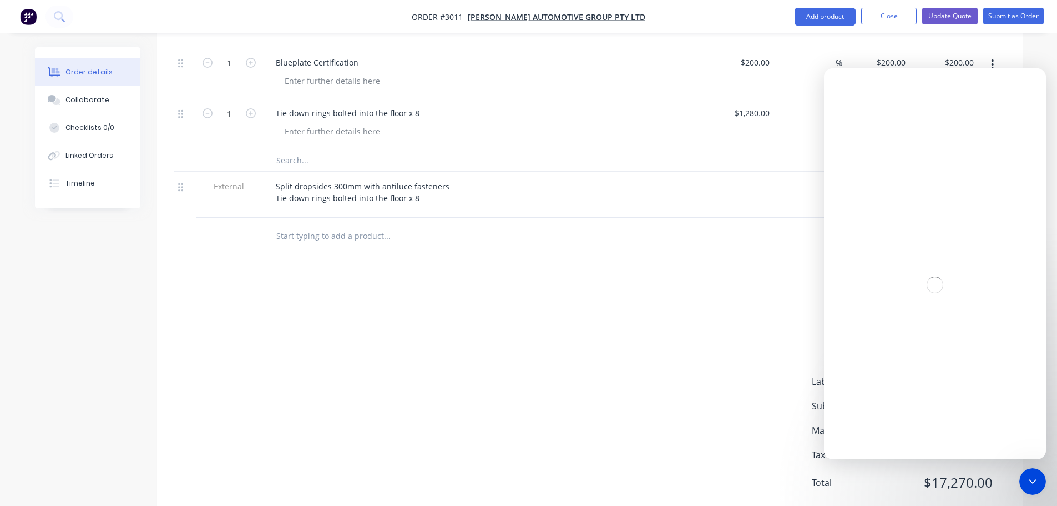
scroll to position [2, 0]
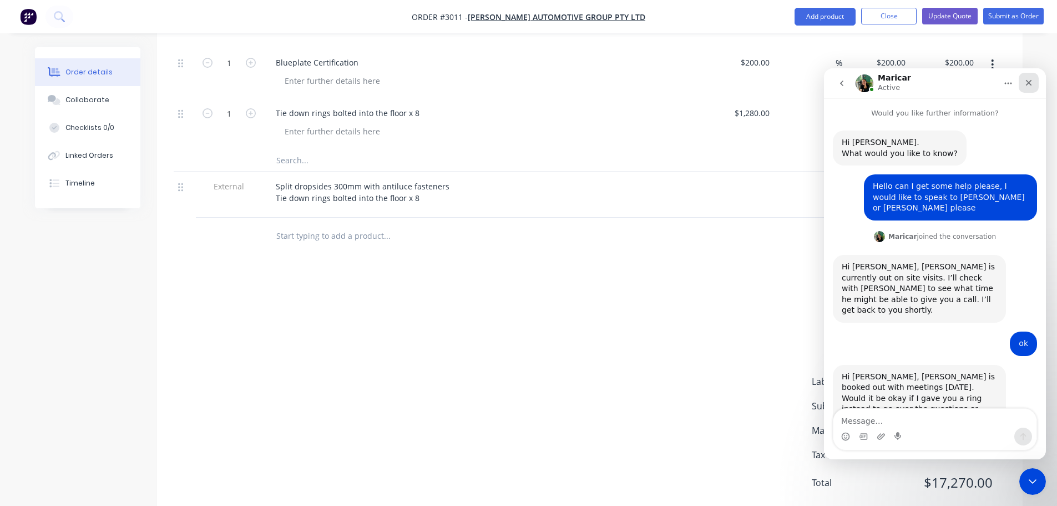
click at [1028, 78] on icon "Close" at bounding box center [1028, 82] width 9 height 9
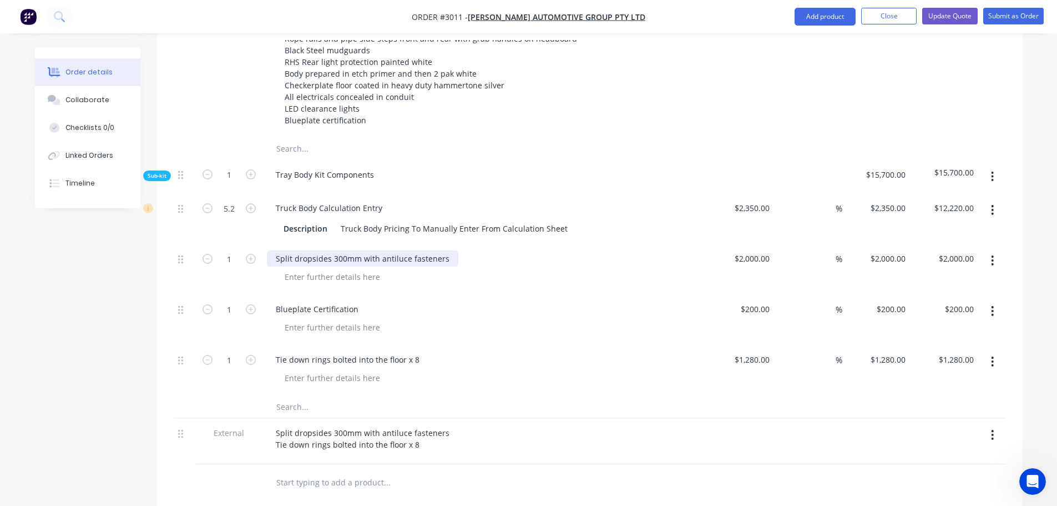
scroll to position [423, 0]
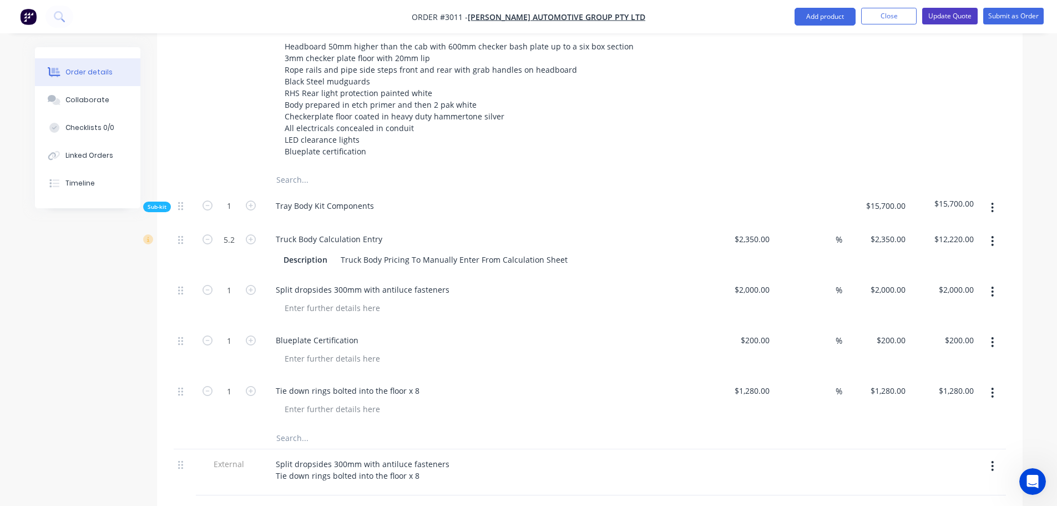
click at [948, 14] on button "Update Quote" at bounding box center [949, 16] width 55 height 17
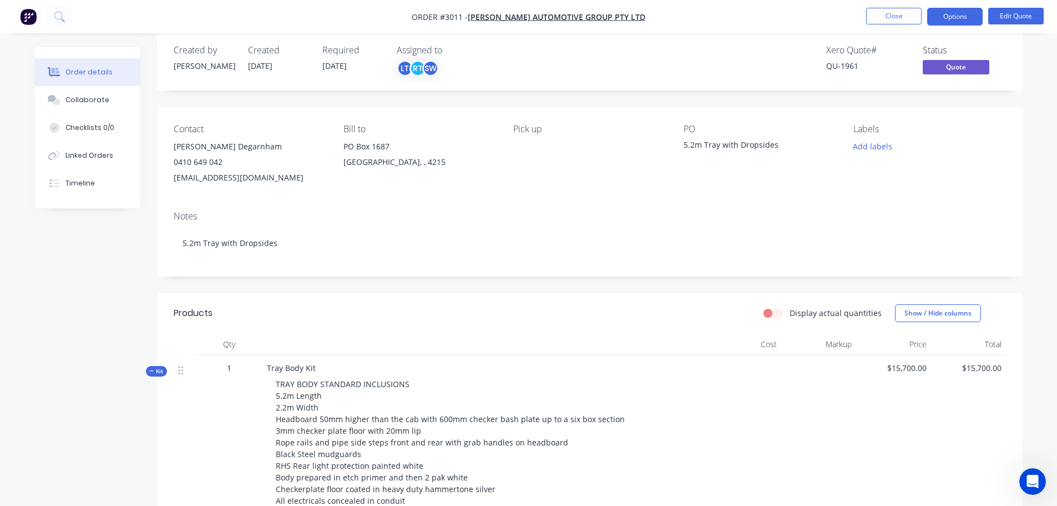
scroll to position [0, 0]
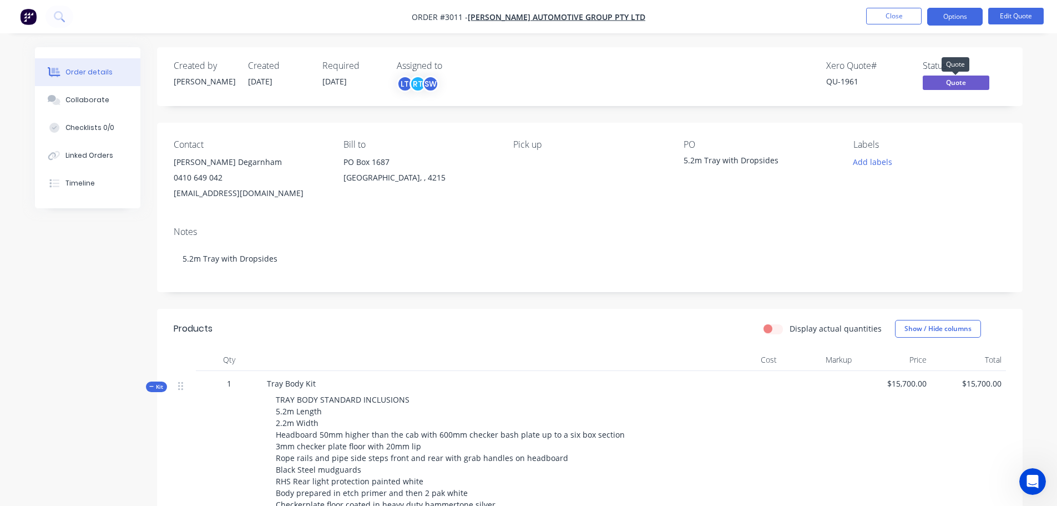
click at [948, 82] on span "Quote" at bounding box center [956, 82] width 67 height 14
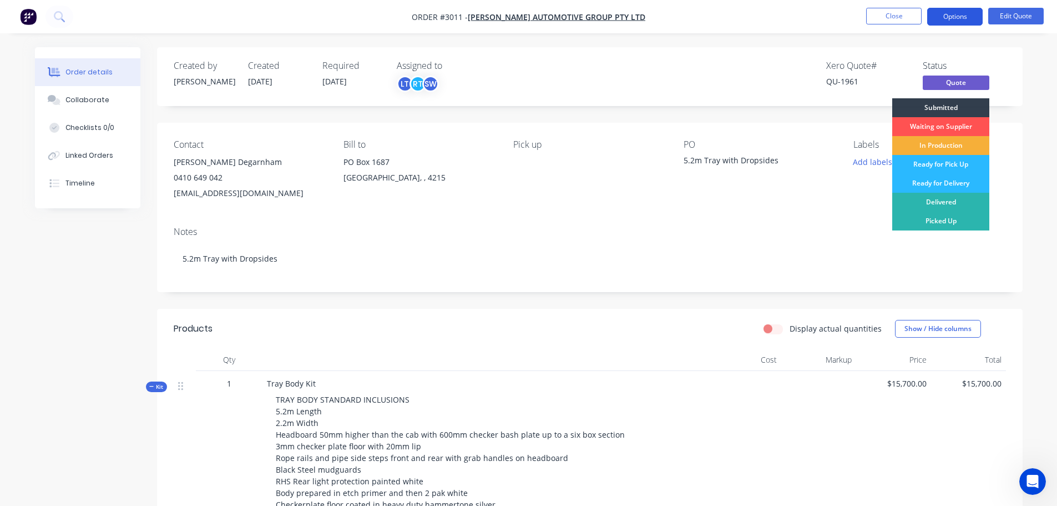
click at [956, 13] on button "Options" at bounding box center [954, 17] width 55 height 18
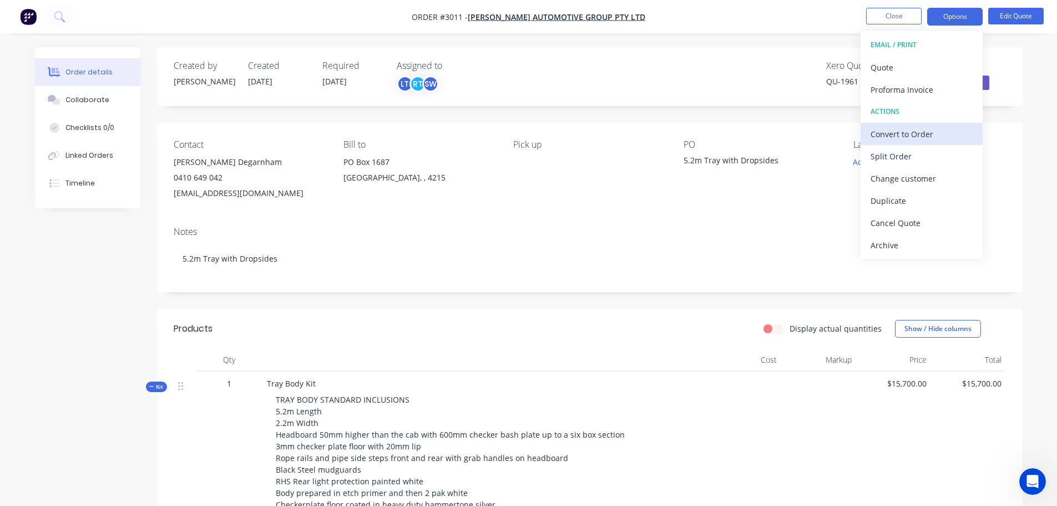
click at [892, 134] on div "Convert to Order" at bounding box center [922, 134] width 102 height 16
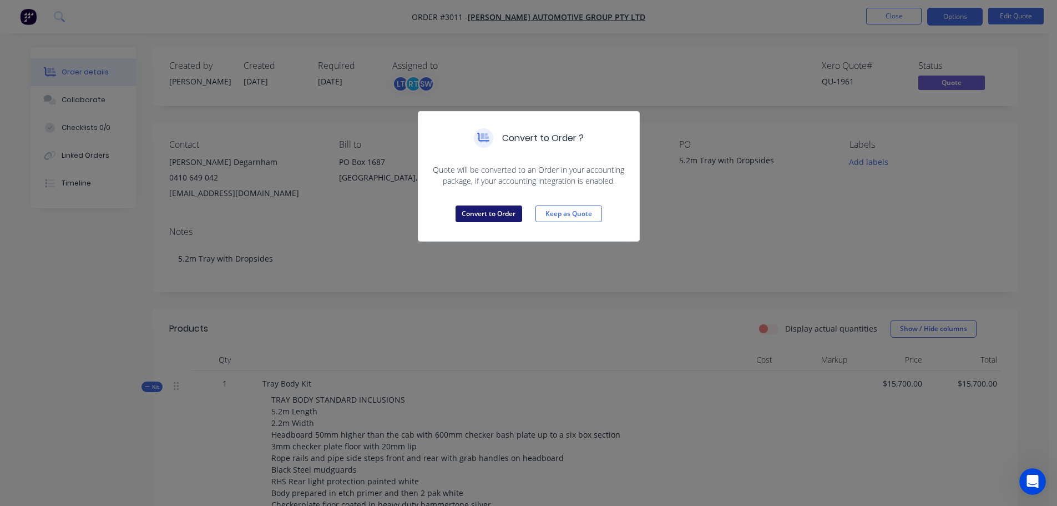
click at [477, 212] on button "Convert to Order" at bounding box center [489, 213] width 67 height 17
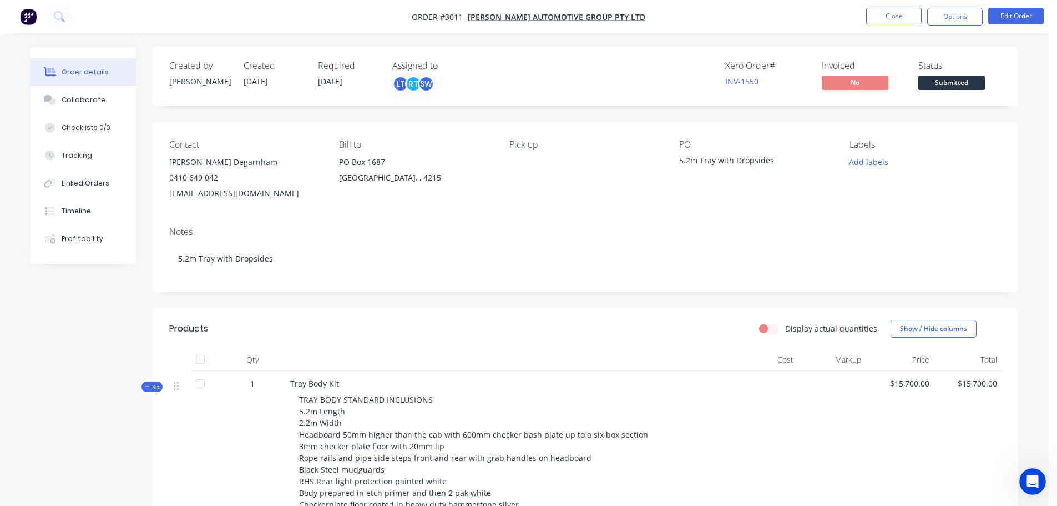
click at [774, 159] on div "5.2m Tray with Dropsides" at bounding box center [748, 162] width 139 height 16
click at [771, 159] on div "5.2m Tray with Dropsides" at bounding box center [748, 162] width 139 height 16
click at [1009, 16] on button "Edit Order" at bounding box center [1015, 16] width 55 height 17
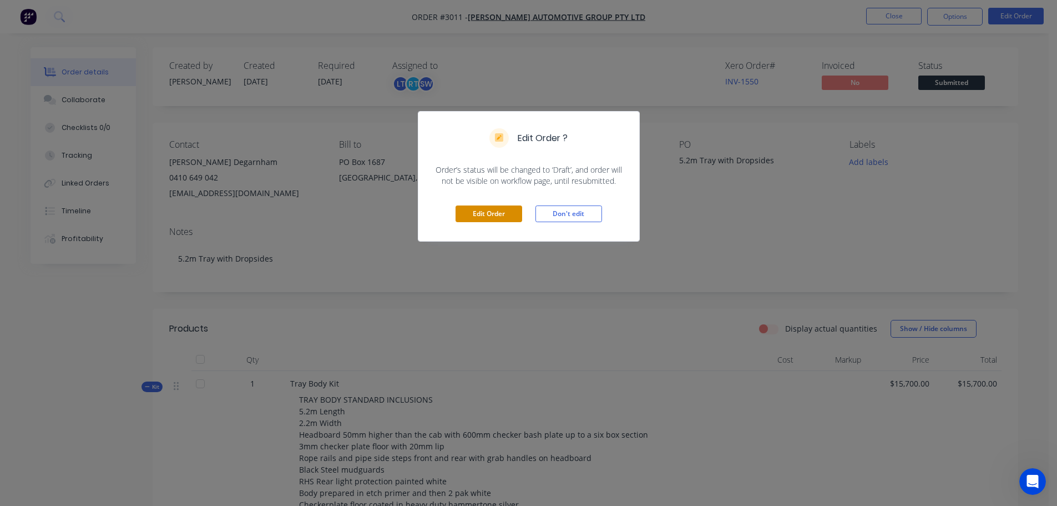
click at [491, 213] on button "Edit Order" at bounding box center [489, 213] width 67 height 17
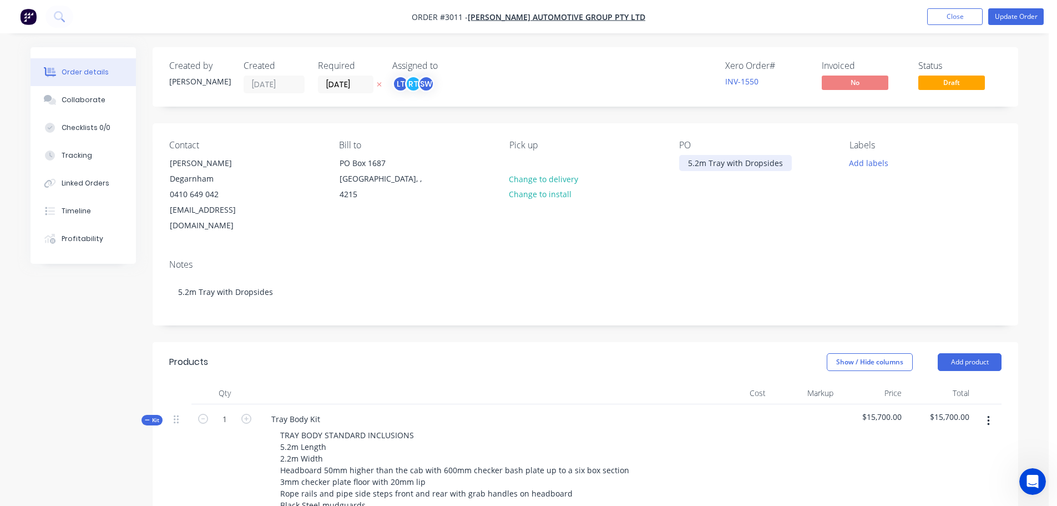
click at [783, 165] on div "5.2m Tray with Dropsides" at bounding box center [735, 163] width 113 height 16
click at [715, 210] on div "Contact Cooper Degarnham 0410 649 042 cooperd@frizellesunshine.com.au Bill to P…" at bounding box center [586, 186] width 866 height 127
click at [764, 176] on div "5.2m Tray with Dropsides PO no 405V133735" at bounding box center [735, 169] width 113 height 28
click at [688, 185] on div "5.2m Tray with Dropsides PO no 405V133735 JALFRR90JN7000993" at bounding box center [748, 180] width 139 height 51
click at [781, 185] on div "5.2m Tray with Dropsides PO no 405V133735 VIN JALFRR90JN7000993" at bounding box center [748, 186] width 139 height 63
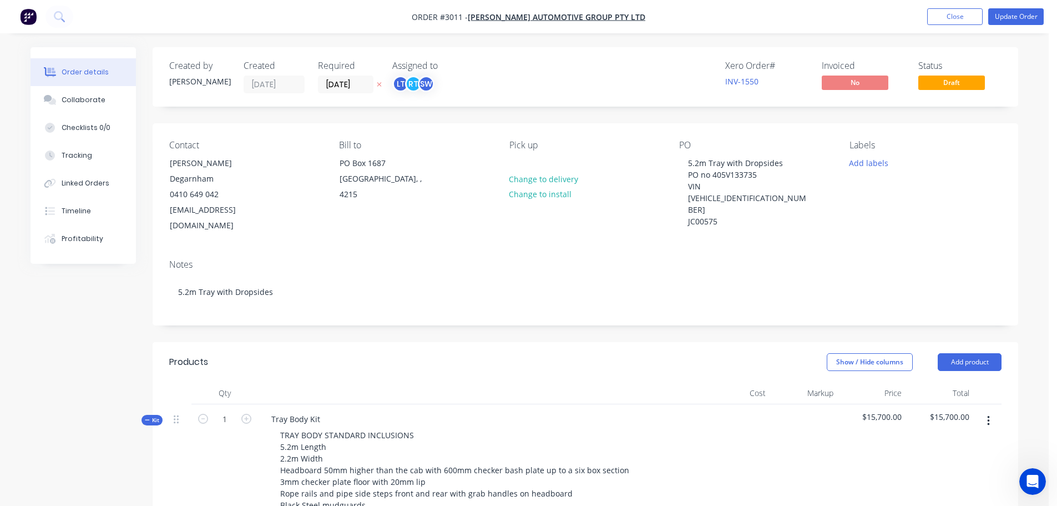
click at [703, 259] on div "Notes" at bounding box center [585, 264] width 832 height 11
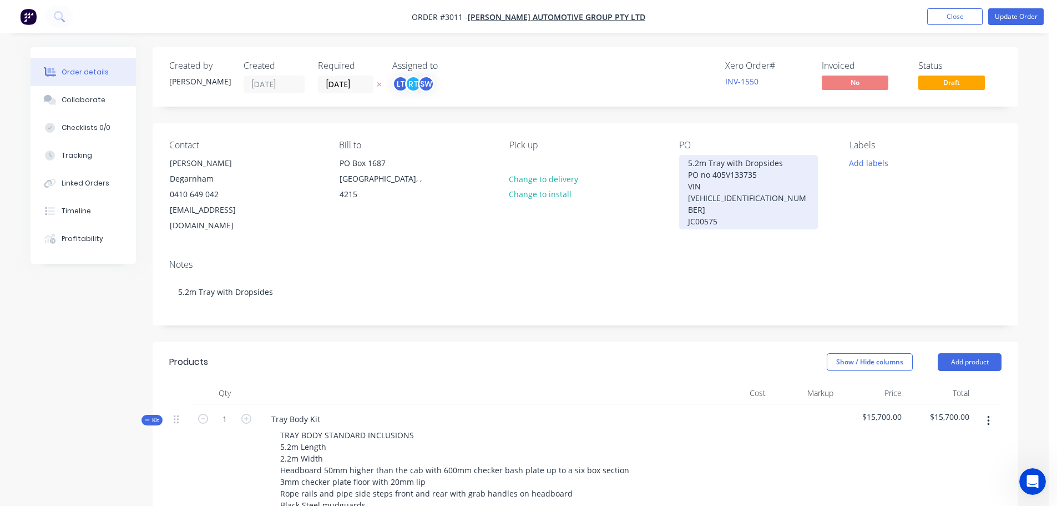
click at [723, 197] on div "5.2m Tray with Dropsides PO no 405V133735 VIN JALFRR90JN7000993 JC00575" at bounding box center [748, 192] width 139 height 74
click at [738, 198] on div "5.2m Tray with Dropsides PO no 405V133735 VIN JALFRR90JN7000993 JC00575 dEAL 13…" at bounding box center [748, 192] width 139 height 74
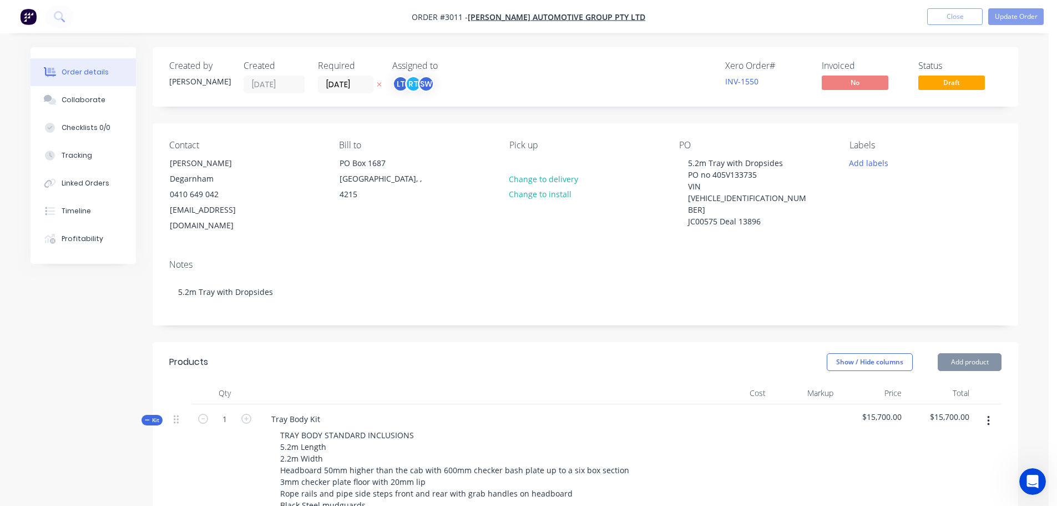
click at [719, 259] on div "Notes" at bounding box center [585, 264] width 832 height 11
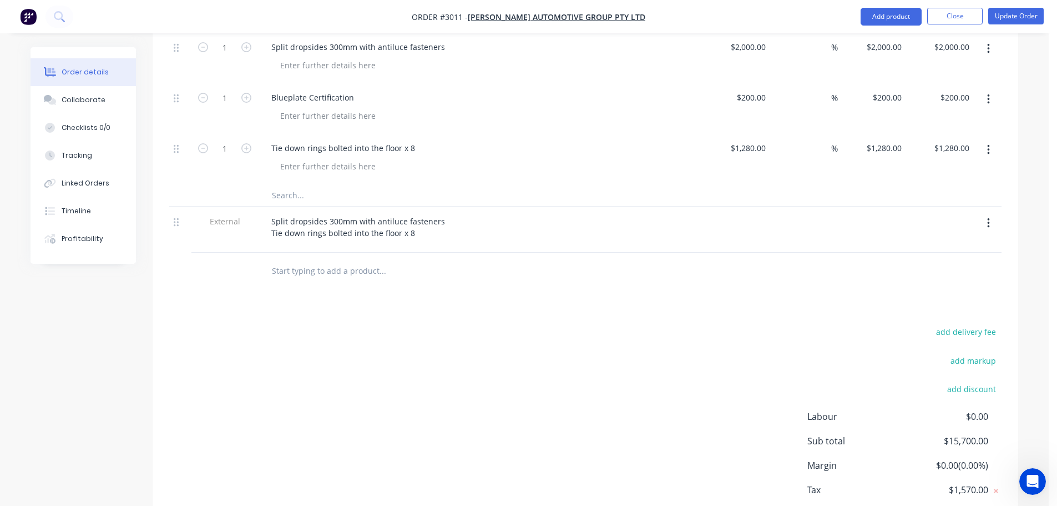
scroll to position [444, 0]
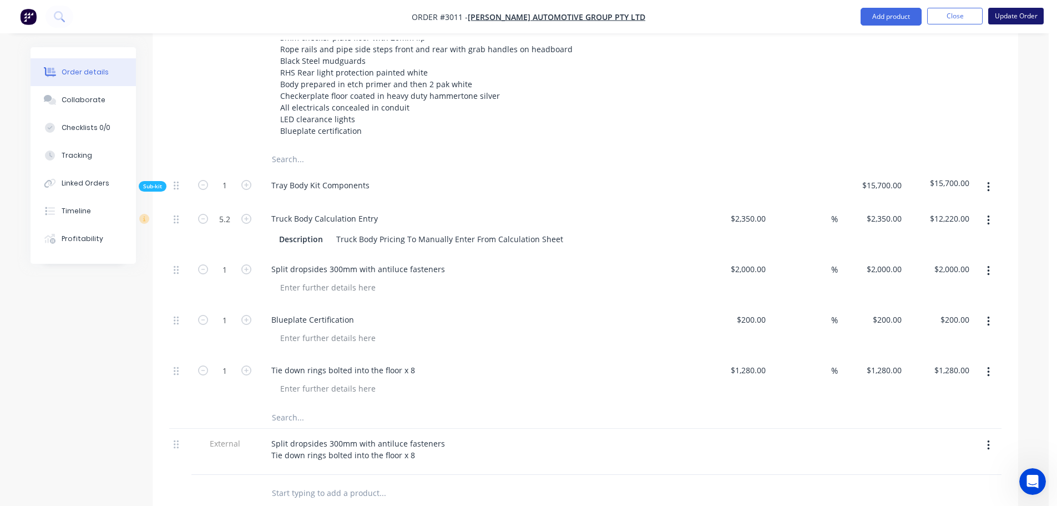
click at [1003, 18] on button "Update Order" at bounding box center [1015, 16] width 55 height 17
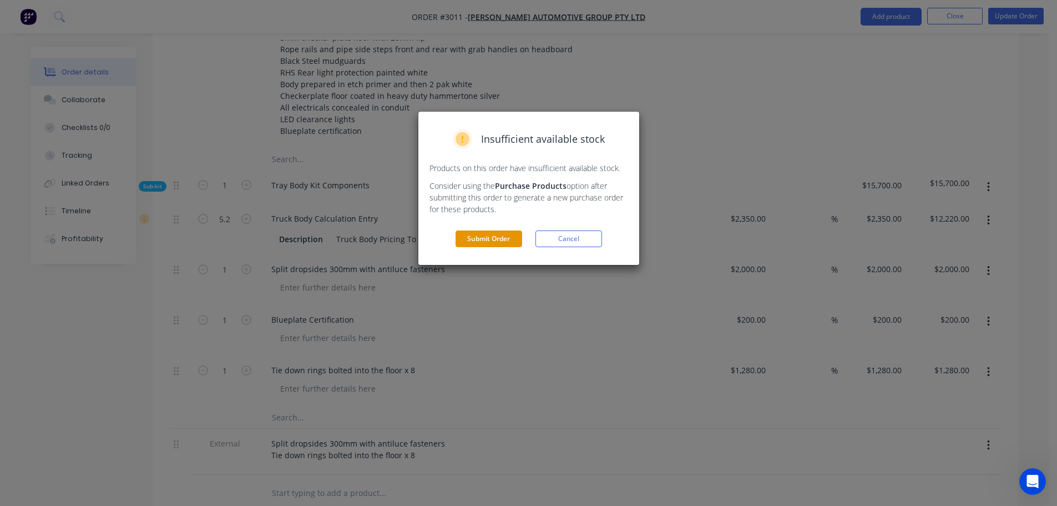
click at [477, 239] on button "Submit Order" at bounding box center [489, 238] width 67 height 17
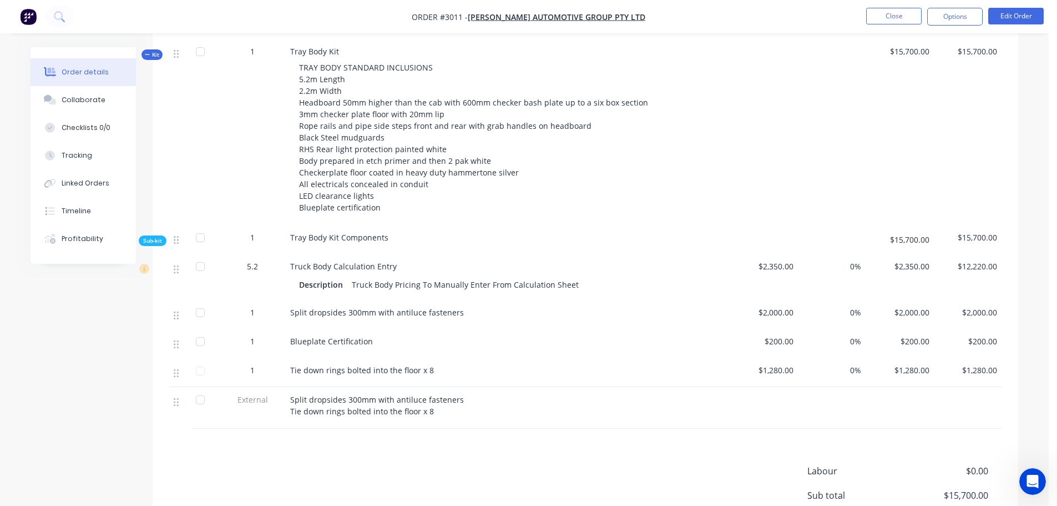
scroll to position [161, 0]
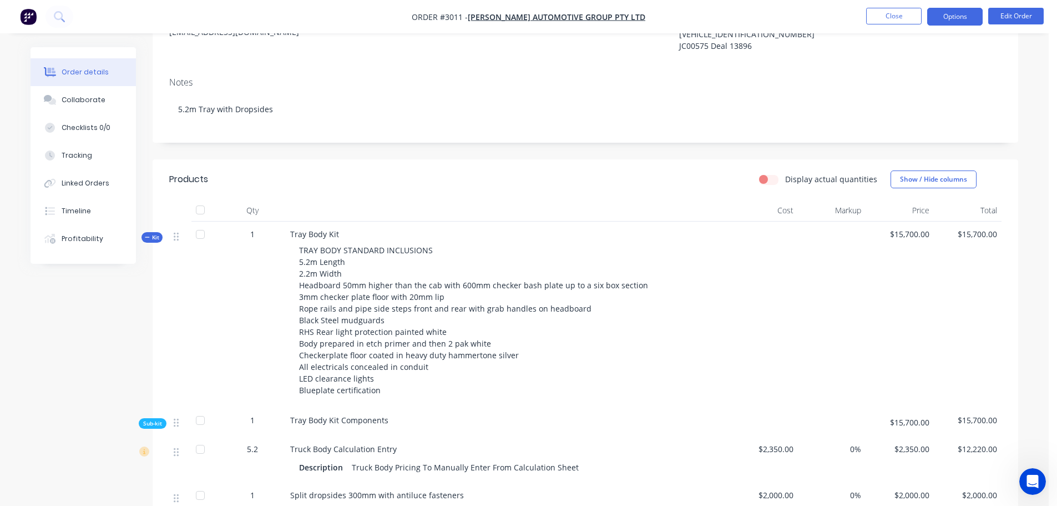
click at [963, 16] on button "Options" at bounding box center [954, 17] width 55 height 18
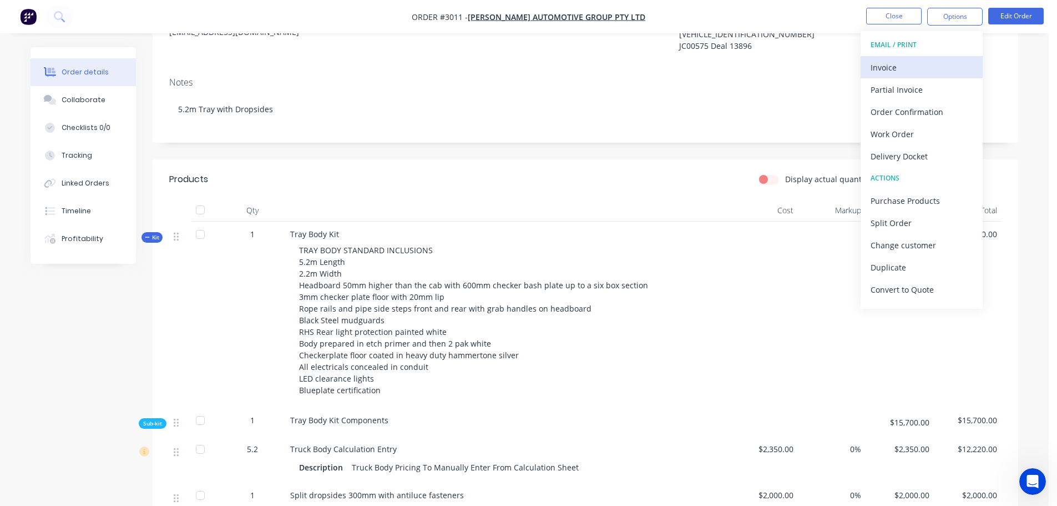
click at [880, 64] on div "Invoice" at bounding box center [922, 67] width 102 height 16
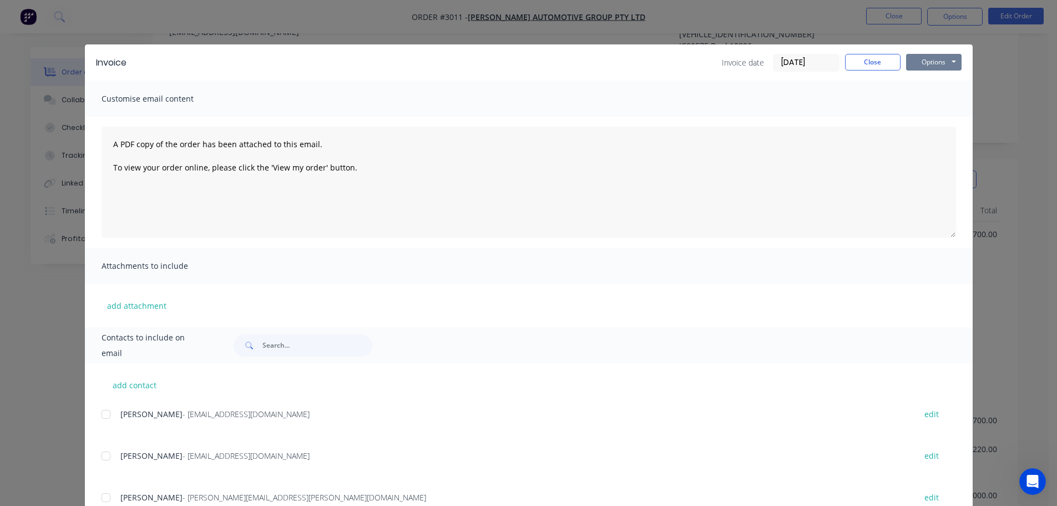
click at [926, 59] on button "Options" at bounding box center [933, 62] width 55 height 17
click at [931, 81] on button "Preview" at bounding box center [941, 82] width 71 height 18
click at [858, 58] on button "Close" at bounding box center [872, 62] width 55 height 17
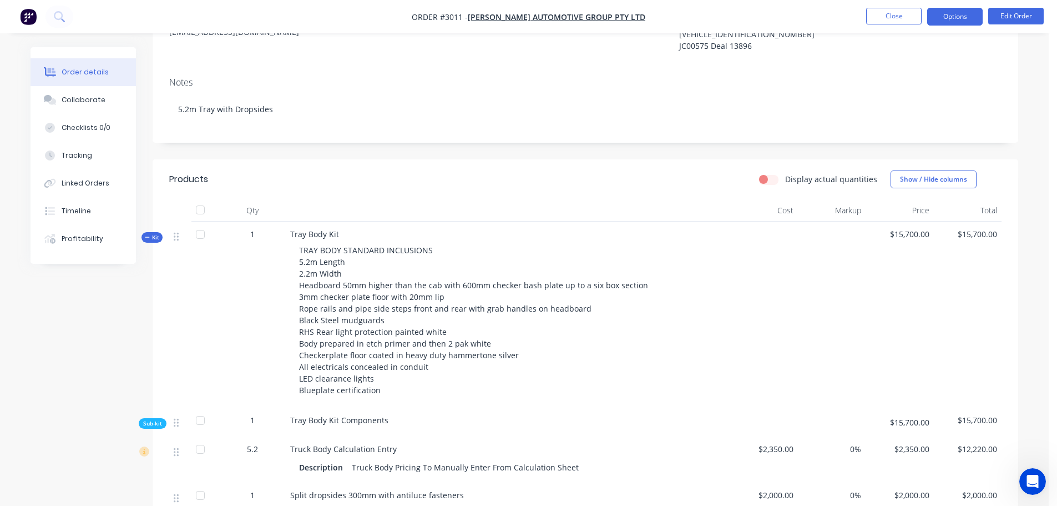
click at [950, 14] on button "Options" at bounding box center [954, 17] width 55 height 18
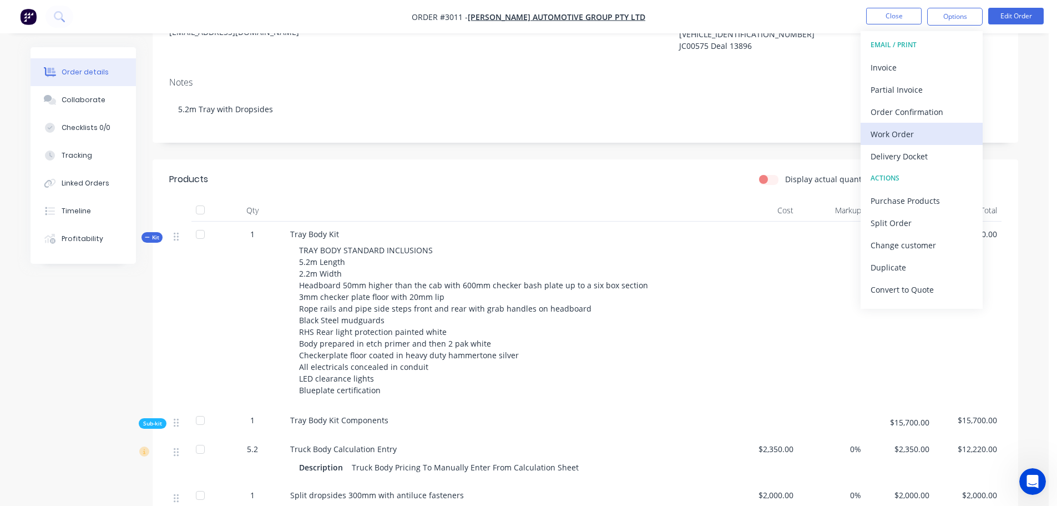
click at [901, 133] on div "Work Order" at bounding box center [922, 134] width 102 height 16
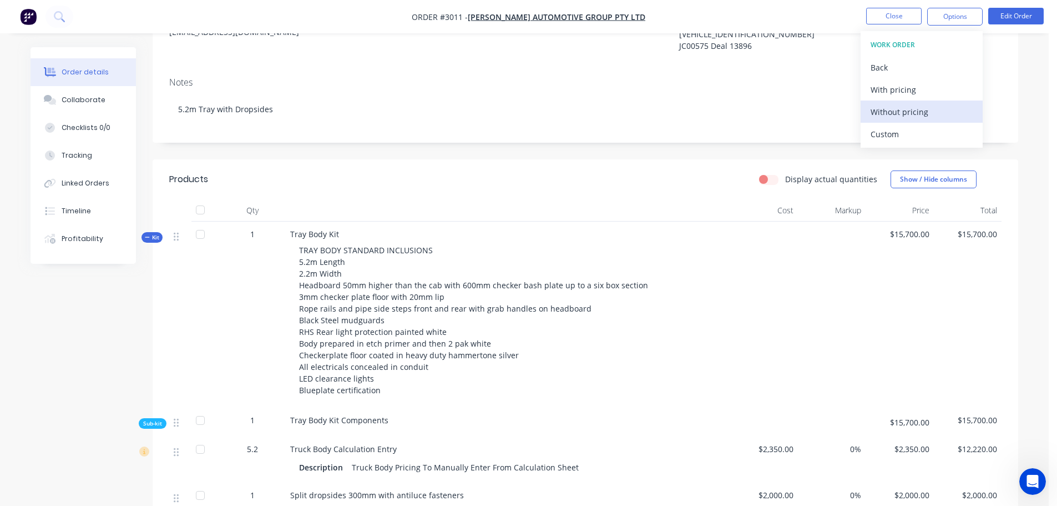
click at [900, 113] on div "Without pricing" at bounding box center [922, 112] width 102 height 16
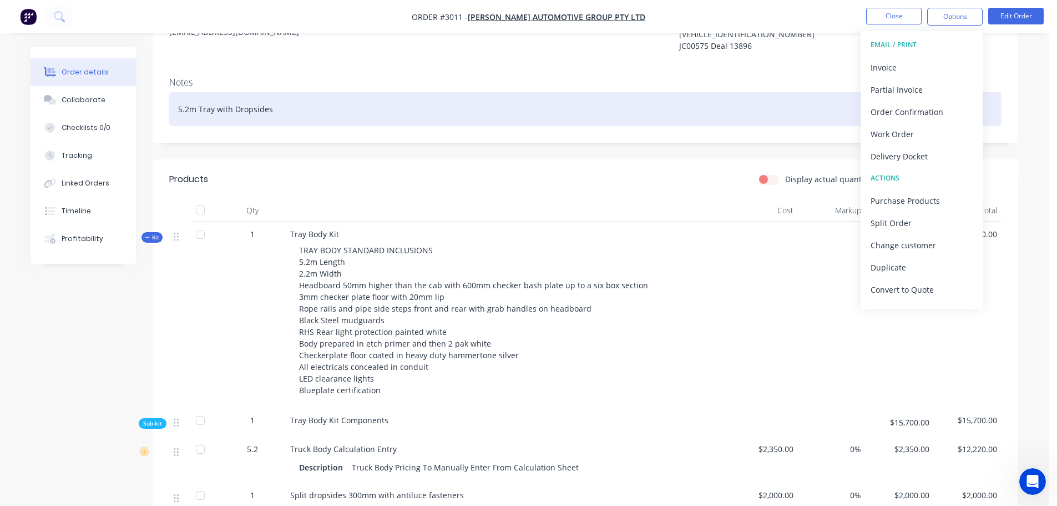
click at [501, 92] on div "5.2m Tray with Dropsides" at bounding box center [585, 109] width 832 height 34
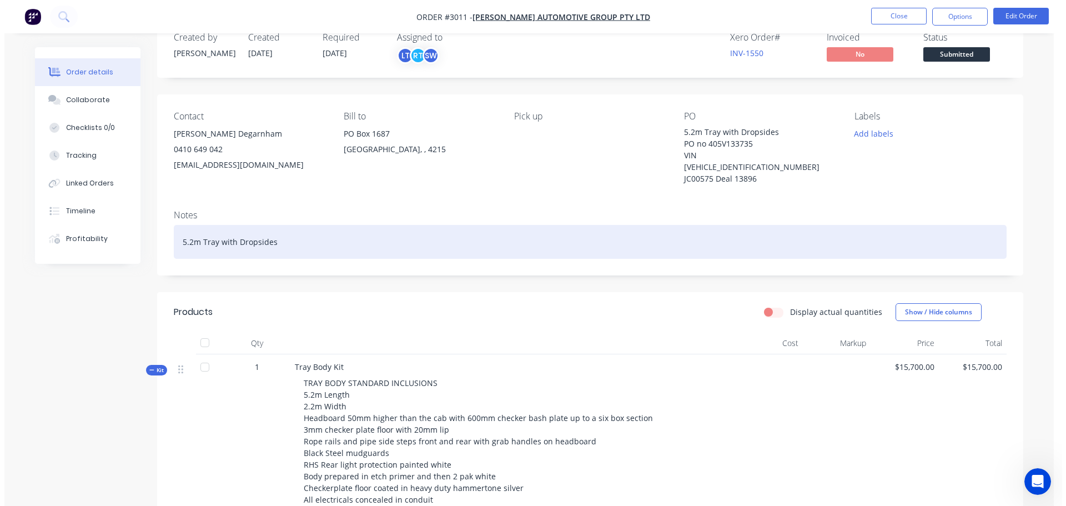
scroll to position [0, 0]
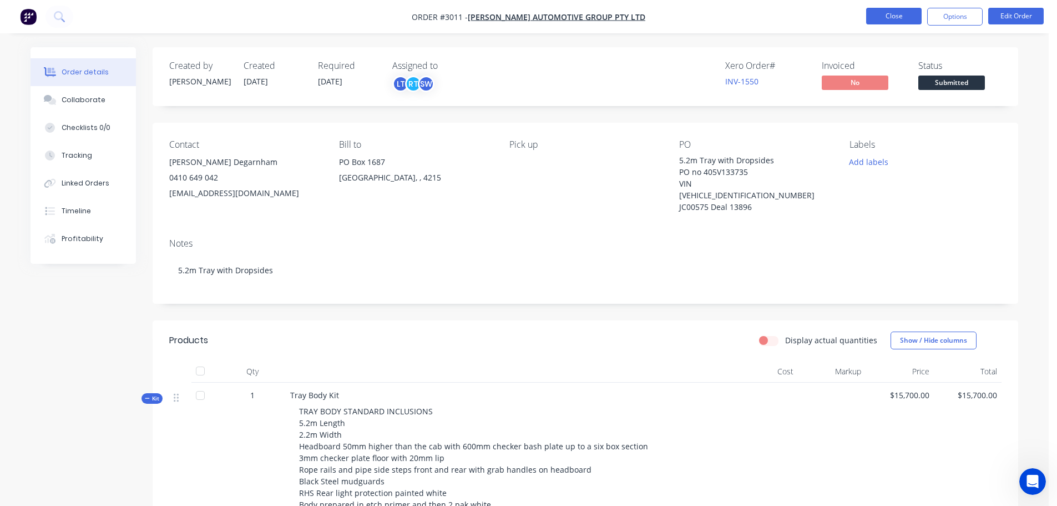
click at [894, 17] on button "Close" at bounding box center [893, 16] width 55 height 17
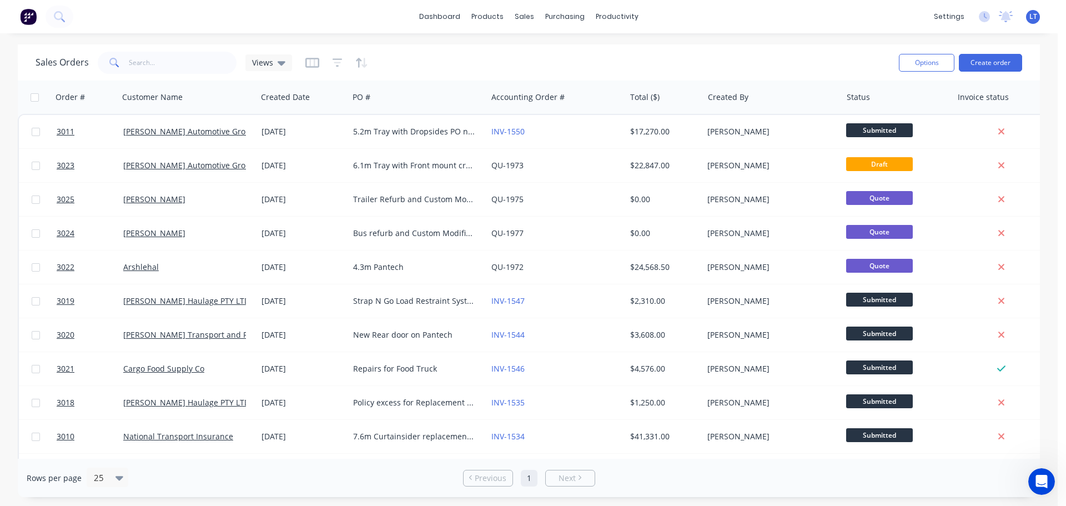
click at [408, 60] on div "Sales Orders Views" at bounding box center [463, 62] width 854 height 27
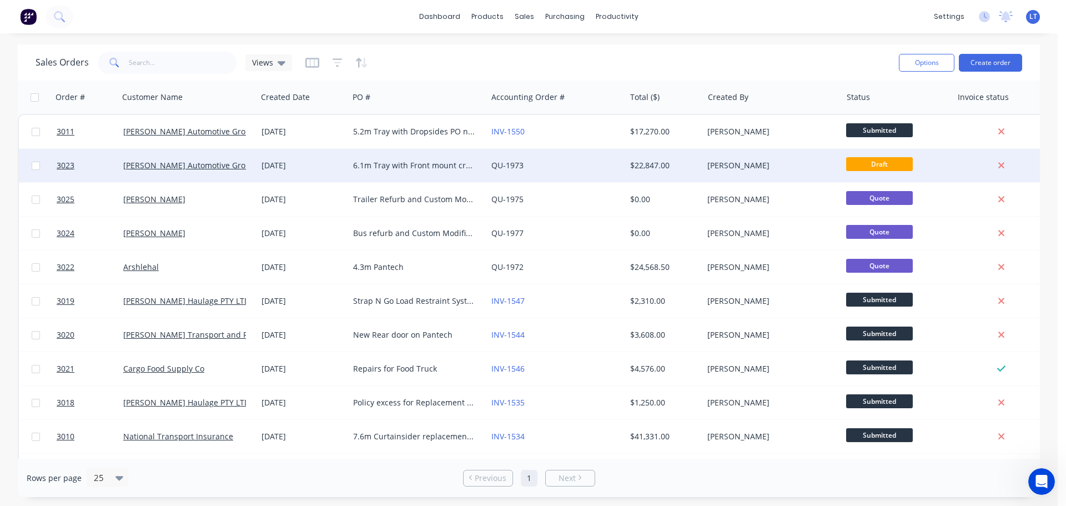
click at [376, 167] on div "6.1m Tray with Front mount crane" at bounding box center [414, 165] width 123 height 11
